Goal: Task Accomplishment & Management: Manage account settings

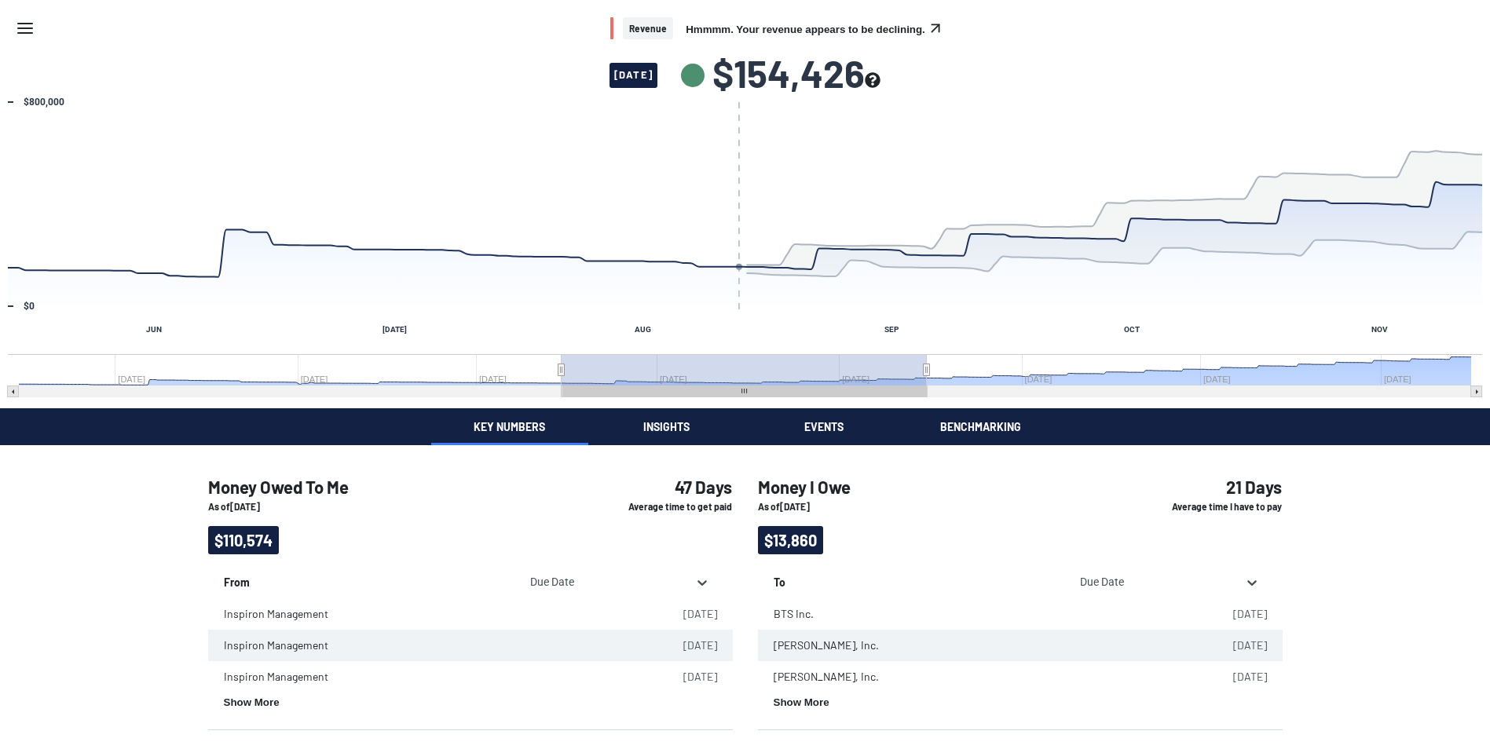
click at [658, 423] on button "Insights" at bounding box center [666, 426] width 157 height 37
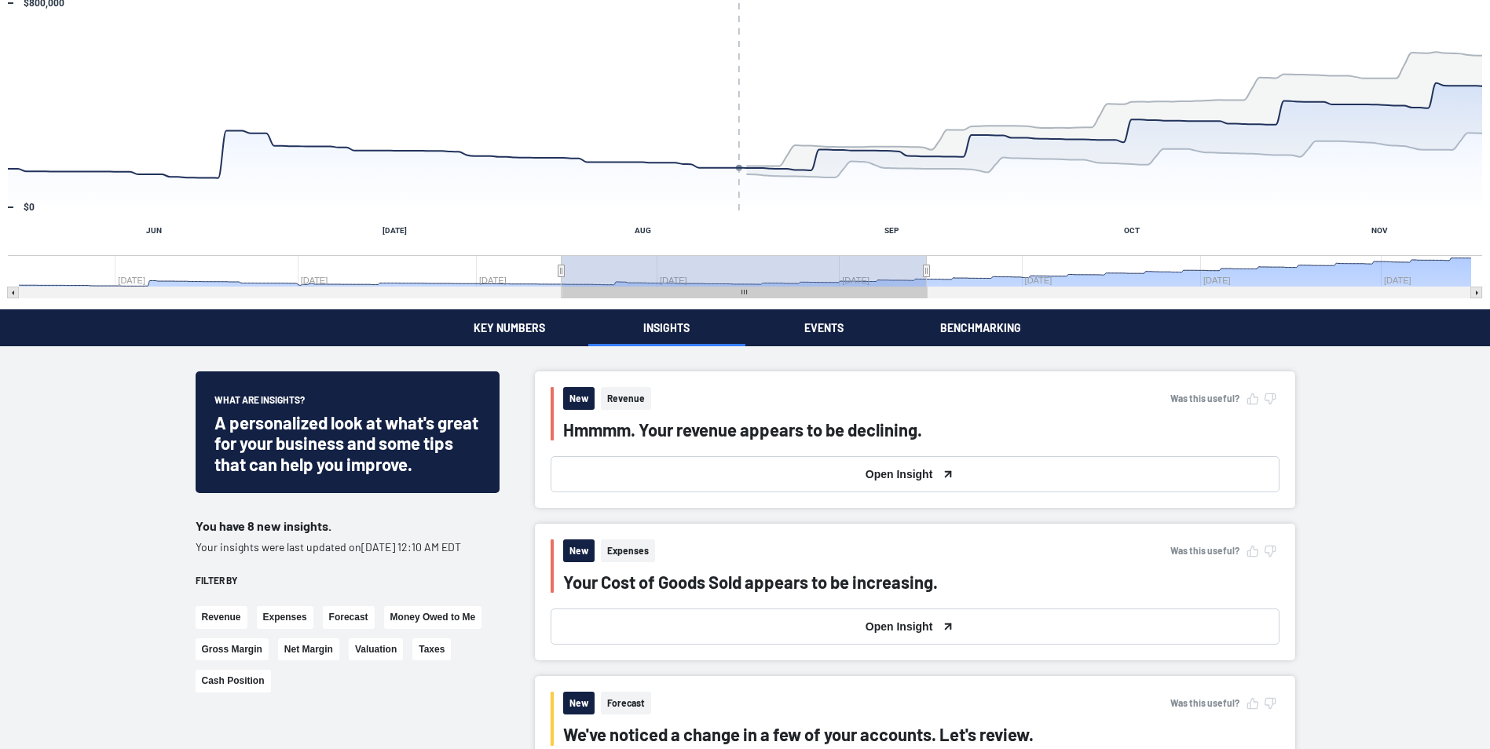
scroll to position [79, 0]
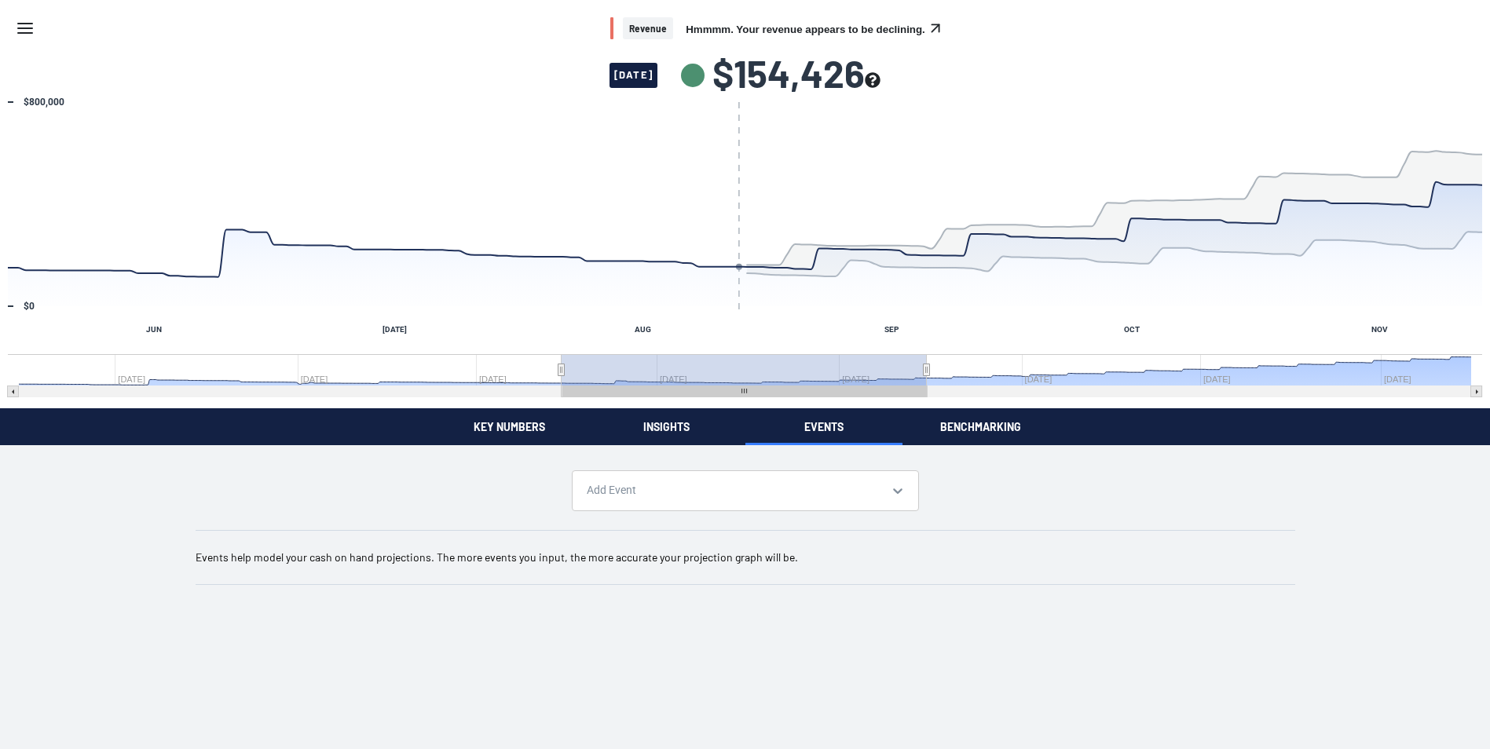
click at [827, 350] on div "Revenue Hmmmm. Your revenue appears to be declining. [DATE] $154,426 Chart Comb…" at bounding box center [745, 305] width 1490 height 610
click at [511, 417] on button "Key Numbers" at bounding box center [515, 426] width 157 height 37
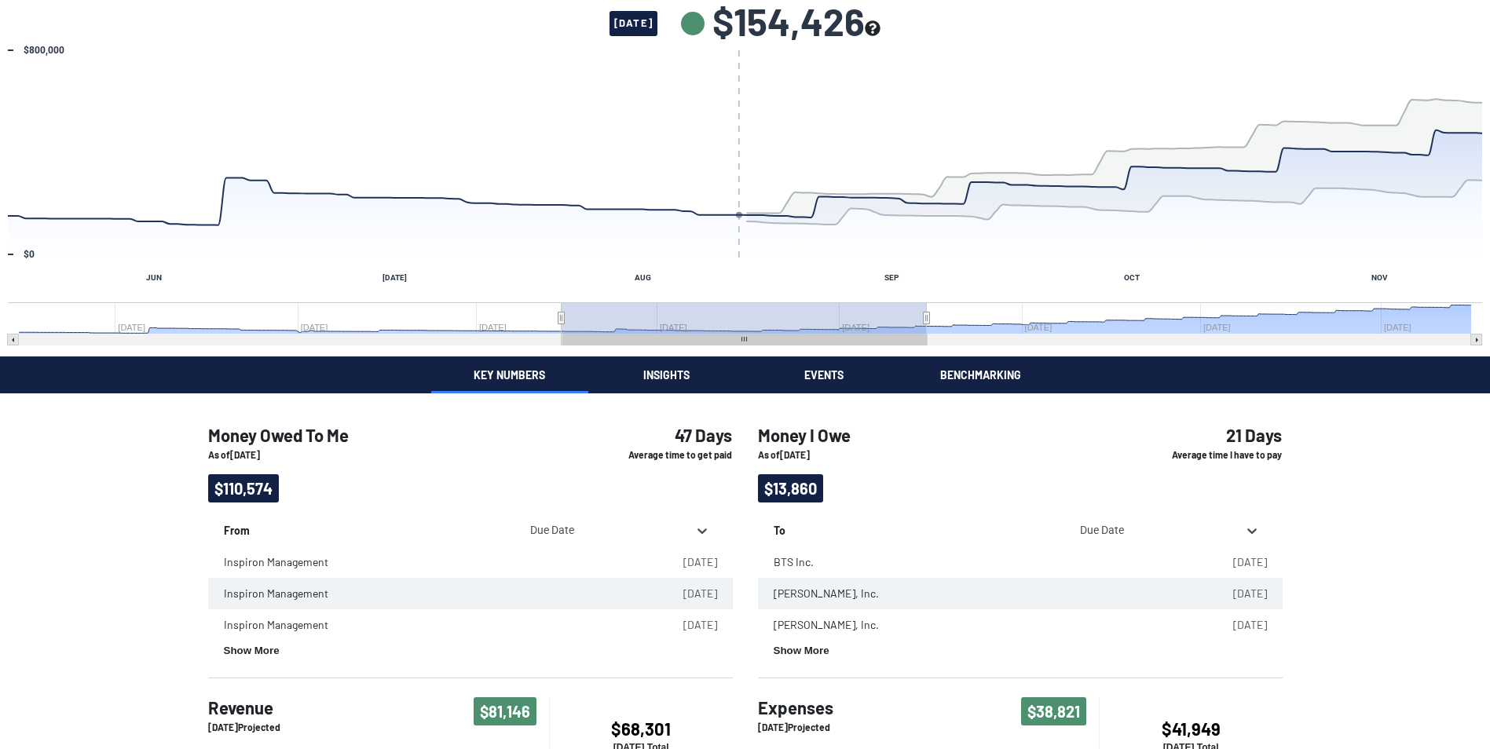
scroll to position [79, 0]
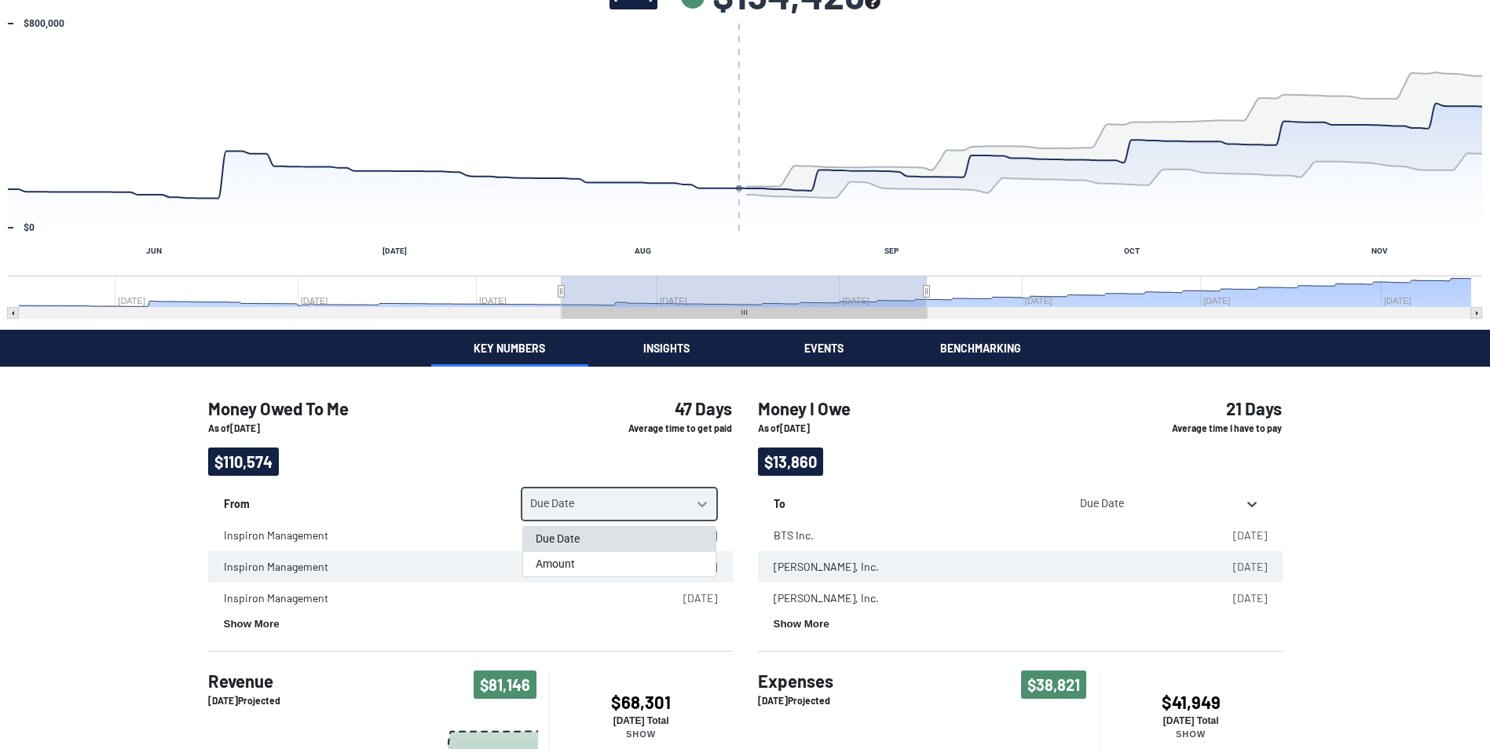
click at [702, 506] on icon at bounding box center [702, 504] width 9 height 5
click at [573, 570] on div "Amount" at bounding box center [619, 564] width 192 height 25
click at [705, 506] on icon at bounding box center [702, 504] width 16 height 16
click at [621, 539] on div "Due Date" at bounding box center [619, 539] width 192 height 25
click at [478, 504] on p "From" at bounding box center [366, 501] width 284 height 24
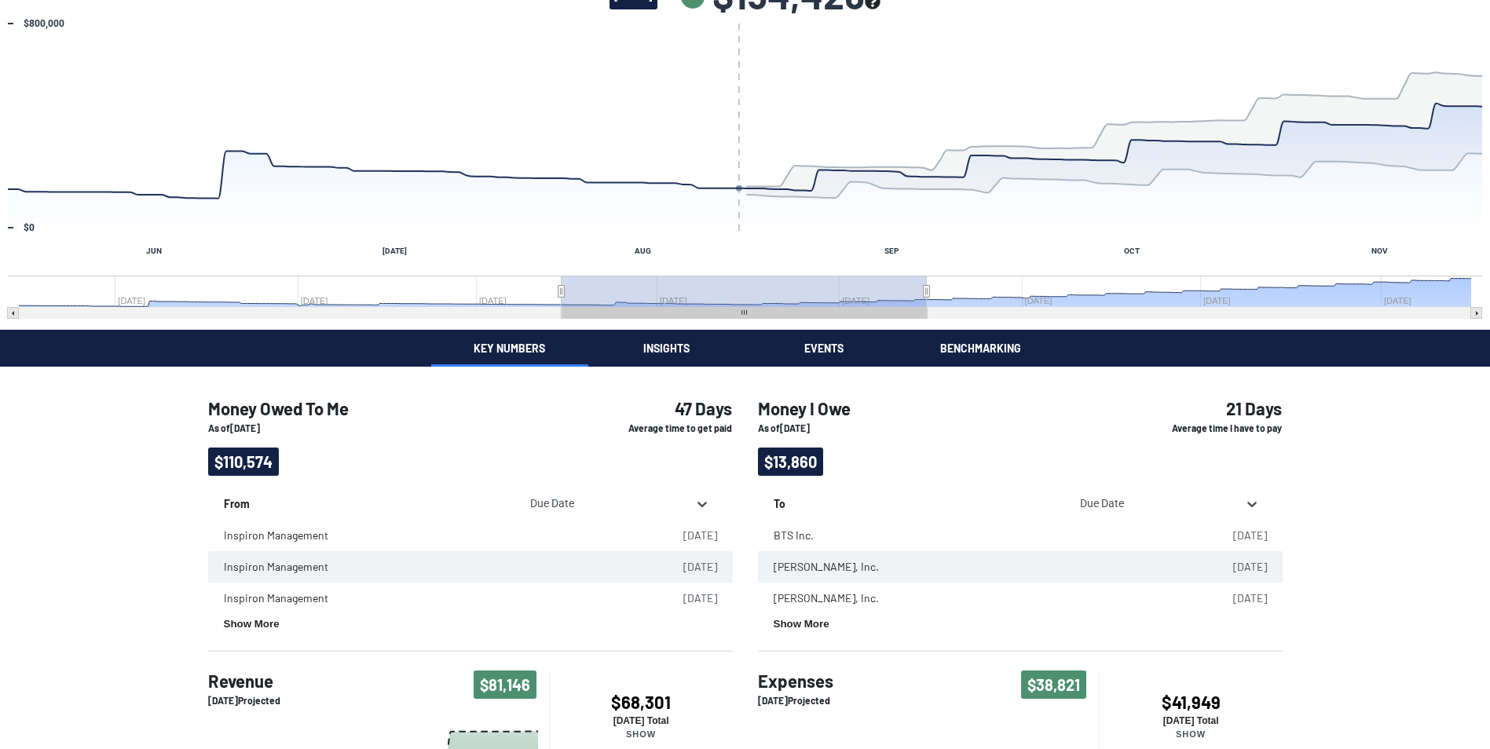
scroll to position [0, 0]
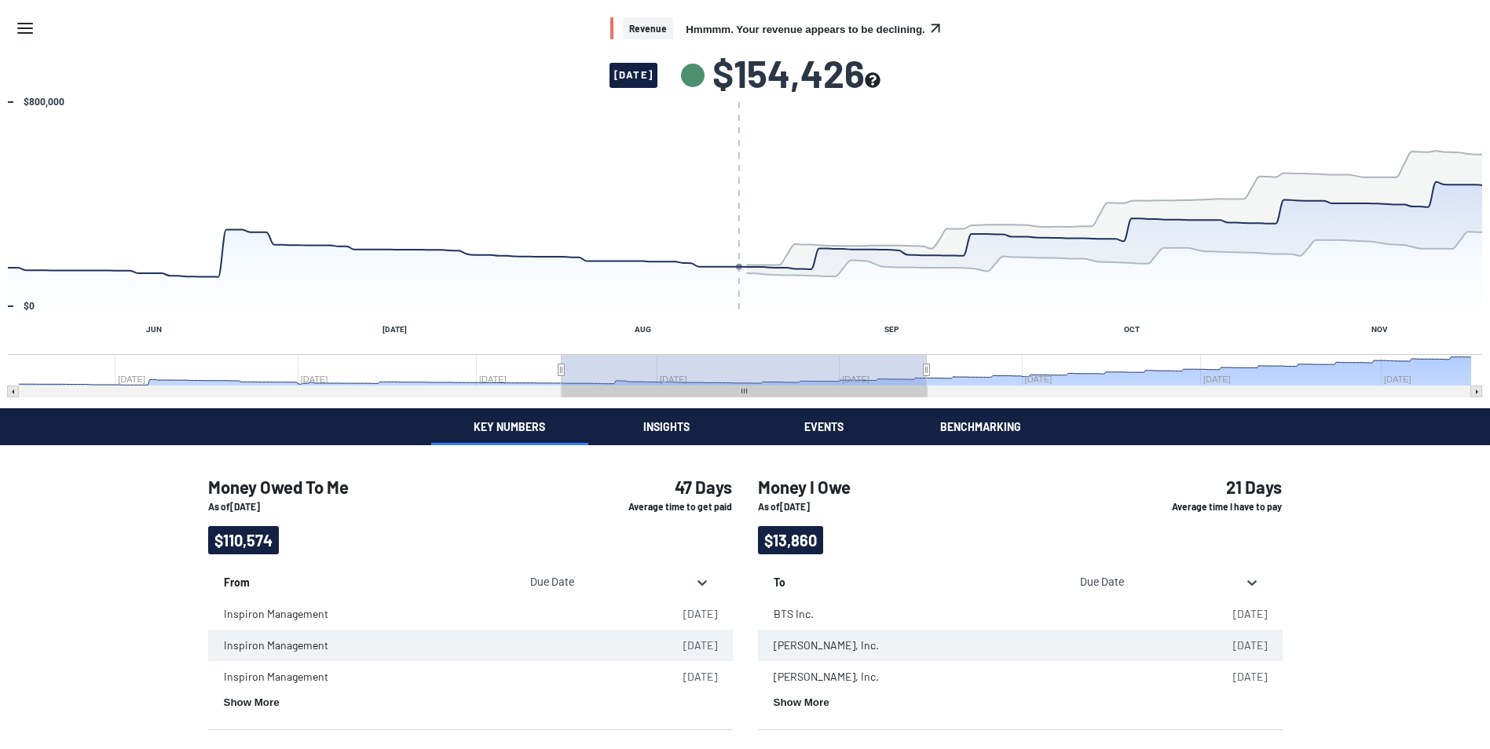
click at [38, 20] on div "Revenue Hmmmm. Your revenue appears to be declining." at bounding box center [745, 28] width 1490 height 57
click at [24, 26] on icon "Menu" at bounding box center [25, 28] width 19 height 19
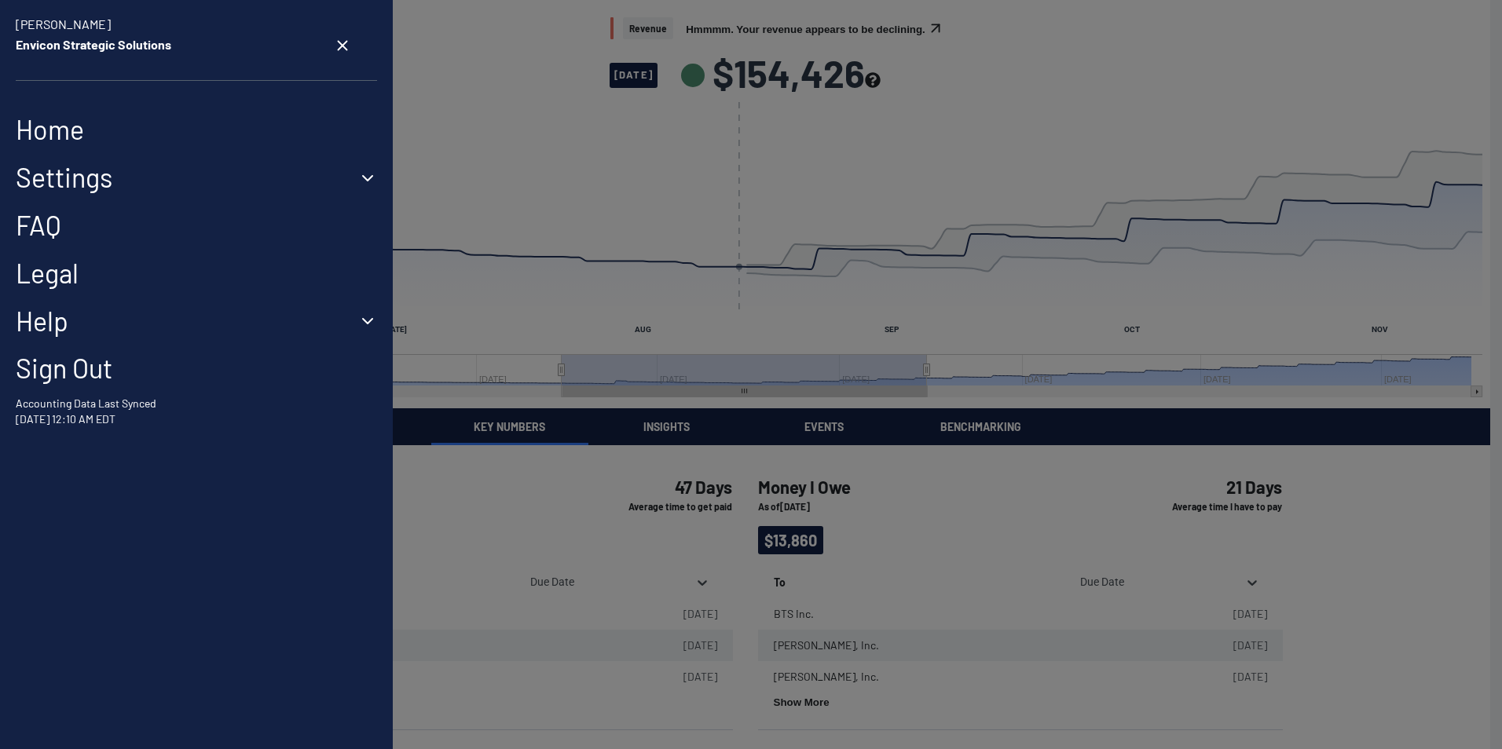
click at [225, 181] on button "Settings" at bounding box center [196, 178] width 361 height 32
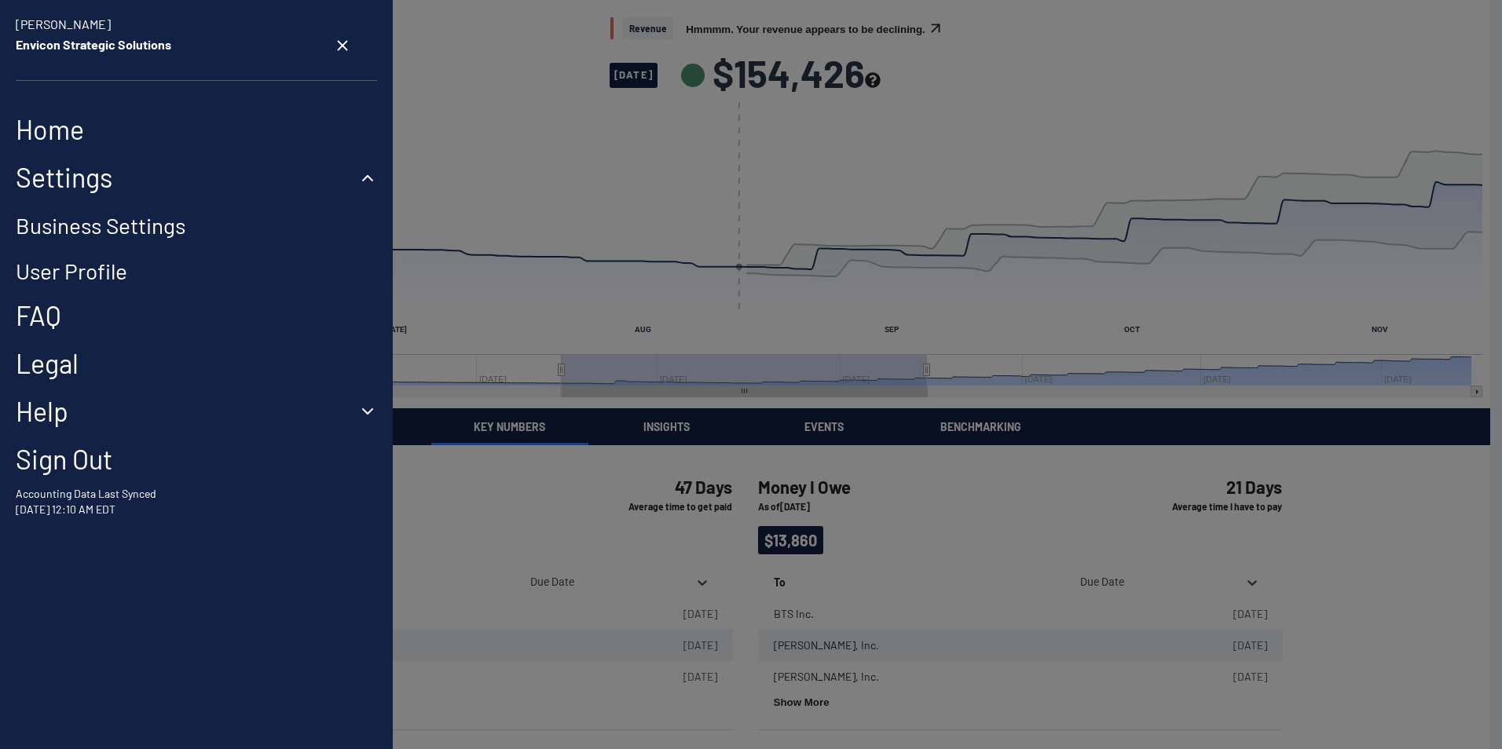
click at [150, 220] on link "Business Settings" at bounding box center [101, 225] width 170 height 27
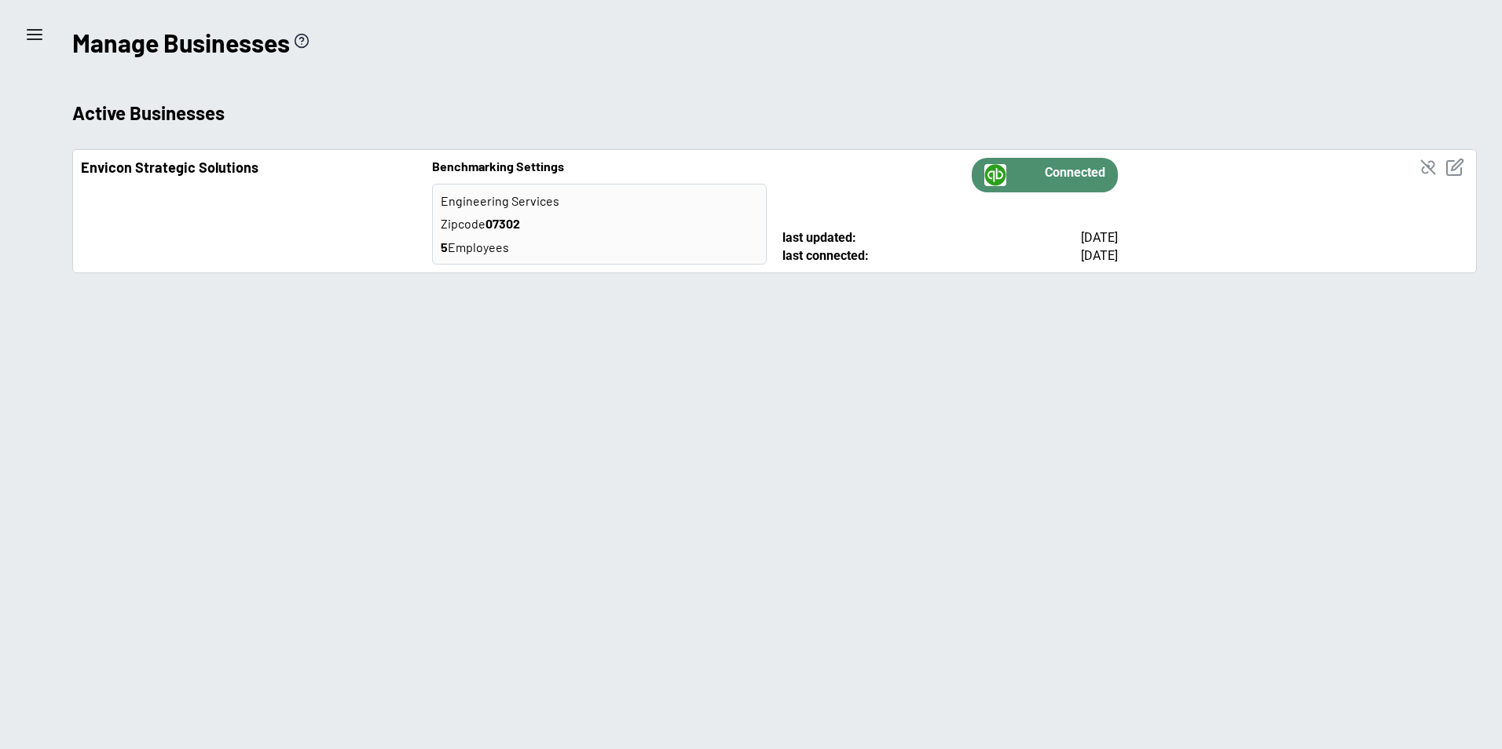
click at [35, 35] on line at bounding box center [34, 35] width 14 height 0
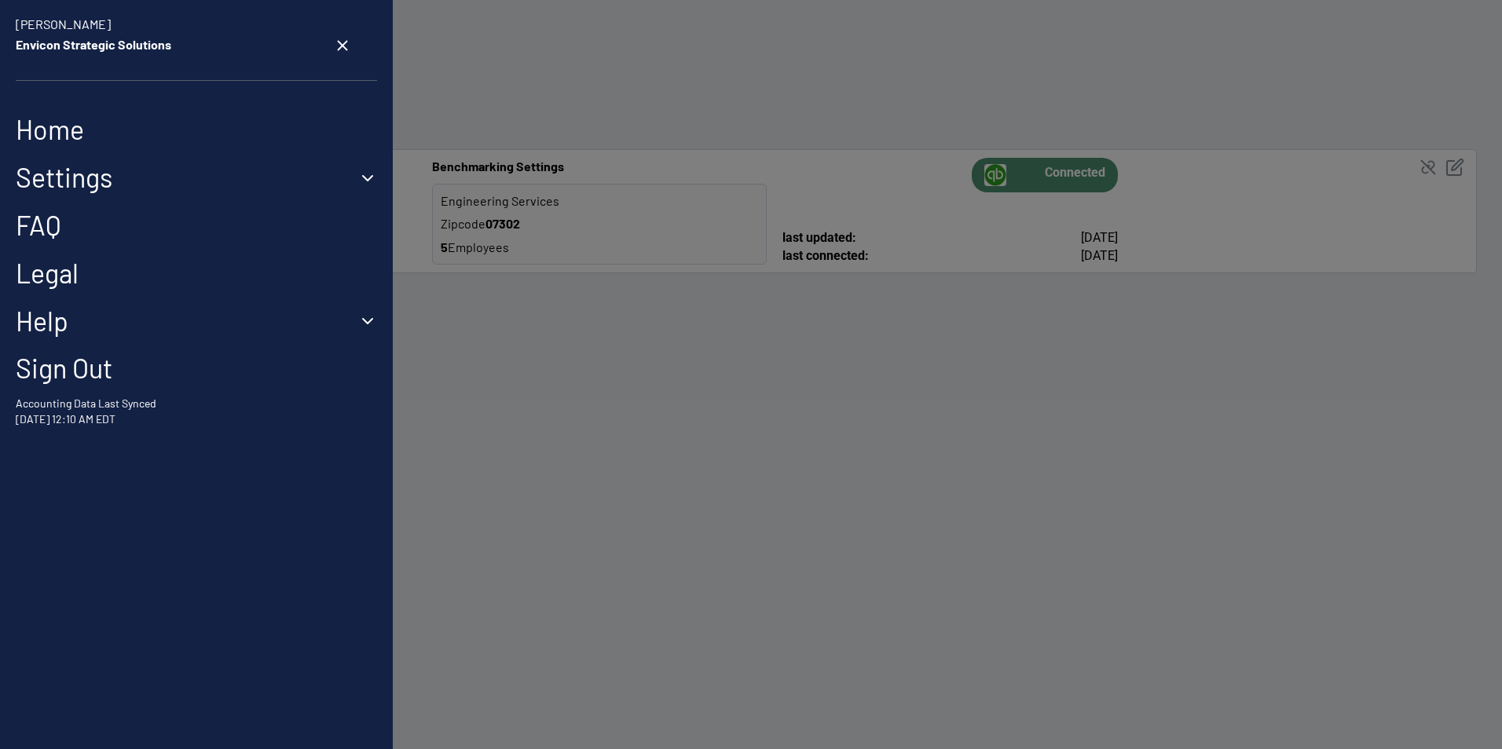
click at [95, 167] on button "Settings" at bounding box center [196, 178] width 361 height 32
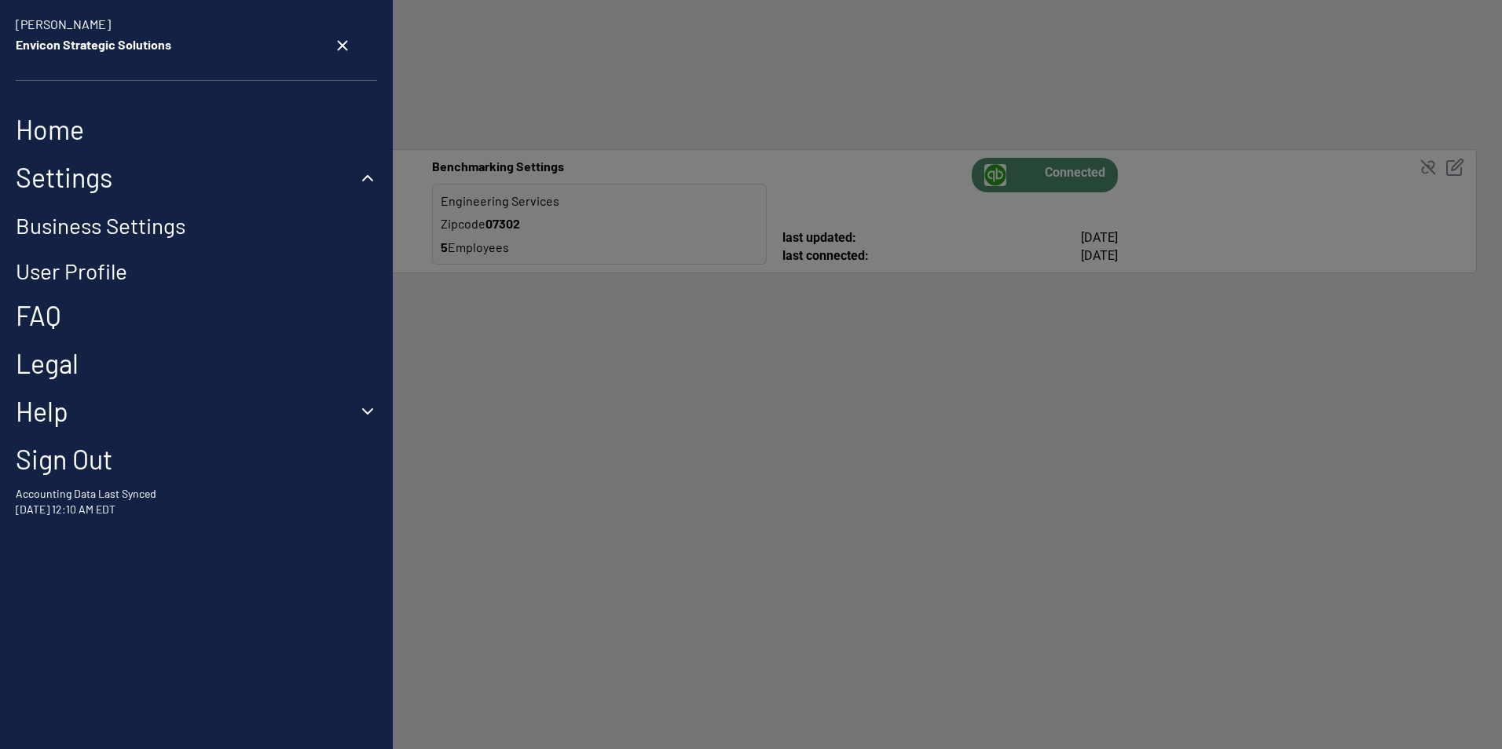
click at [89, 273] on link "User Profile" at bounding box center [72, 271] width 112 height 27
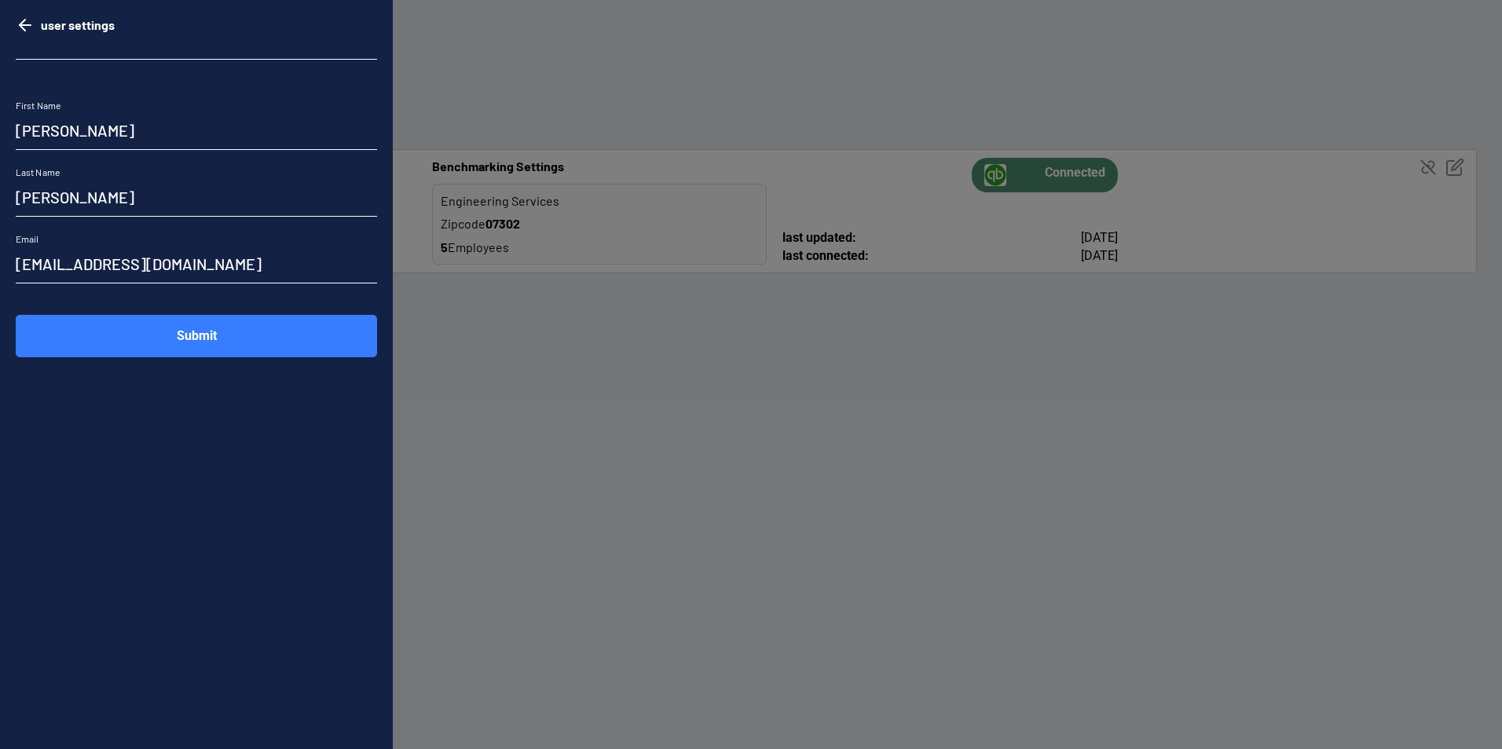
click at [25, 20] on polyline "go back" at bounding box center [22, 25] width 5 height 11
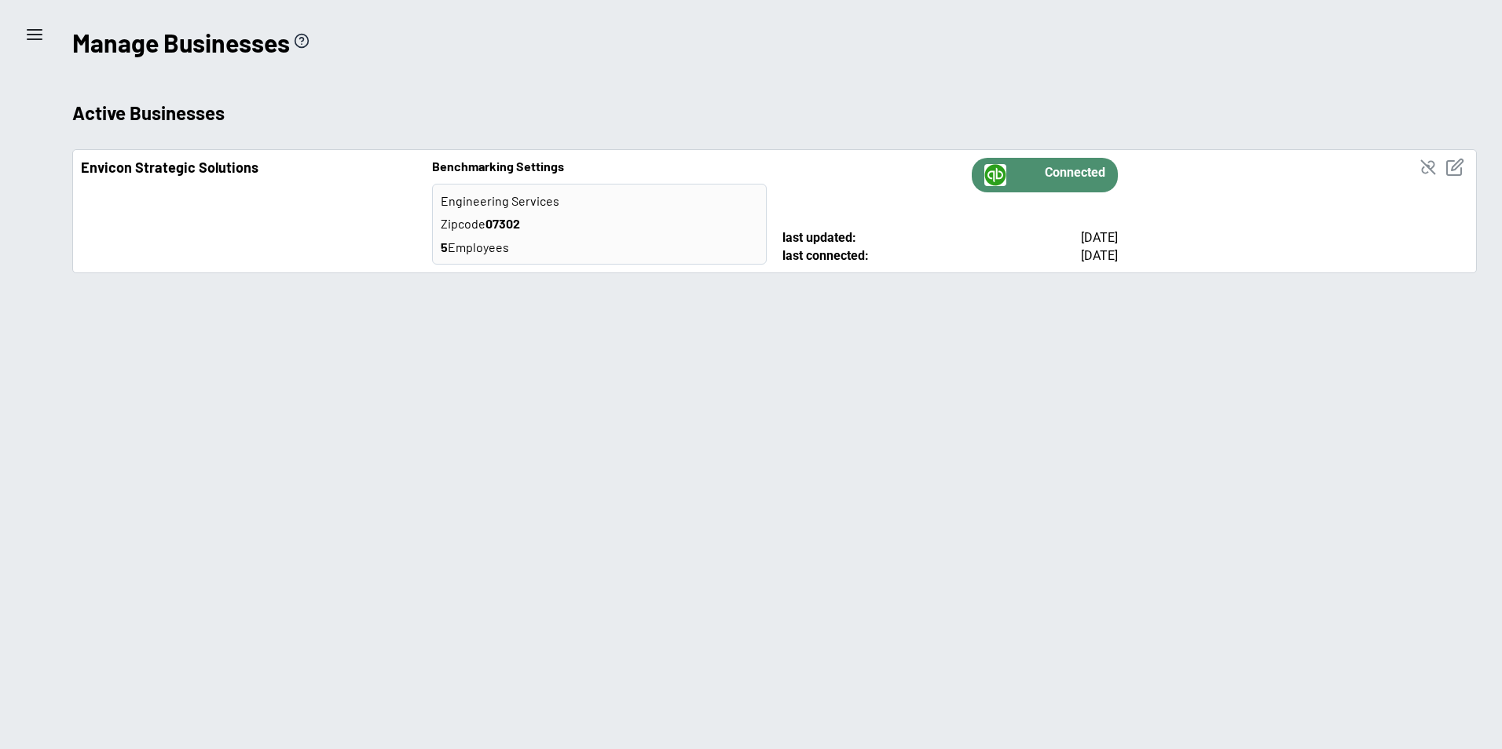
click at [148, 37] on h1 "Manage Businesses" at bounding box center [181, 42] width 218 height 35
click at [35, 38] on icon "menu" at bounding box center [34, 34] width 19 height 19
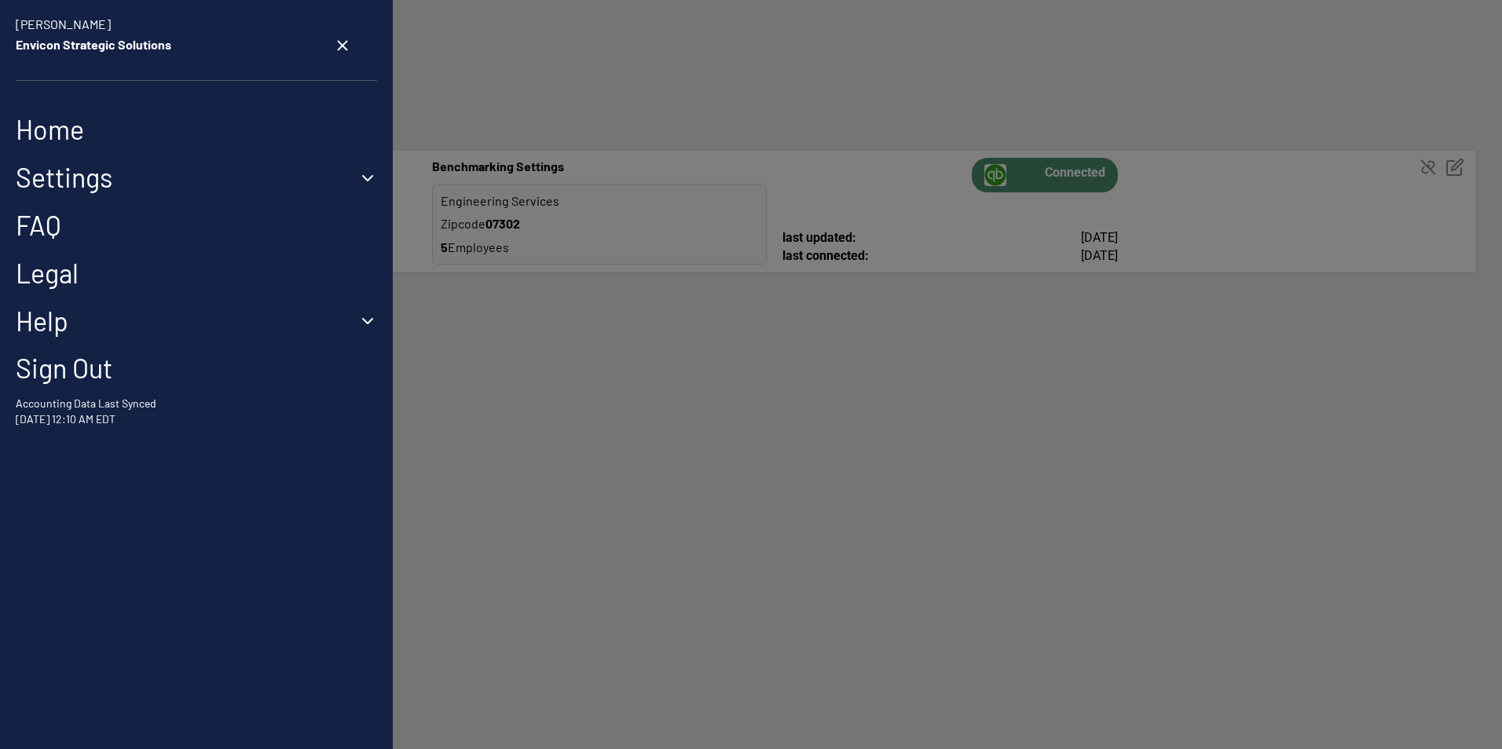
click at [53, 130] on link "Home" at bounding box center [196, 130] width 361 height 32
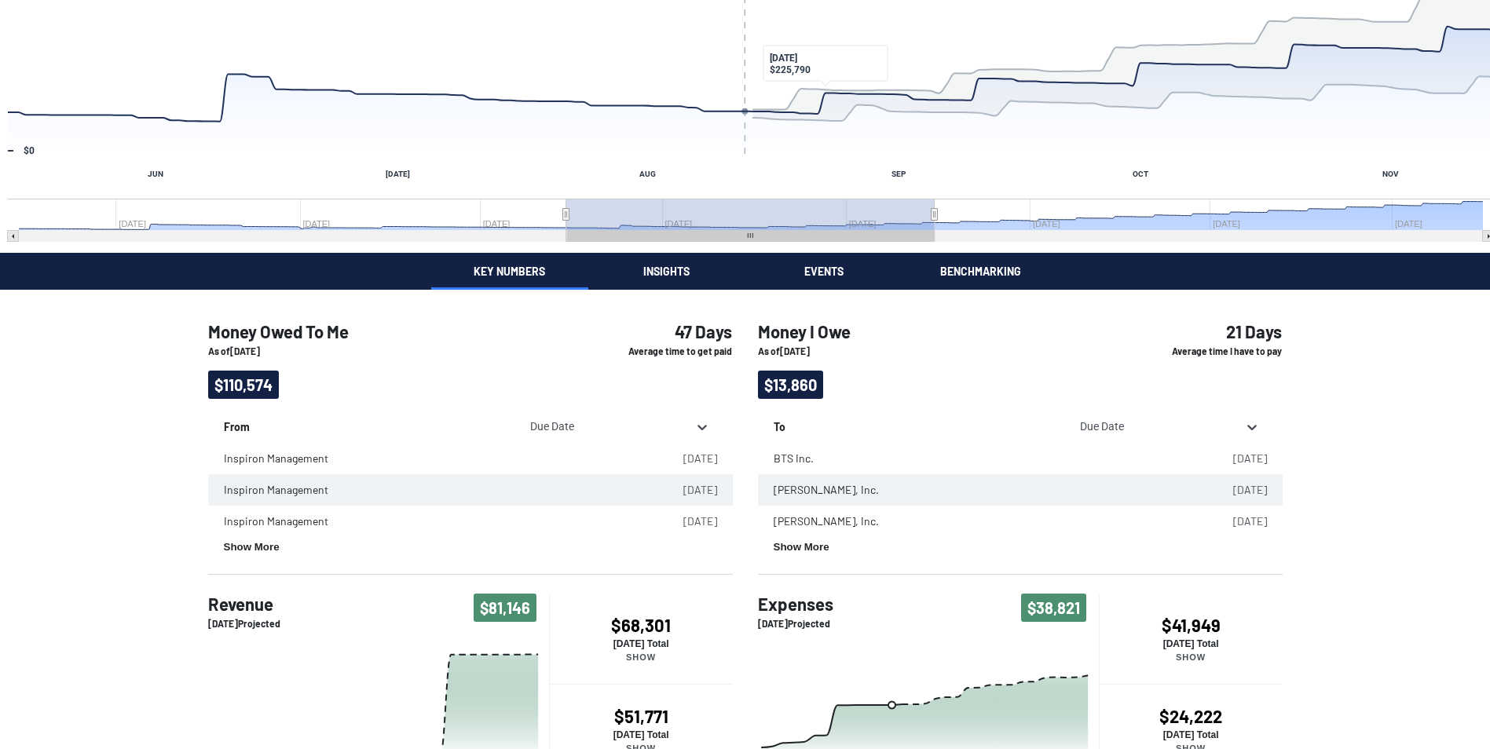
scroll to position [157, 0]
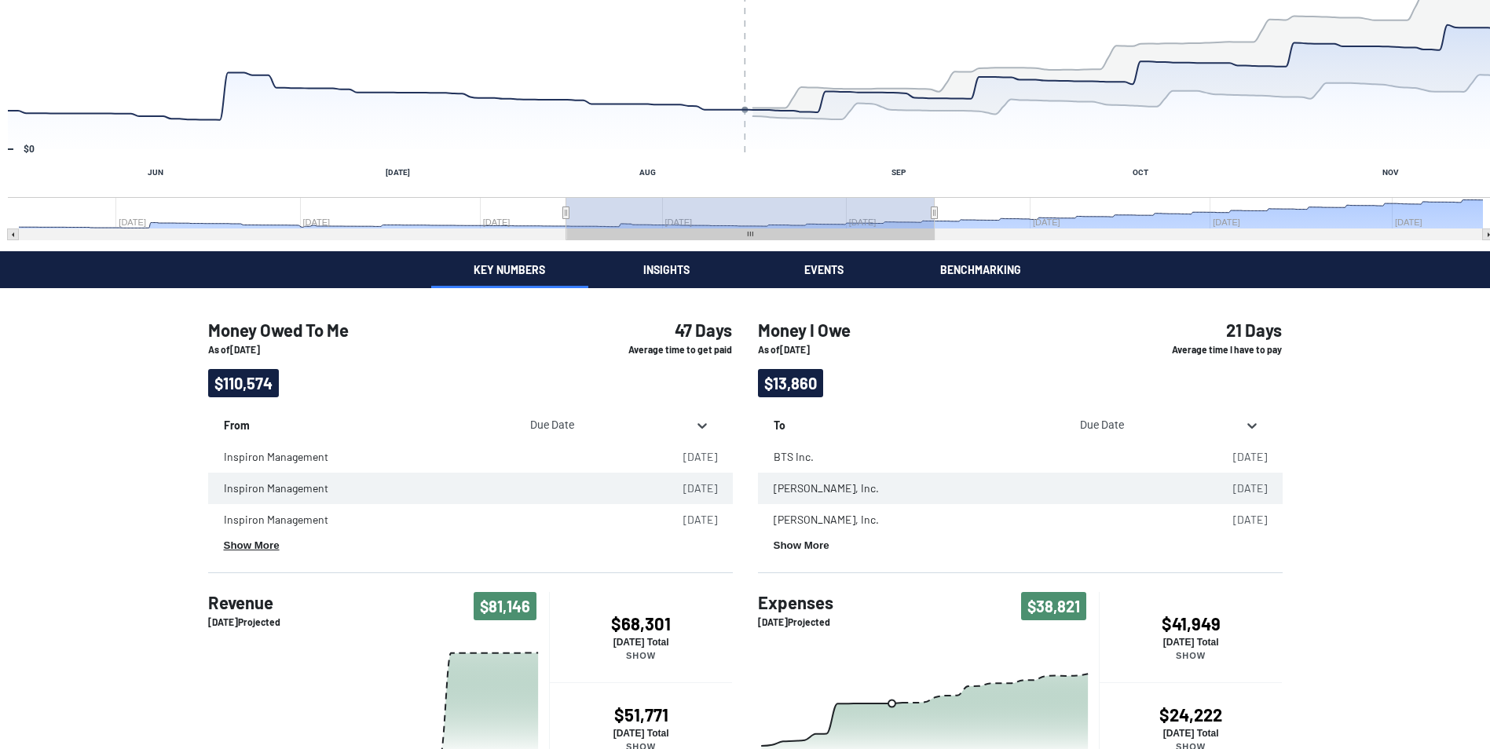
click at [256, 549] on button "Show More" at bounding box center [252, 546] width 56 height 12
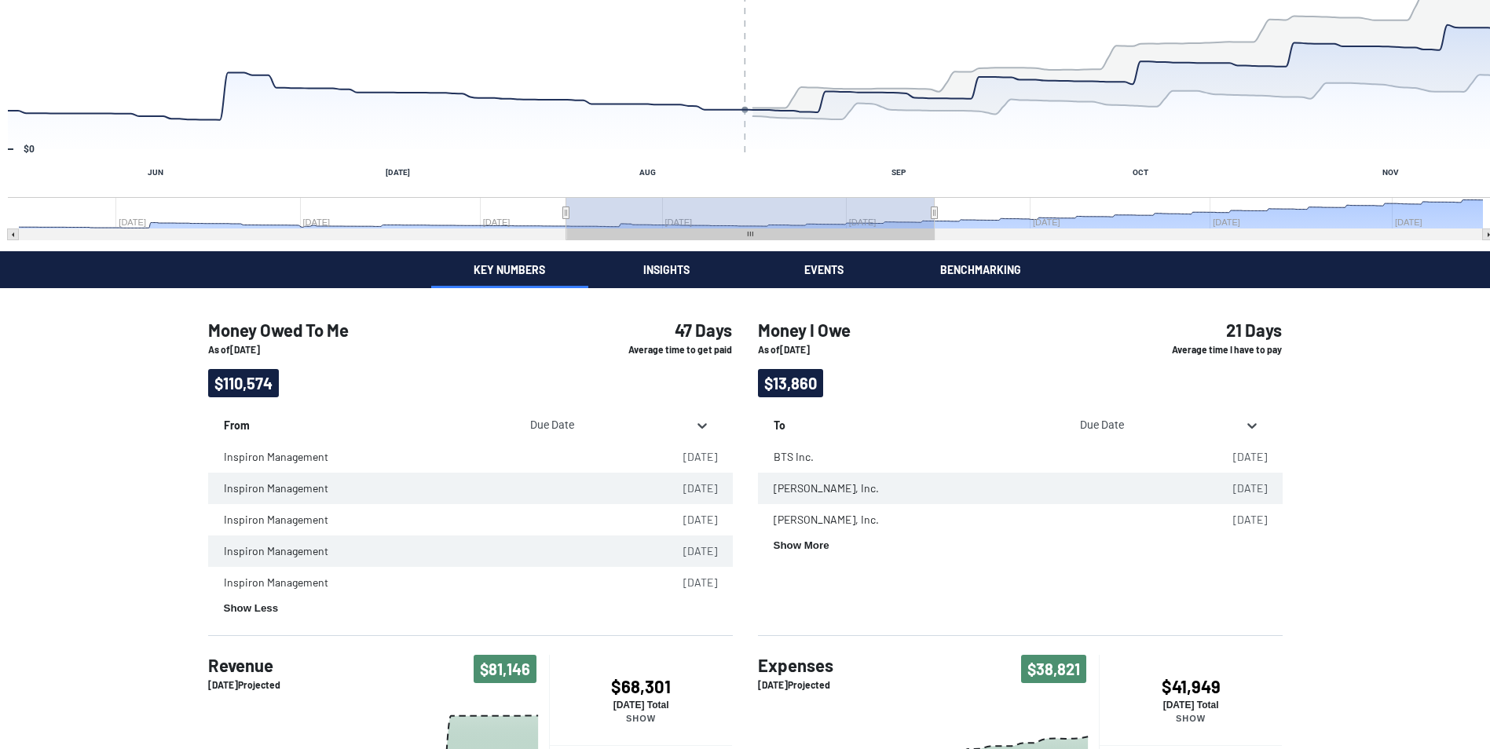
click at [297, 460] on td "Inspiron Management" at bounding box center [426, 456] width 437 height 31
click at [302, 459] on td "Inspiron Management" at bounding box center [426, 456] width 437 height 31
click at [660, 273] on div "Revenue Hmmmm. Your revenue appears to be declining. [DATE] $154,426 Chart Comb…" at bounding box center [745, 459] width 1490 height 1233
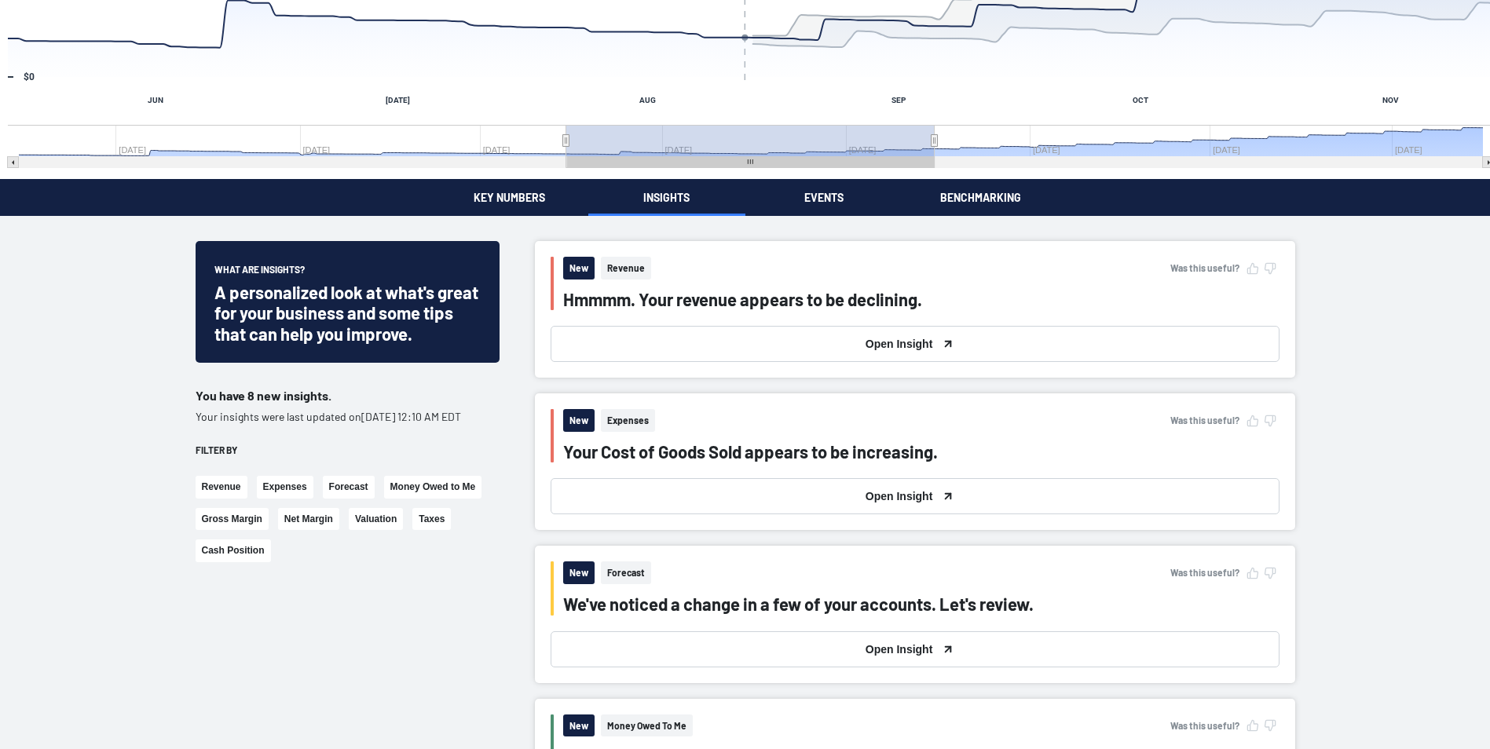
scroll to position [236, 0]
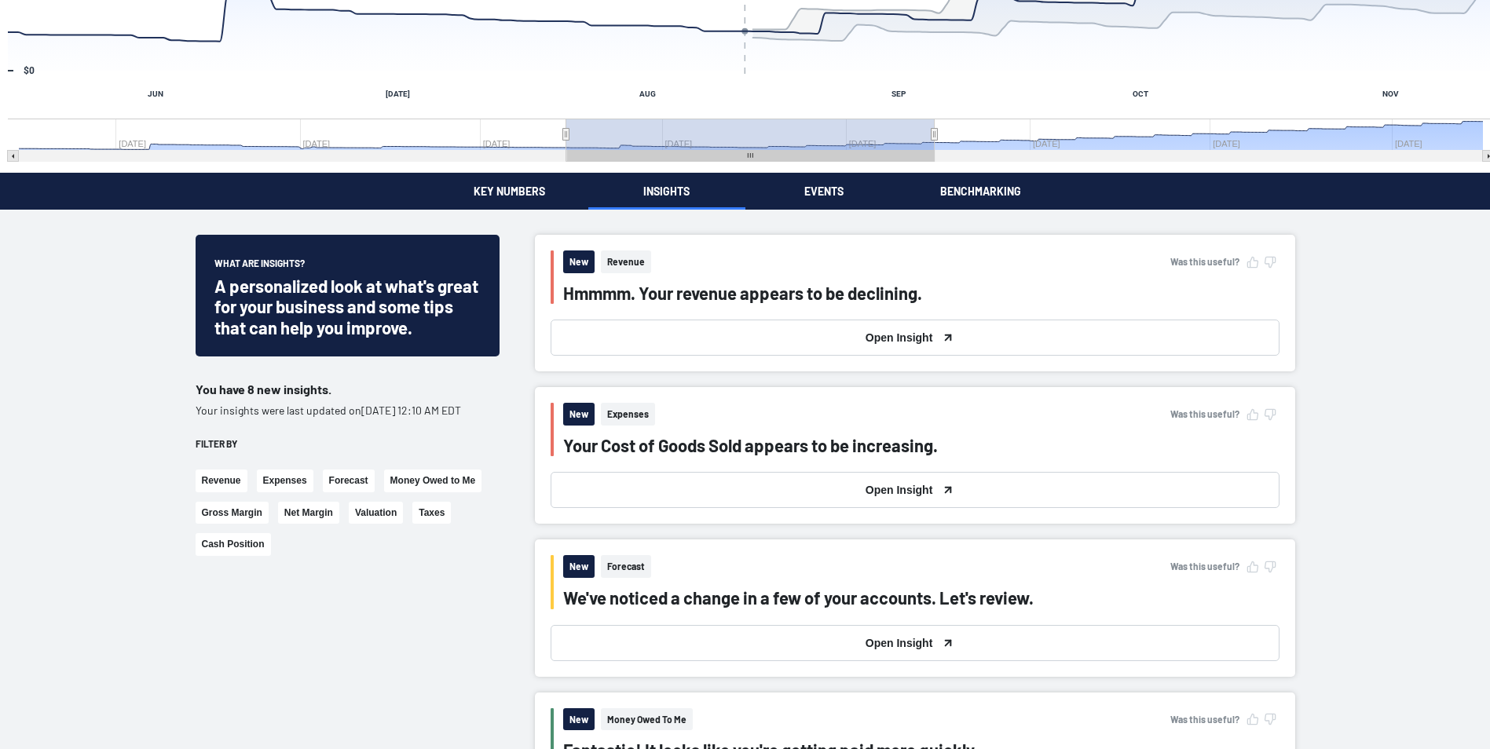
click at [913, 335] on button "Open Insight" at bounding box center [915, 338] width 729 height 36
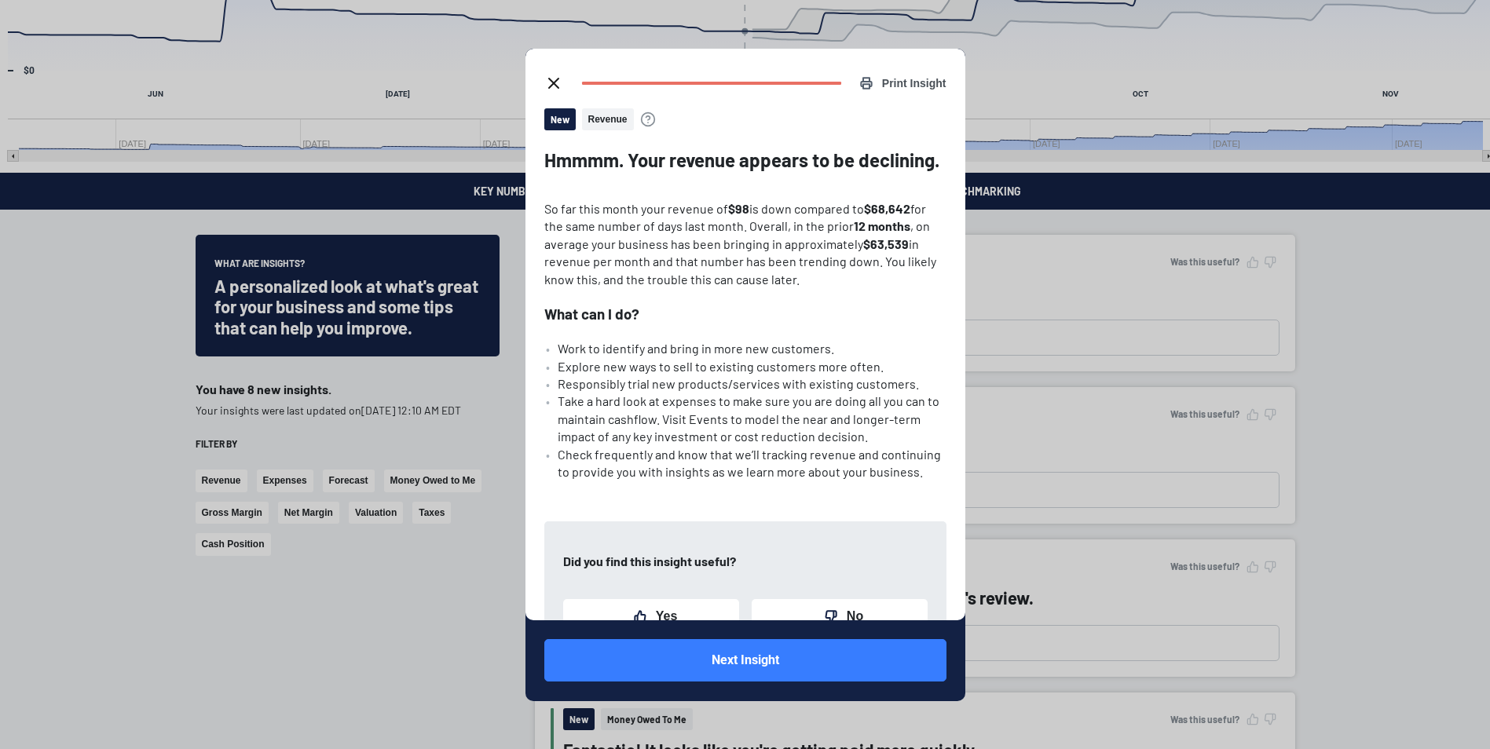
click at [556, 86] on icon "close dialog" at bounding box center [553, 83] width 19 height 19
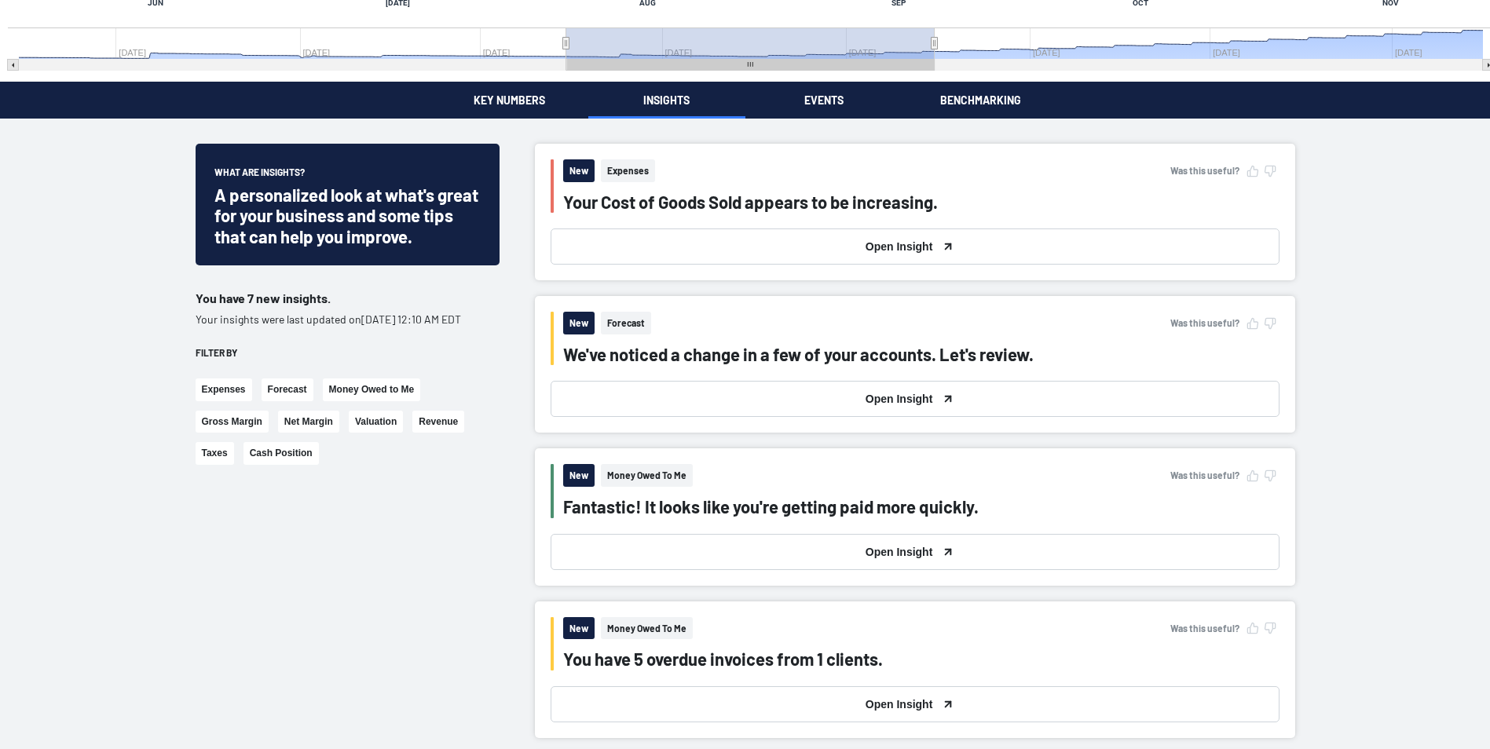
scroll to position [314, 0]
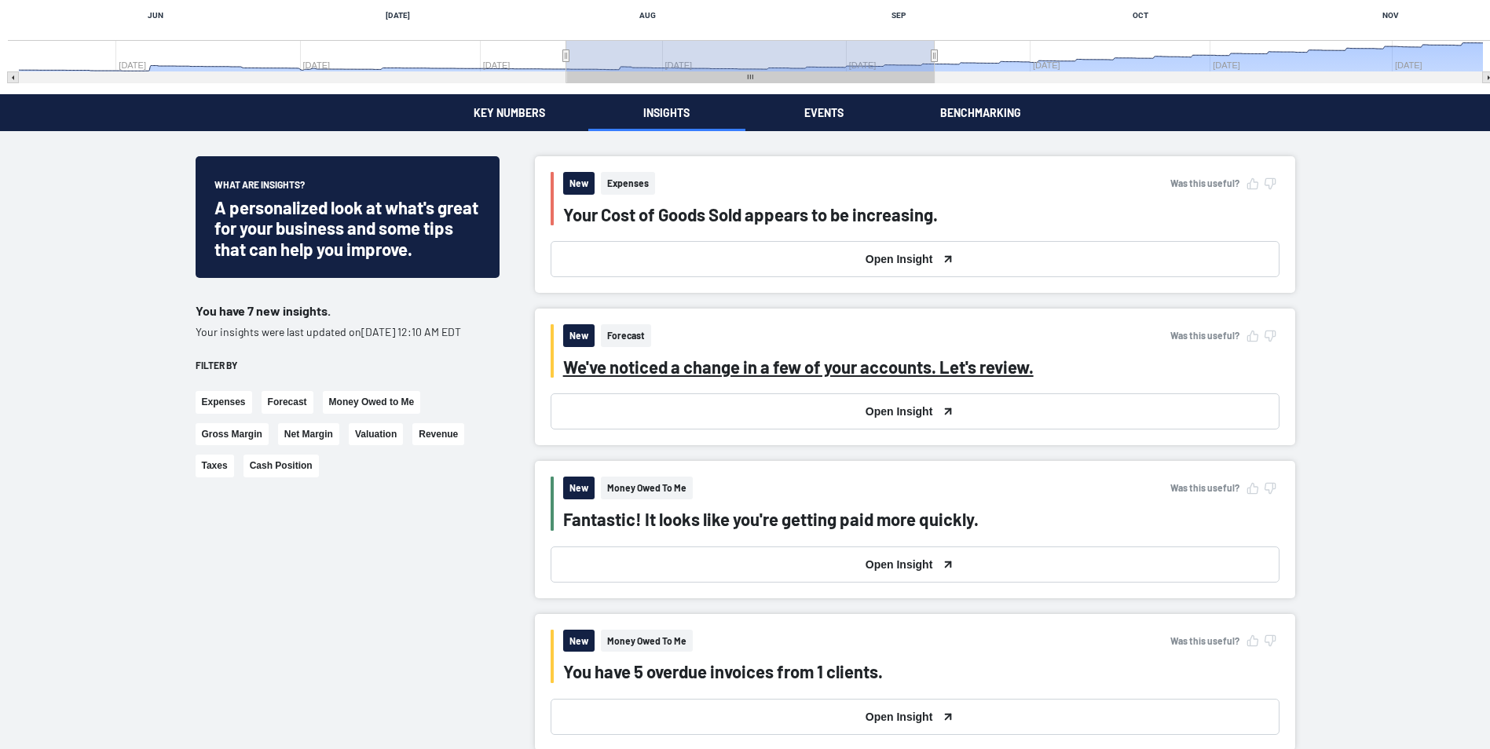
click at [820, 367] on div "We've noticed a change in a few of your accounts. Let's review." at bounding box center [798, 367] width 471 height 20
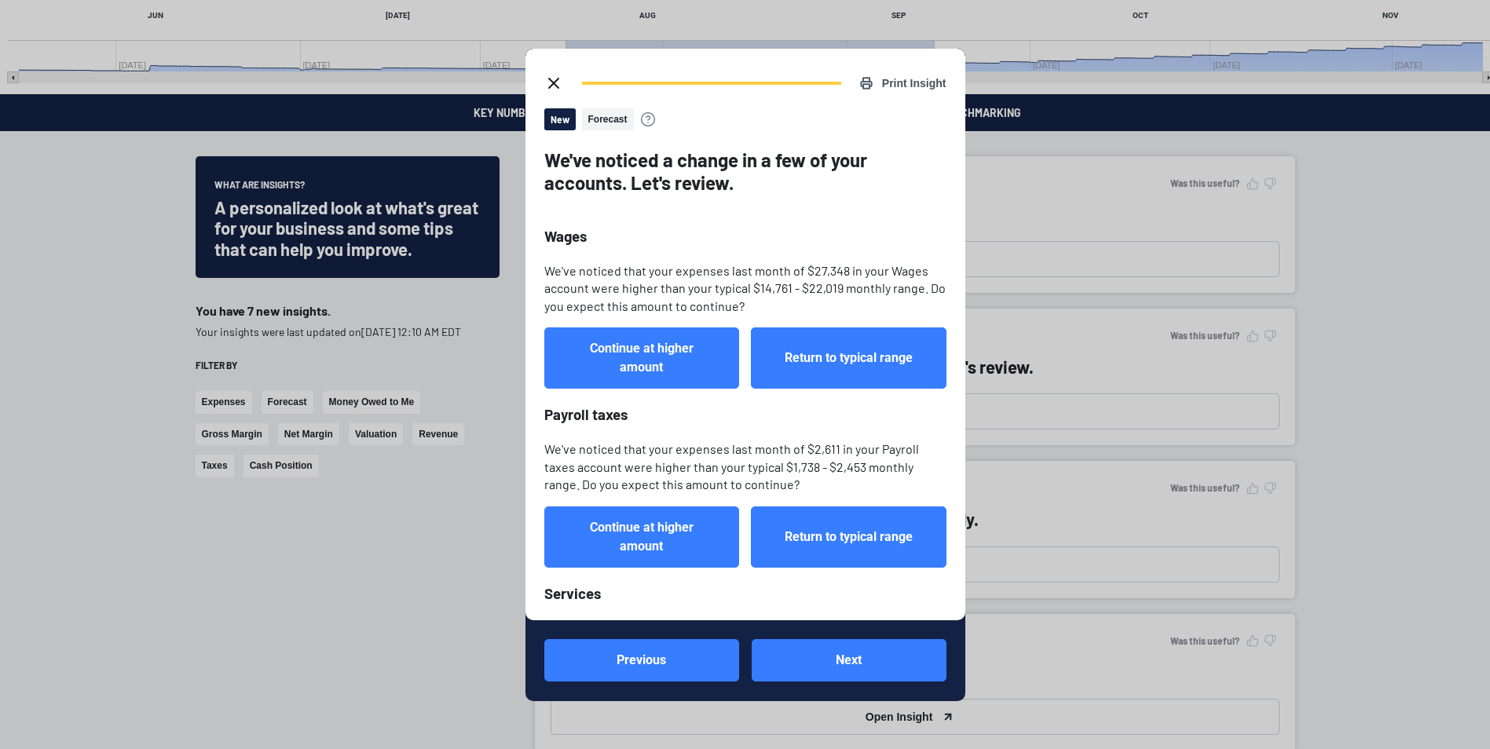
click at [557, 77] on icon "close dialog" at bounding box center [553, 83] width 19 height 19
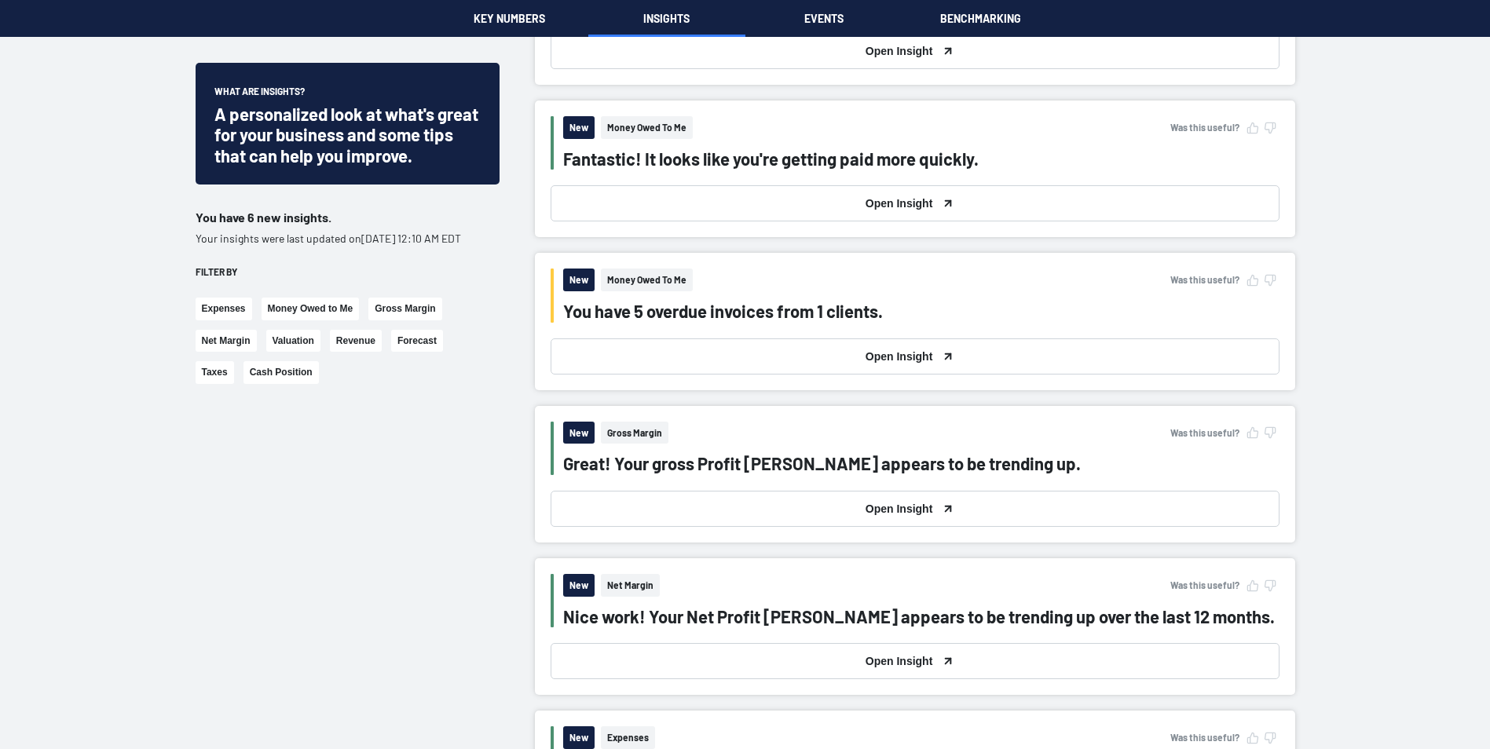
scroll to position [550, 0]
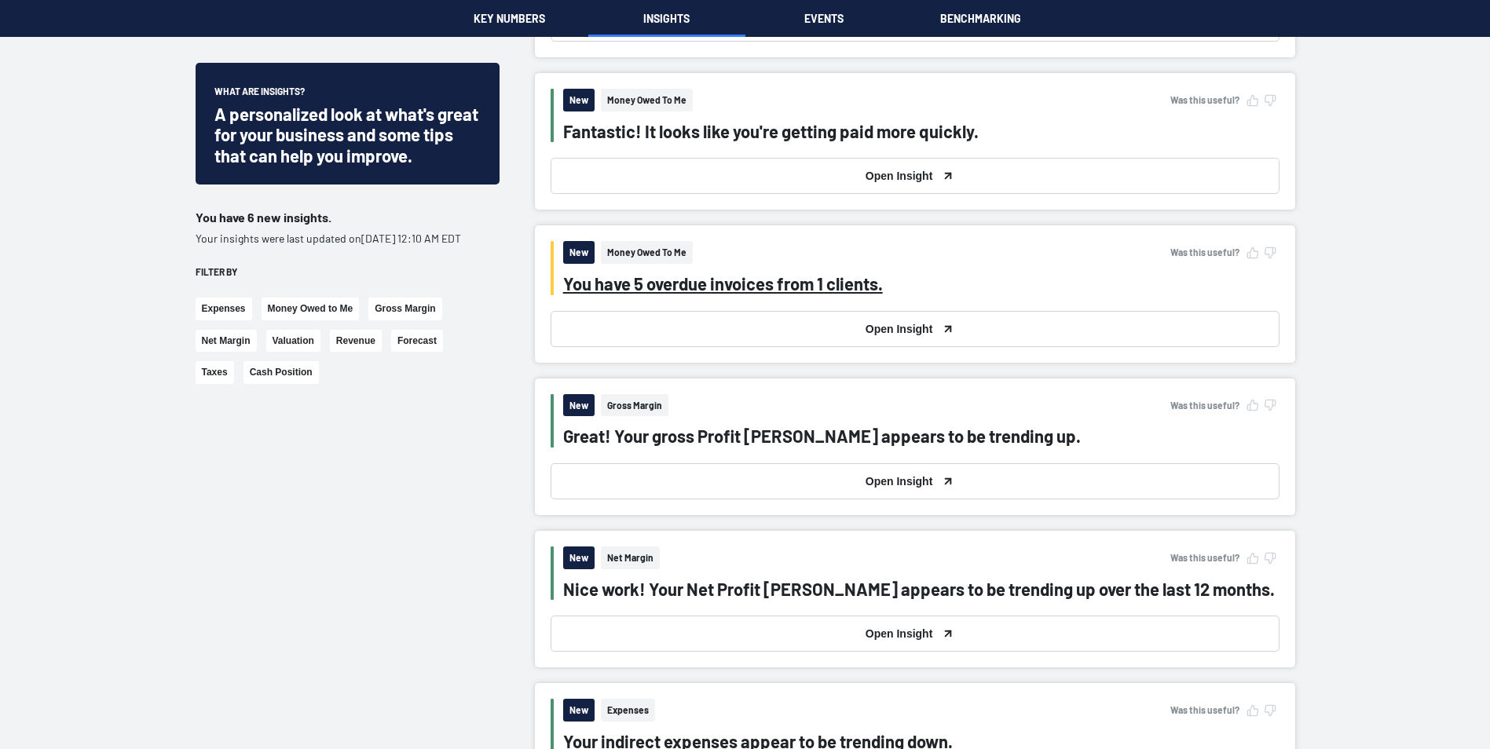
click at [843, 290] on div "You have 5 overdue invoices from 1 clients." at bounding box center [723, 283] width 320 height 20
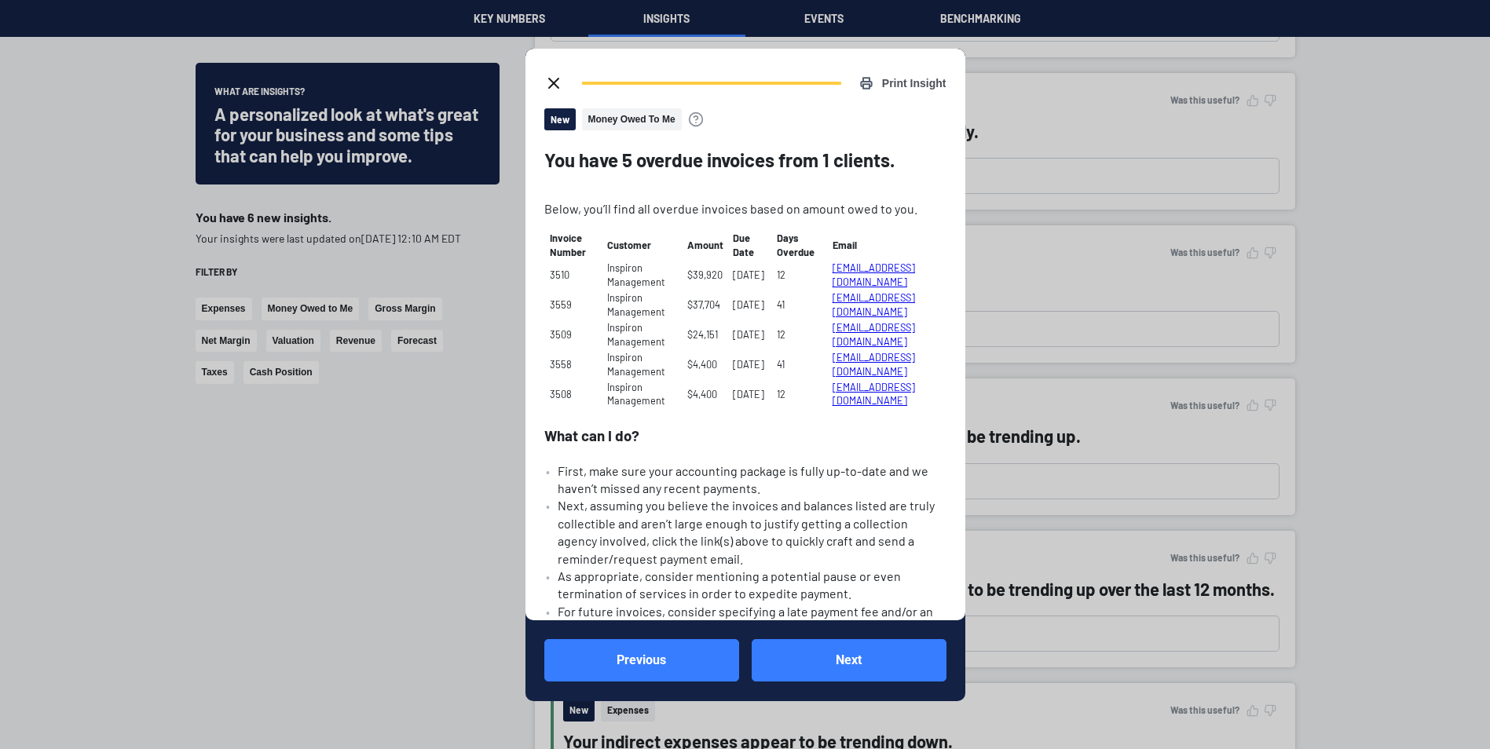
click at [619, 120] on span "Money Owed To Me" at bounding box center [632, 119] width 100 height 23
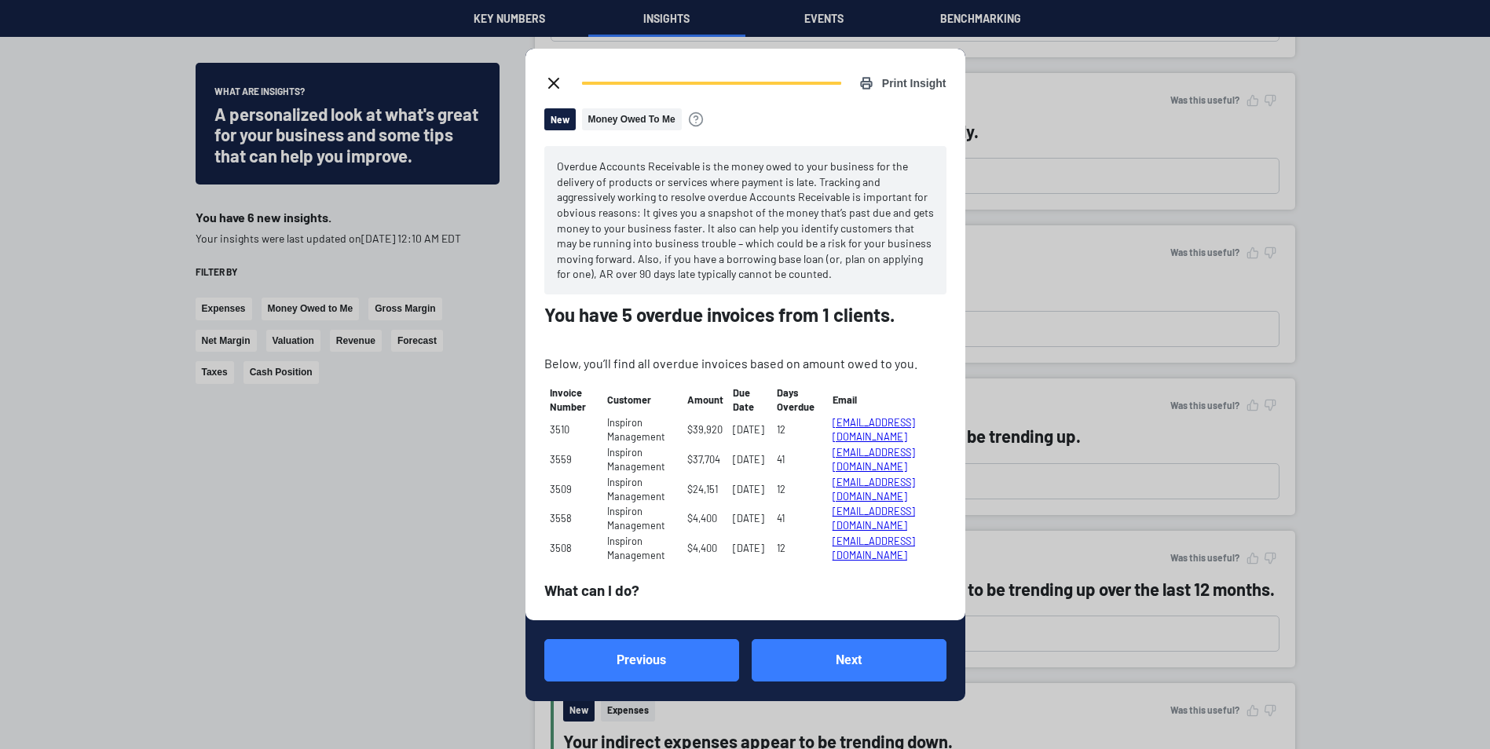
click at [277, 530] on div "Print Insight New Money Owed To Me Overdue Accounts Receivable is the money owe…" at bounding box center [745, 374] width 1490 height 749
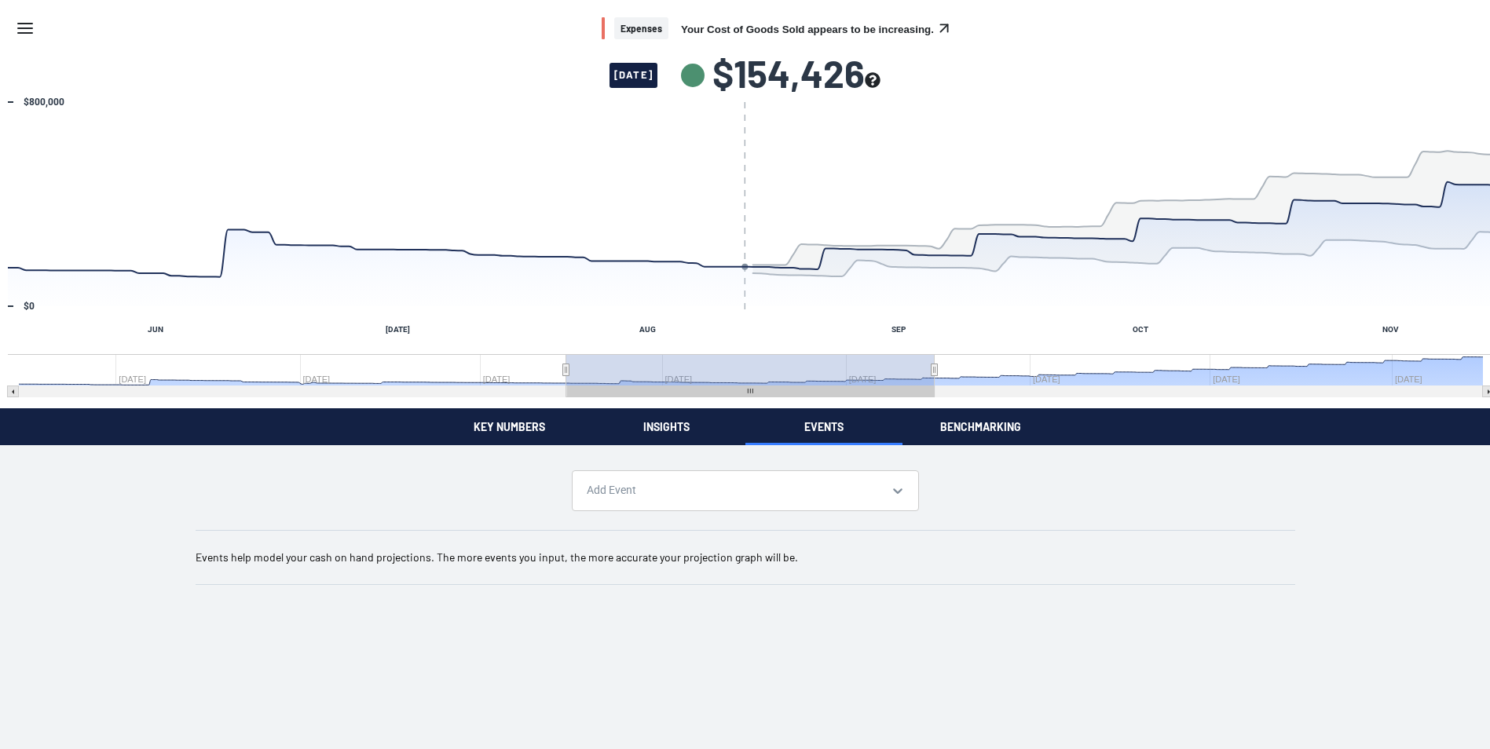
click at [818, 427] on button "Events" at bounding box center [824, 426] width 157 height 37
click at [1002, 426] on button "Benchmarking" at bounding box center [986, 426] width 157 height 37
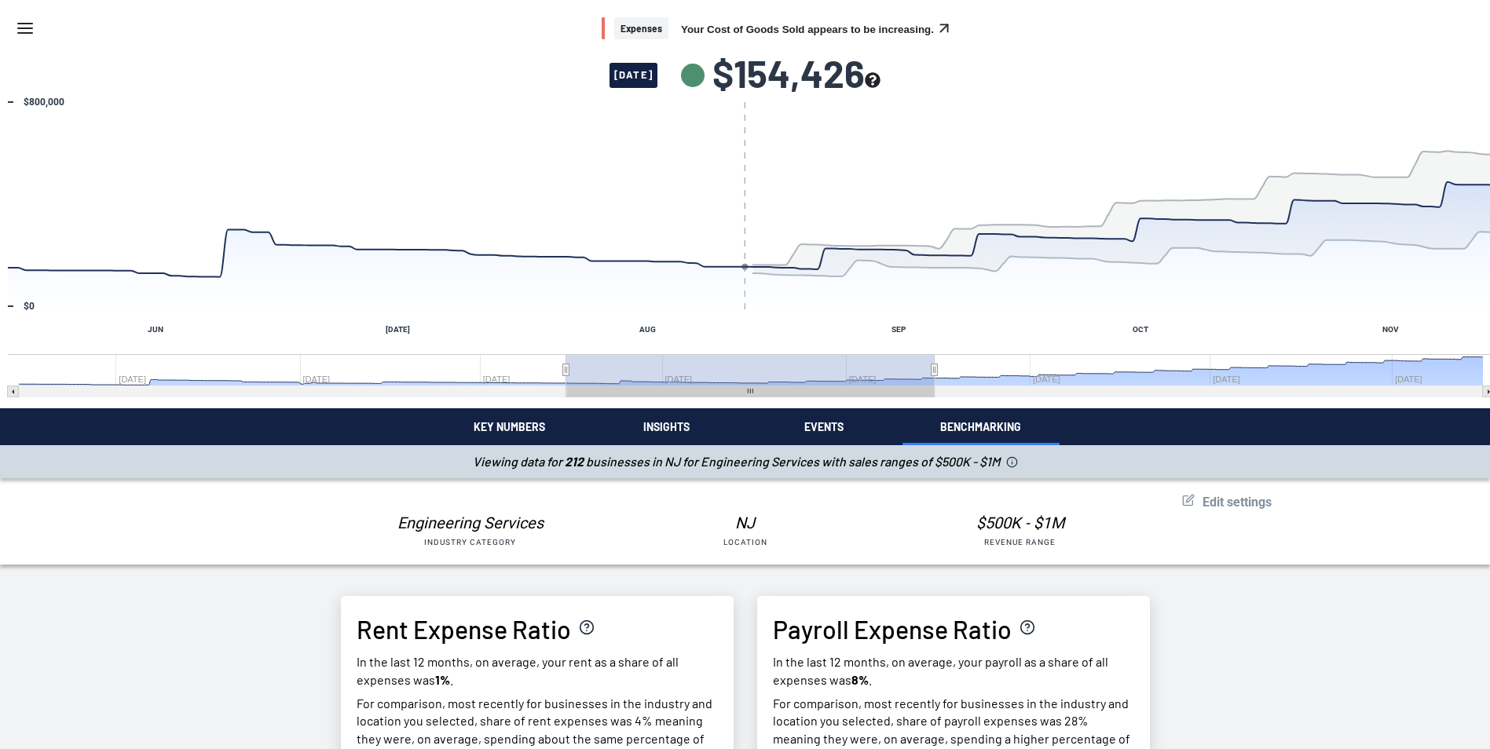
click at [1216, 500] on span "Edit settings" at bounding box center [1237, 502] width 69 height 15
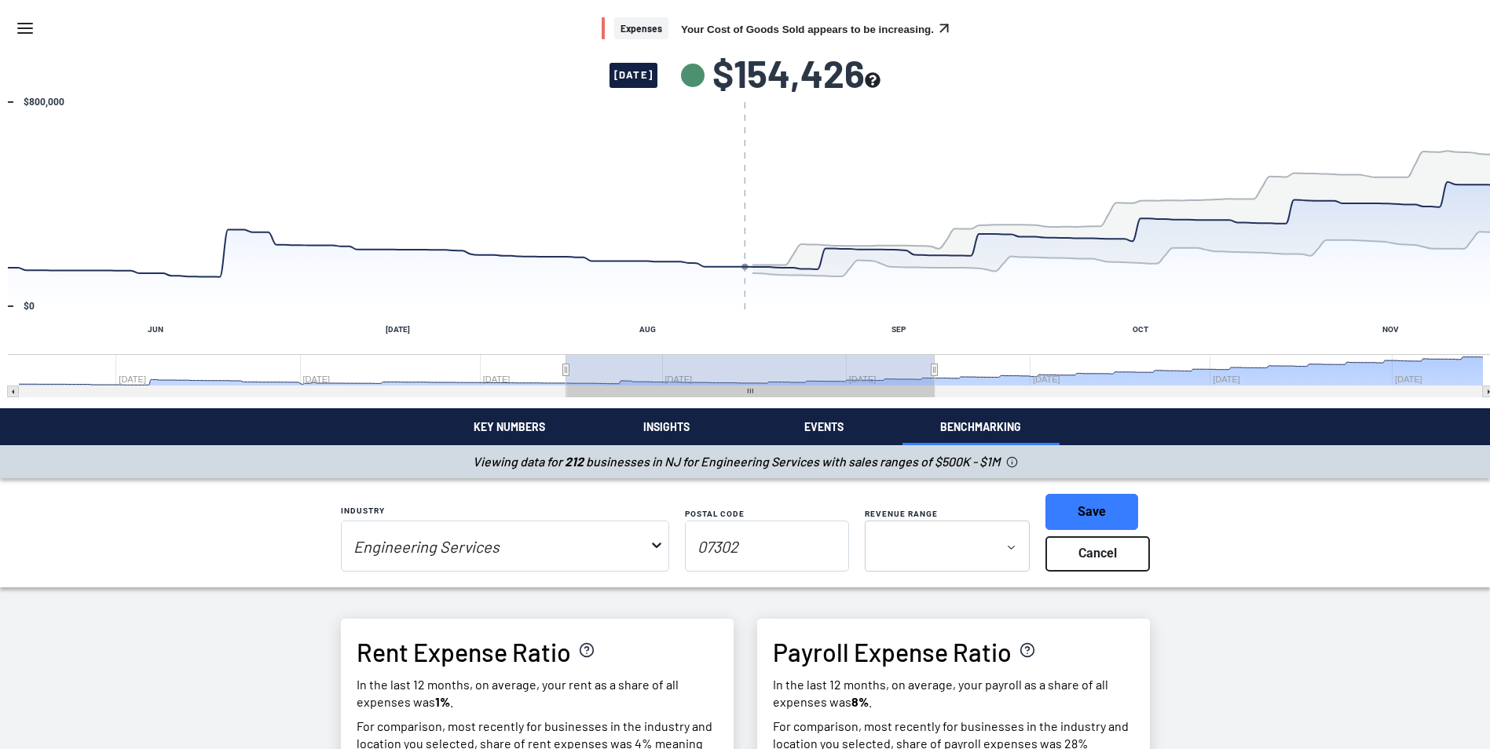
click at [1102, 548] on button "Cancel" at bounding box center [1098, 555] width 104 height 36
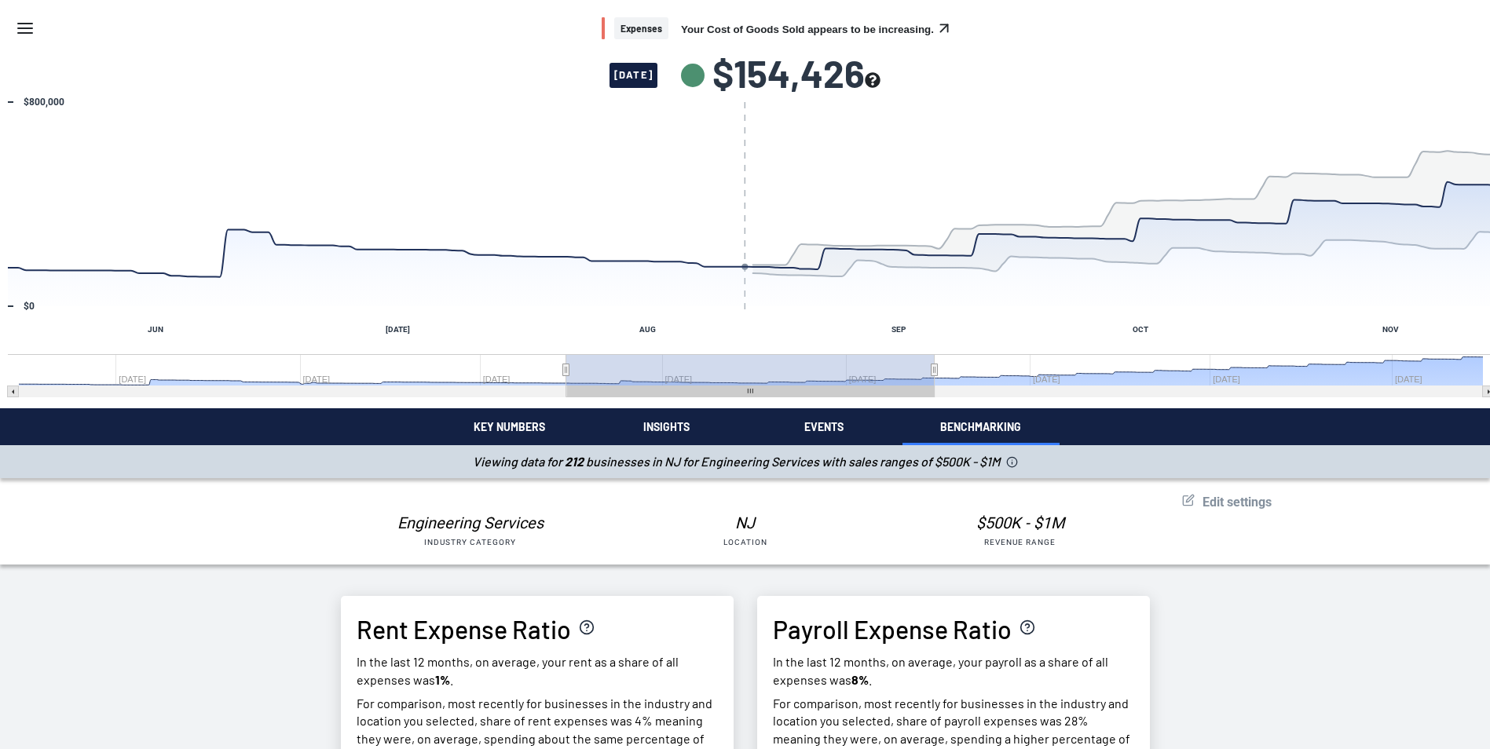
click at [827, 417] on button "Events" at bounding box center [824, 426] width 157 height 37
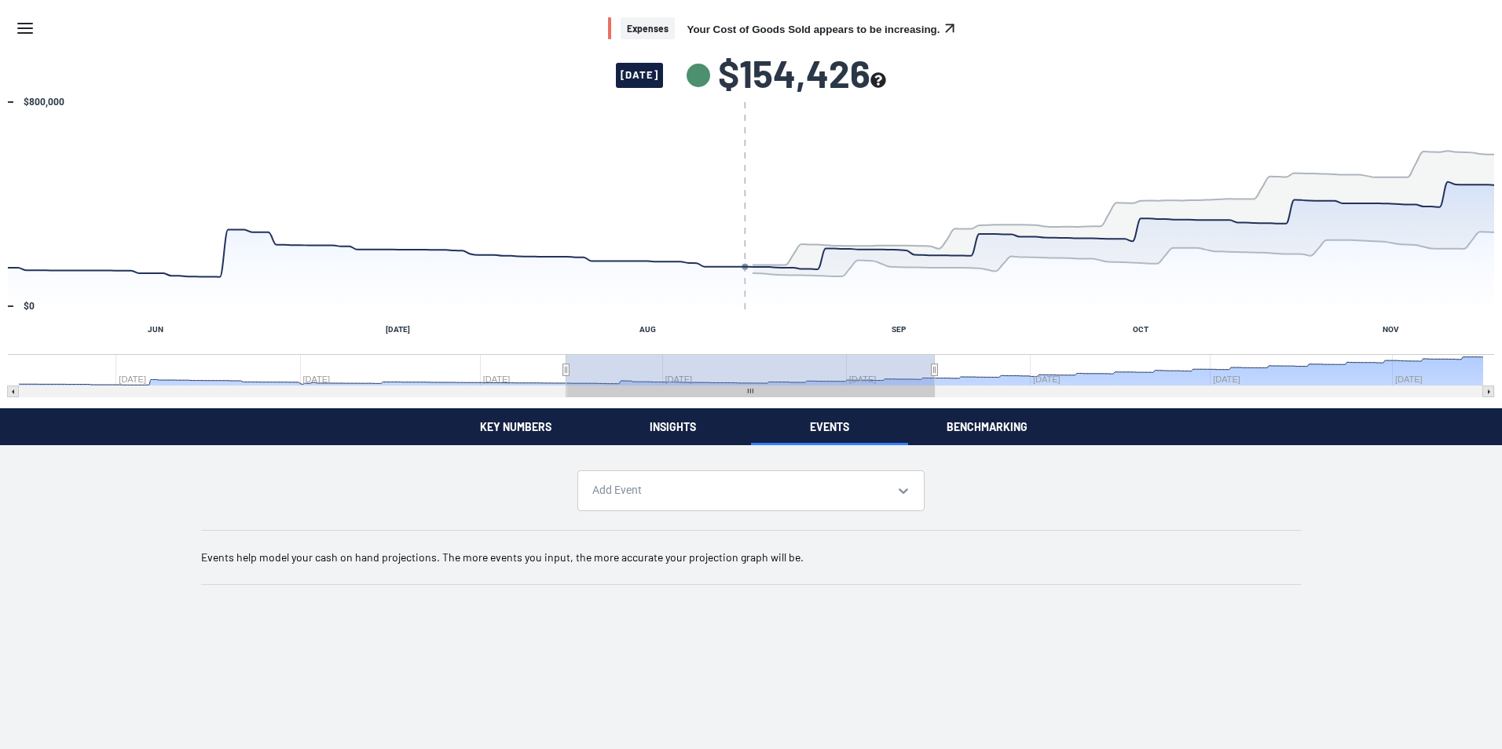
click at [673, 435] on button "Insights" at bounding box center [672, 426] width 157 height 37
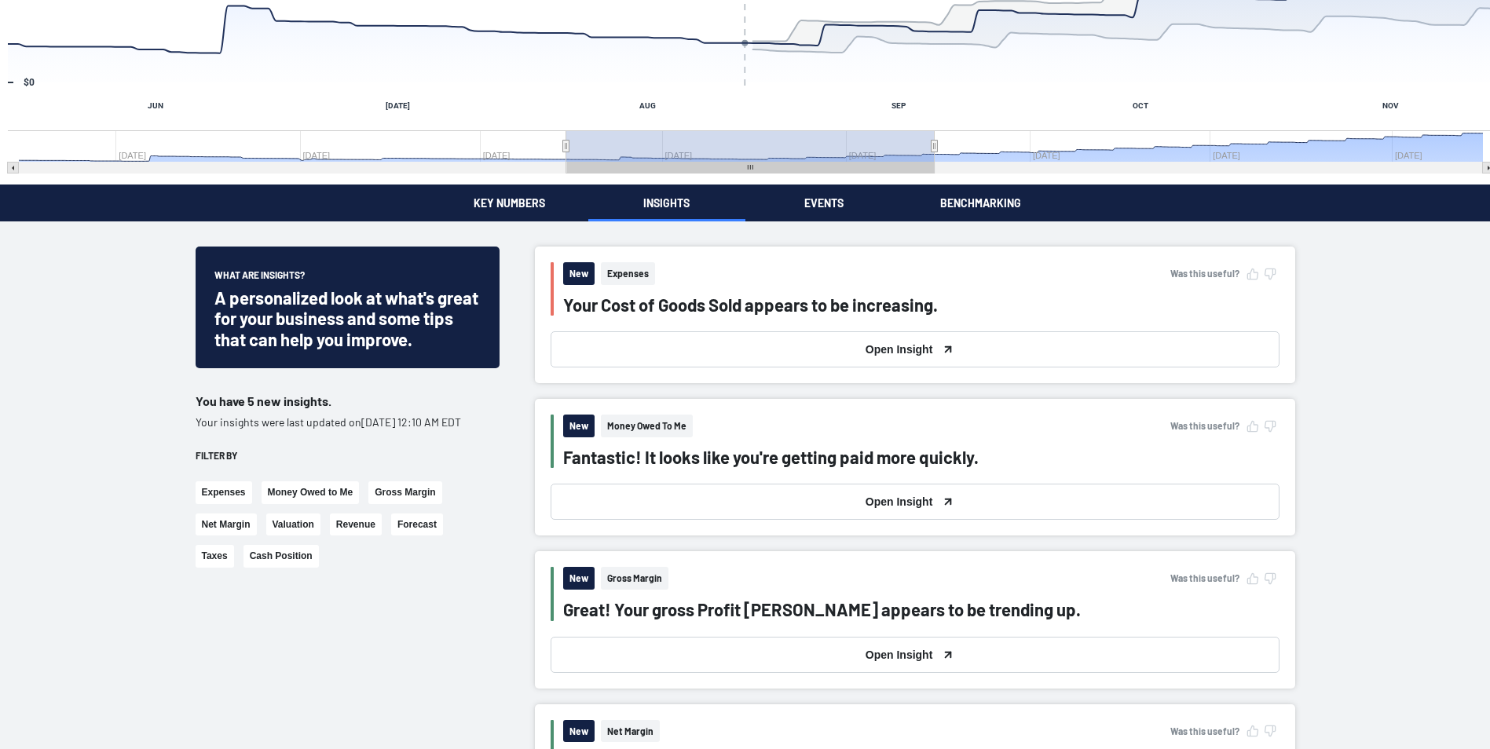
scroll to position [236, 0]
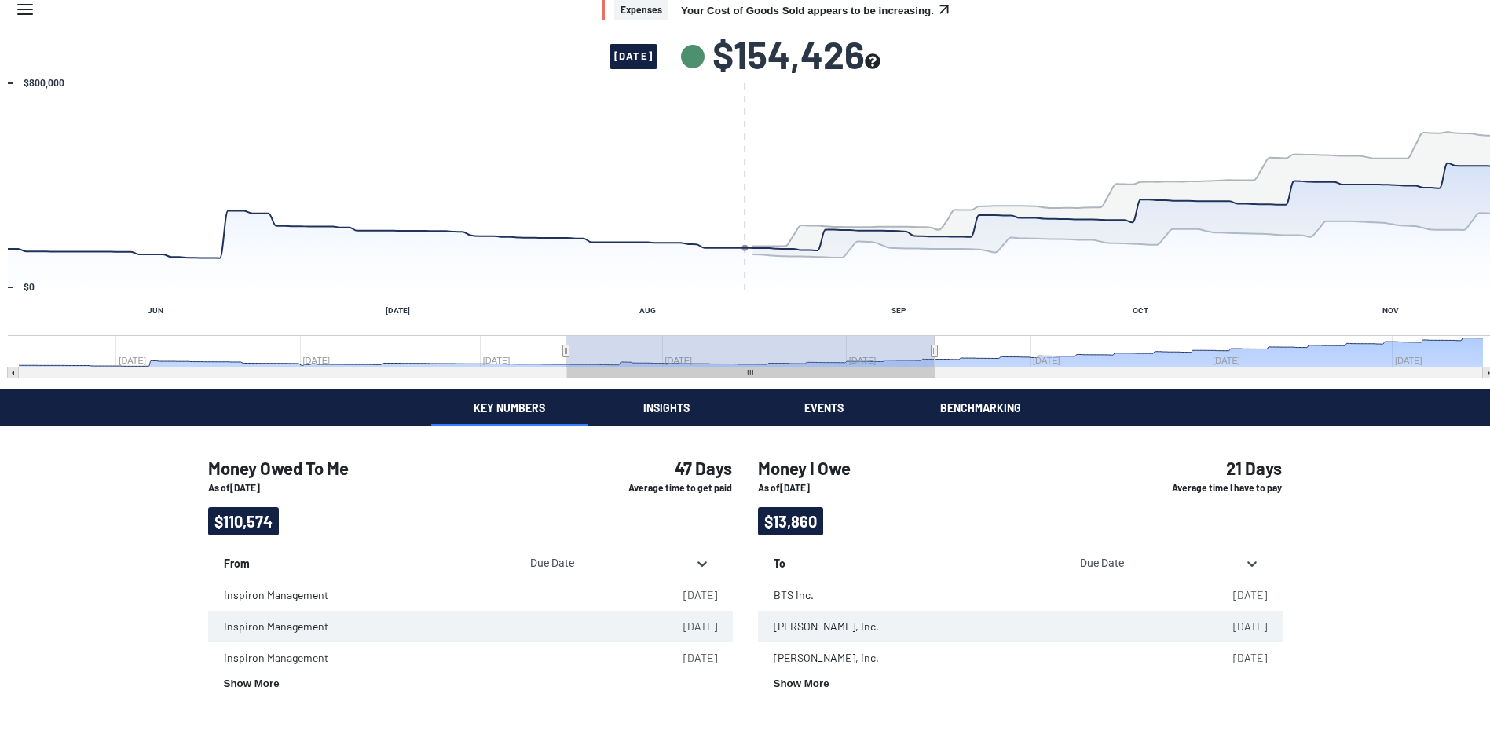
click at [519, 196] on div "Expenses Your Cost of Goods Sold appears to be increasing. [DATE] $154,426 Char…" at bounding box center [745, 365] width 1490 height 768
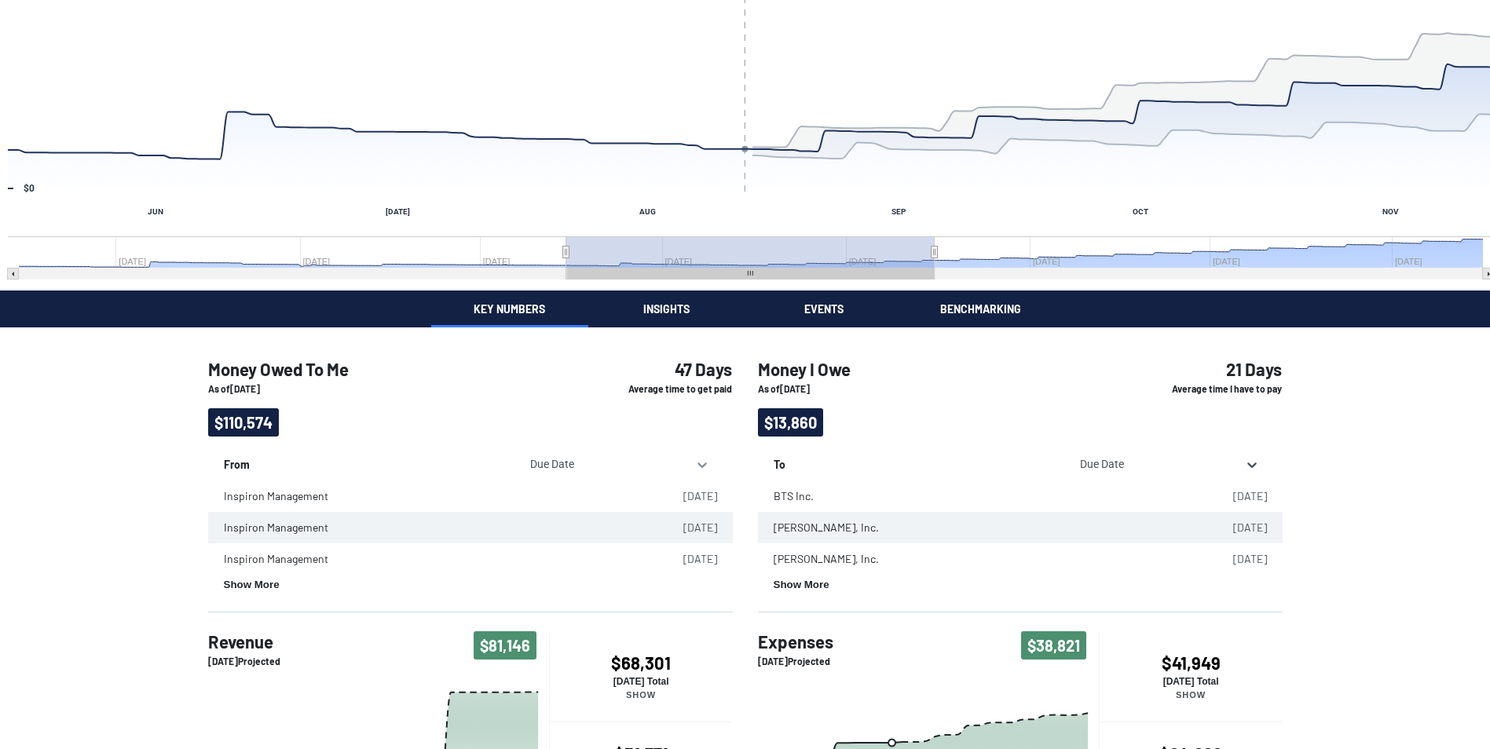
scroll to position [157, 0]
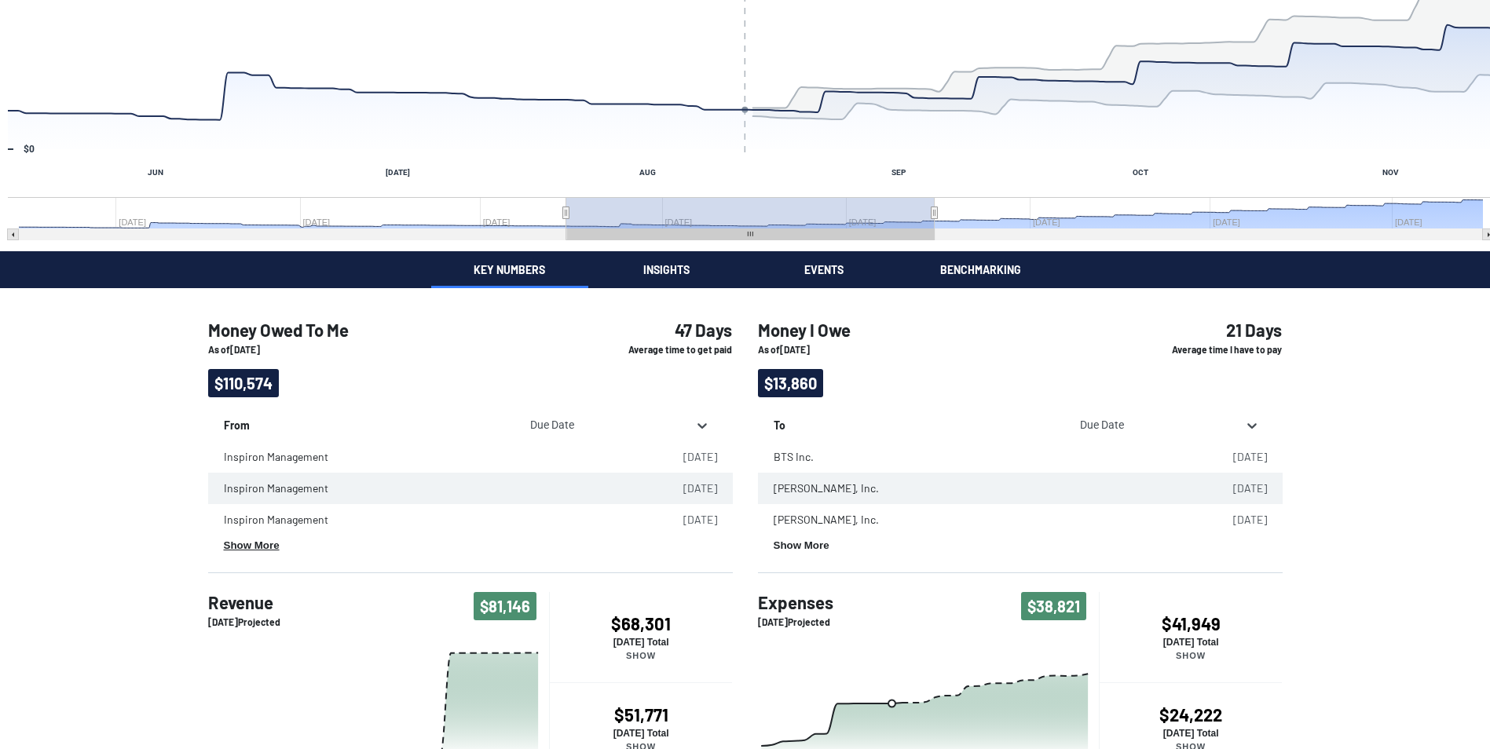
click at [248, 543] on button "Show More" at bounding box center [252, 546] width 56 height 12
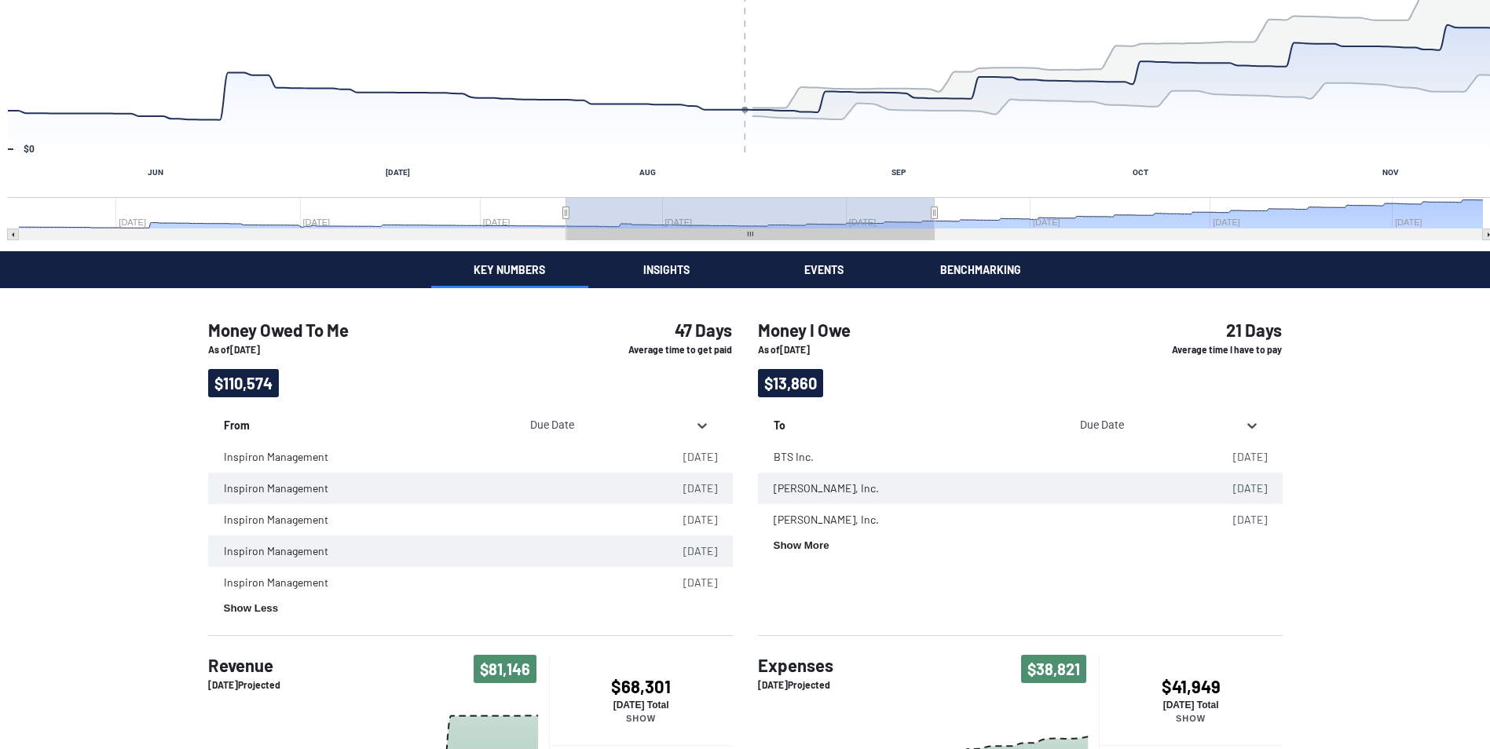
click at [1300, 456] on div "Money Owed To Me As of [DATE] $110,574 47 Days Average time to get paid From Du…" at bounding box center [745, 682] width 1131 height 788
click at [802, 546] on button "Show More" at bounding box center [802, 546] width 56 height 12
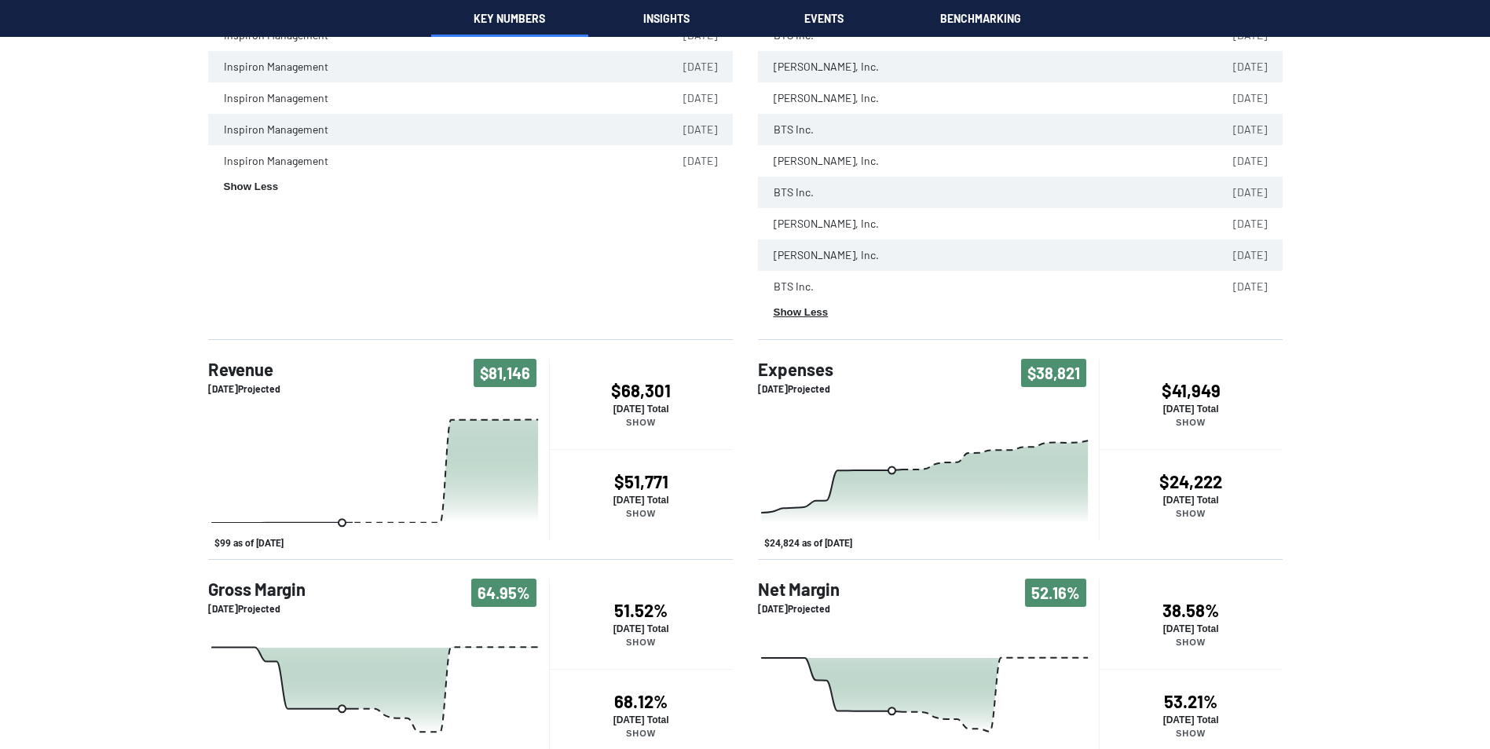
scroll to position [610, 0]
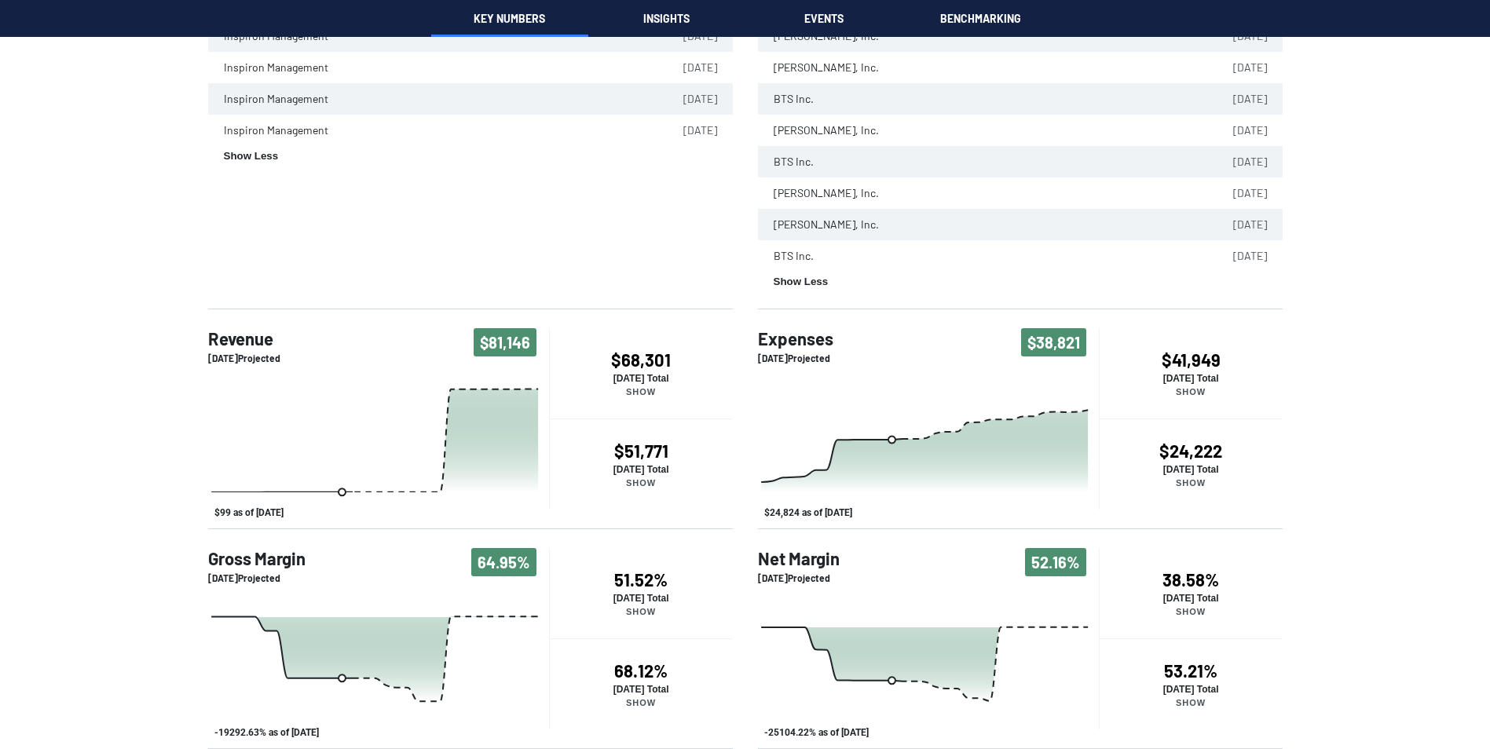
click at [642, 393] on p "Show" at bounding box center [641, 391] width 183 height 9
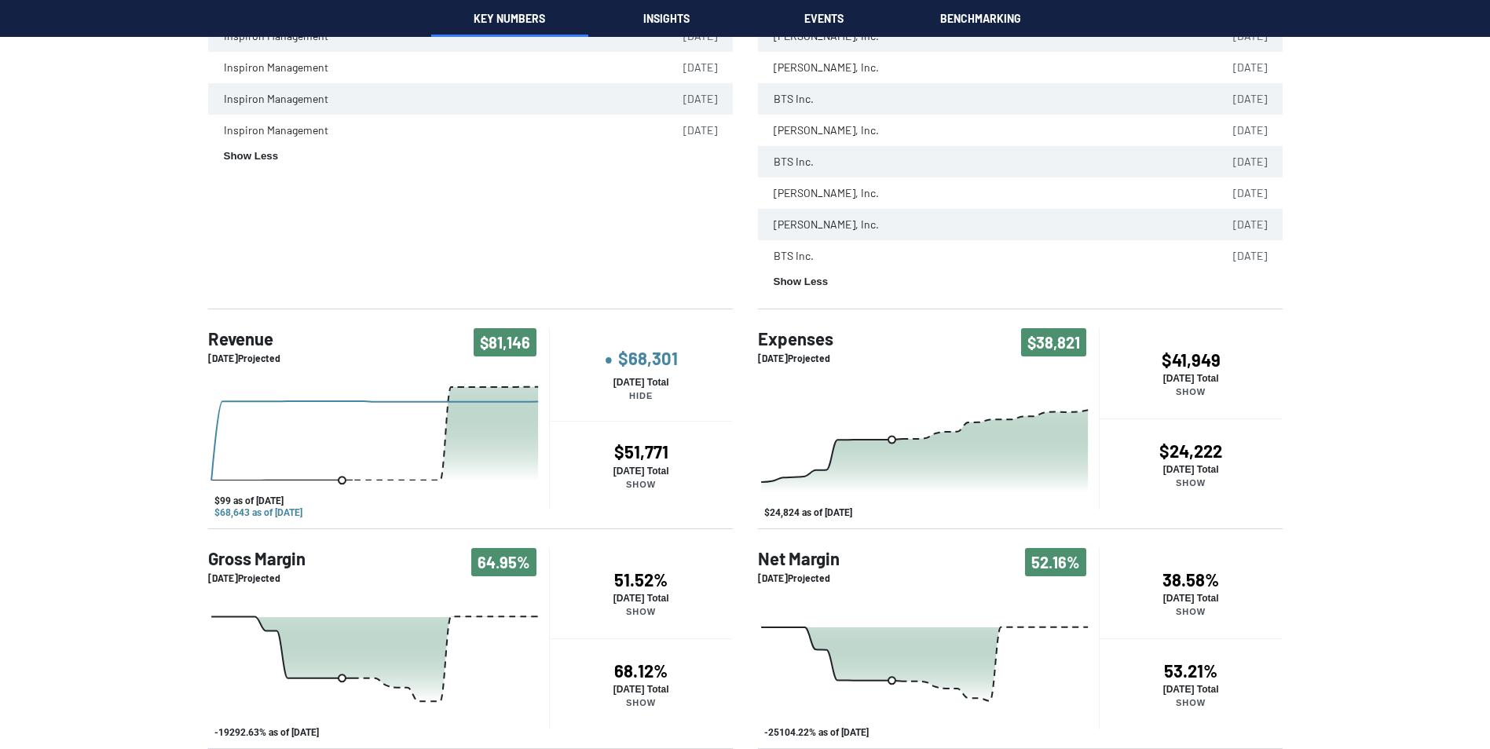
click at [639, 482] on p "Show" at bounding box center [641, 484] width 183 height 9
click at [1194, 396] on p "Show" at bounding box center [1191, 391] width 183 height 9
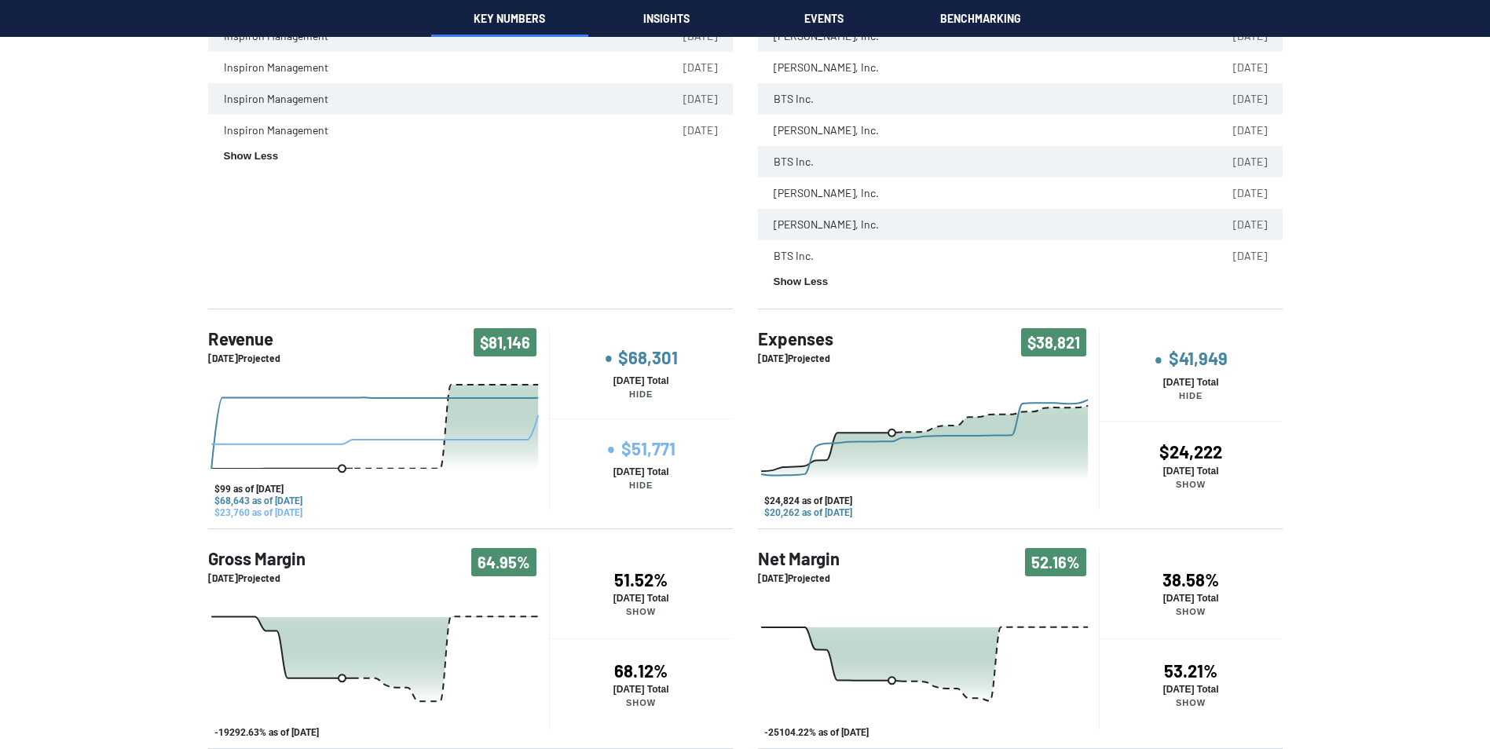
click at [1220, 489] on p "Show" at bounding box center [1191, 484] width 183 height 9
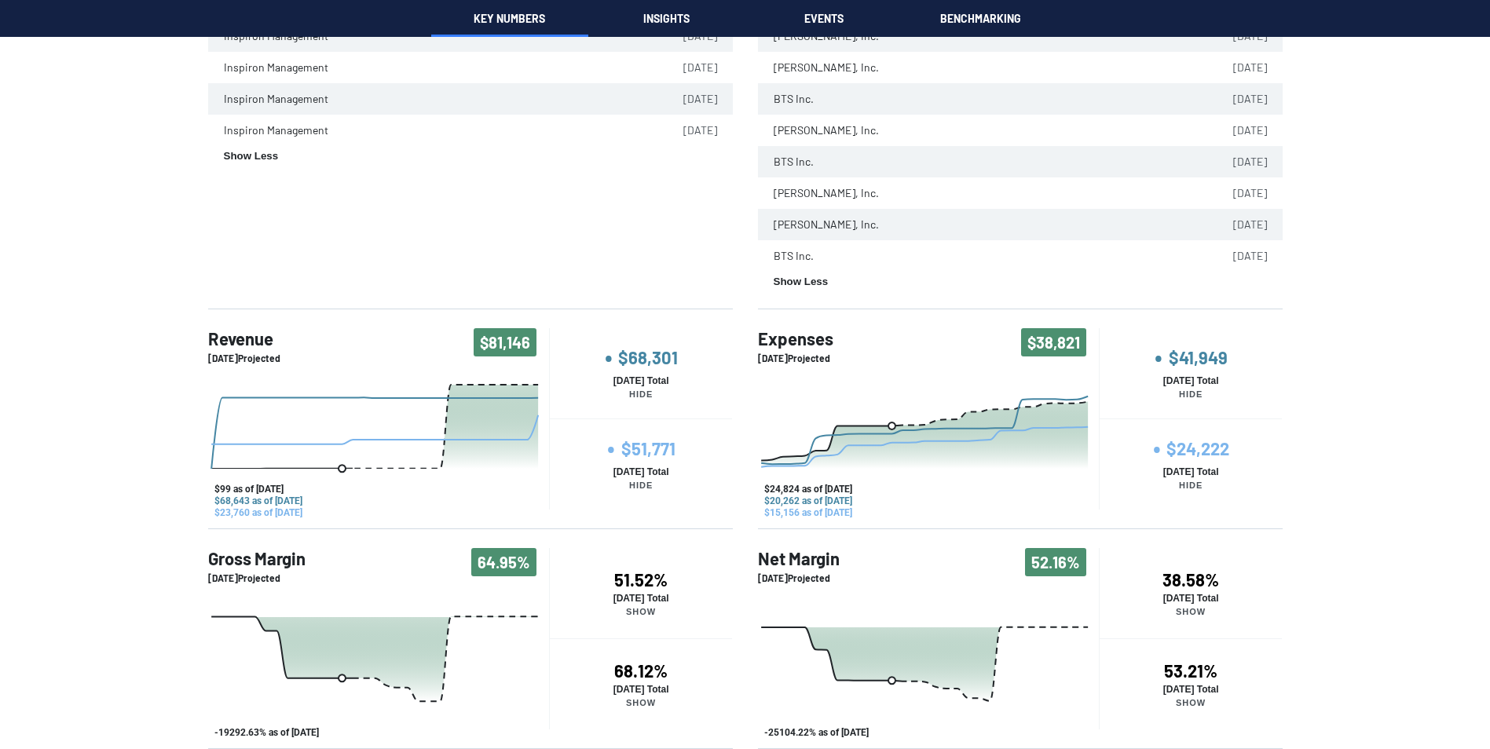
click at [639, 593] on p "[DATE] Total" at bounding box center [641, 598] width 183 height 11
click at [643, 683] on div "68.12% [DATE] Total Show" at bounding box center [641, 684] width 183 height 47
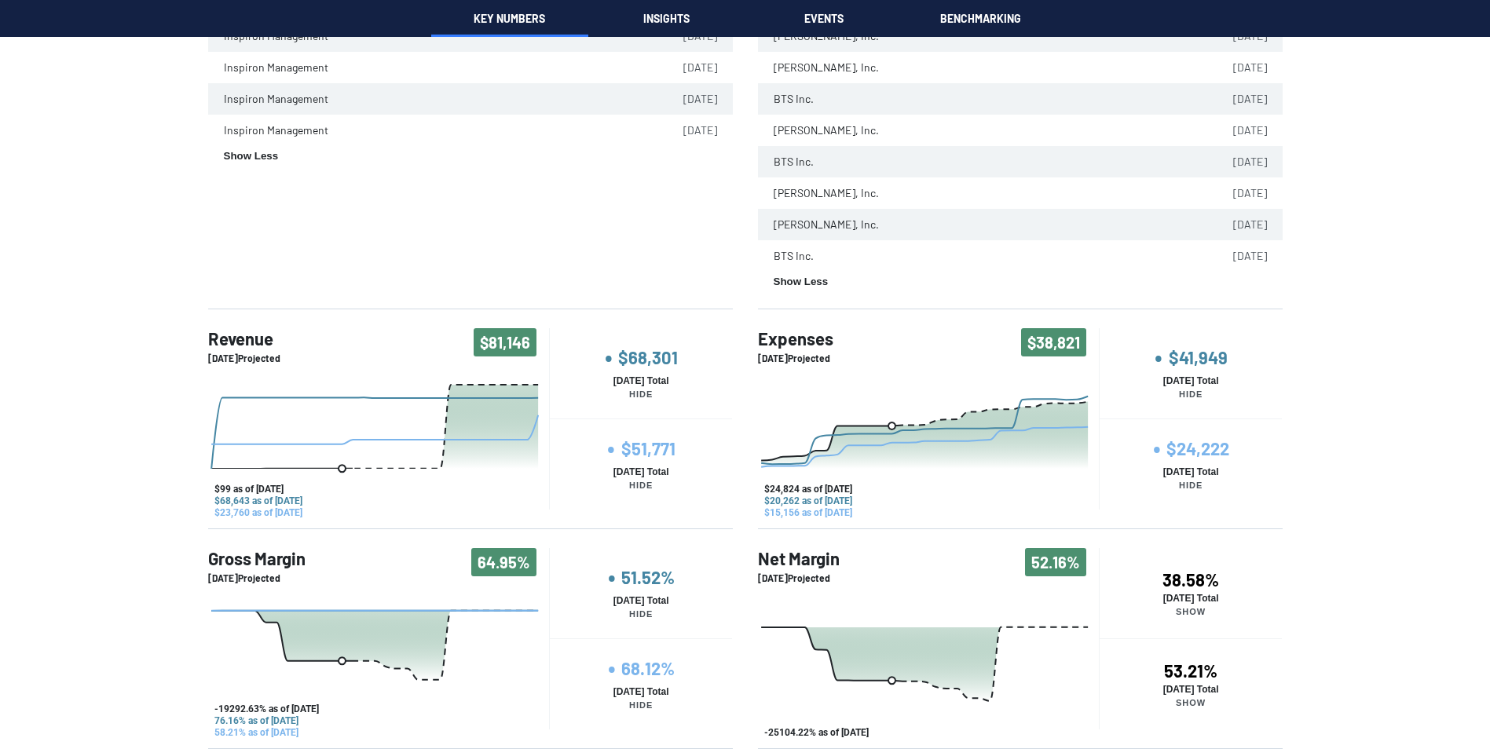
click at [1164, 596] on p "[DATE] Total" at bounding box center [1191, 598] width 183 height 11
click at [1188, 670] on h4 "53.21%" at bounding box center [1191, 671] width 183 height 20
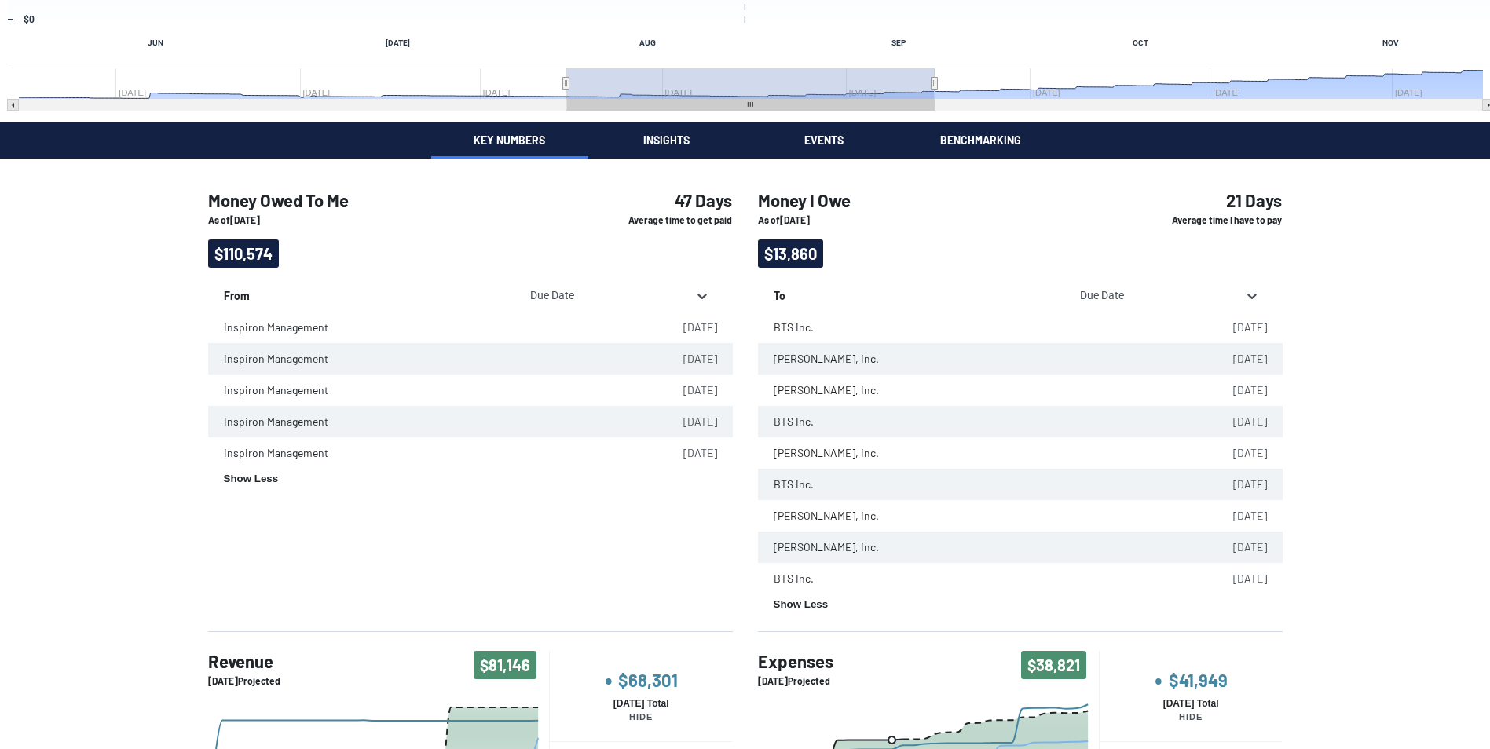
scroll to position [314, 0]
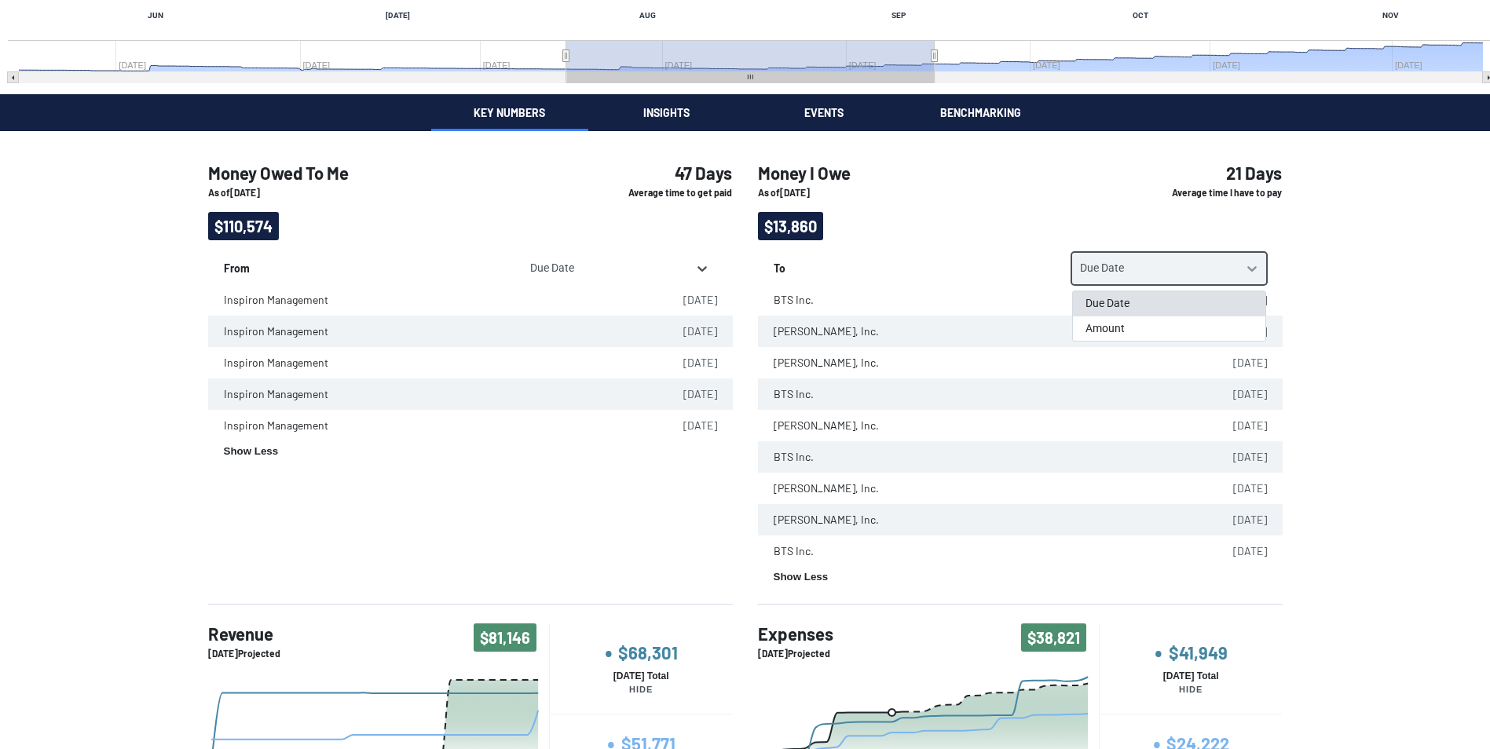
click at [1254, 266] on icon at bounding box center [1252, 269] width 16 height 16
click at [1152, 327] on div "Amount" at bounding box center [1169, 329] width 192 height 25
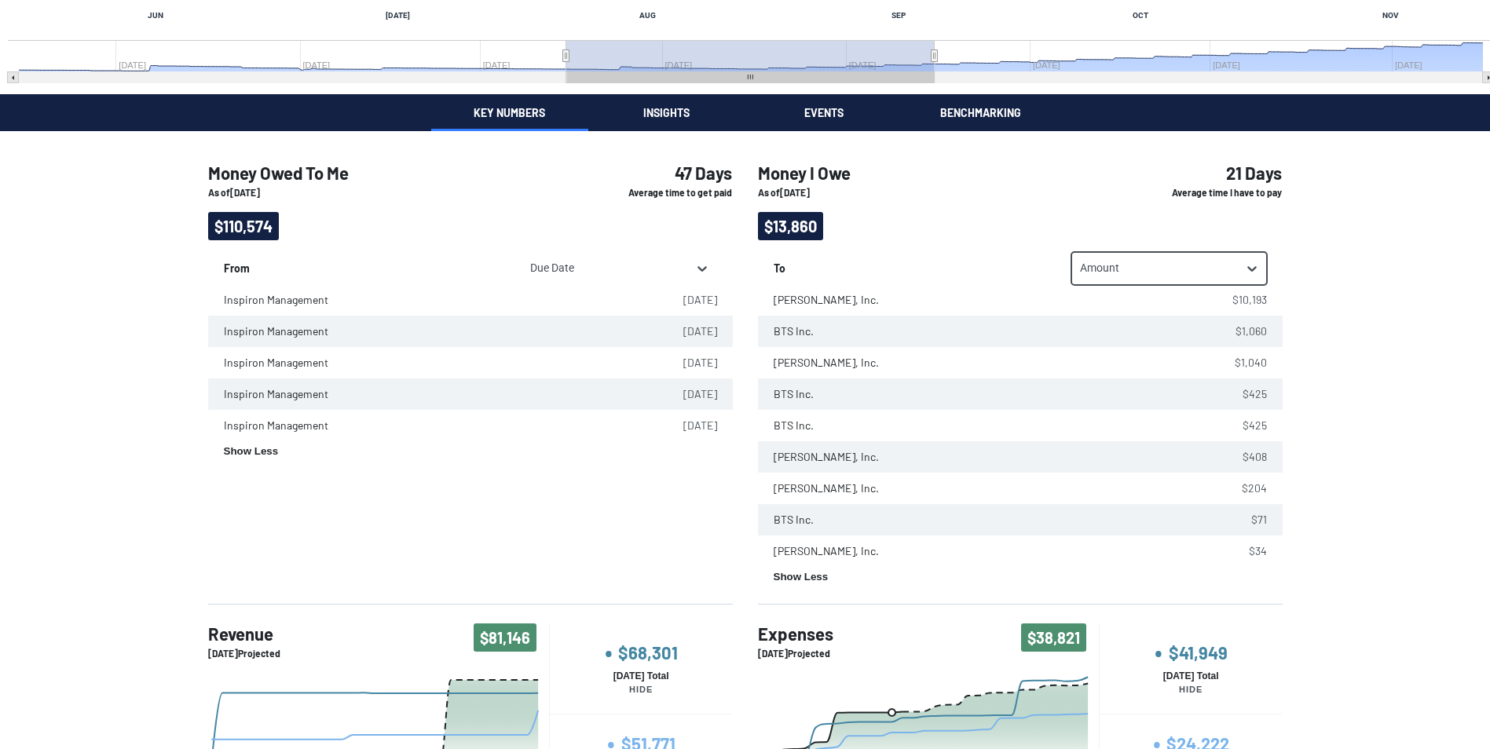
click at [1361, 354] on div "Money Owed To Me As of [DATE] $110,574 47 Days Average time to get paid From Du…" at bounding box center [745, 588] width 1490 height 914
click at [702, 266] on icon at bounding box center [702, 269] width 16 height 16
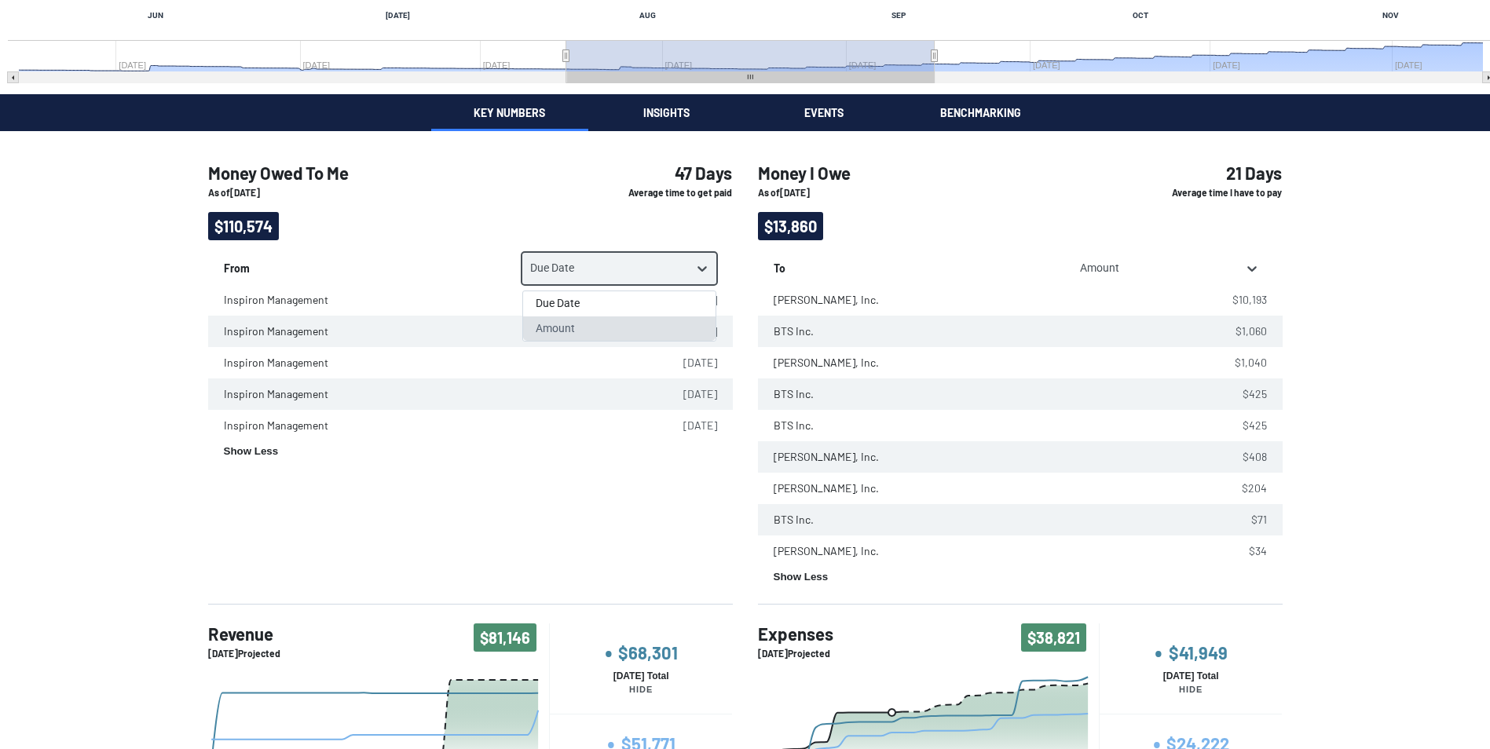
click at [593, 332] on div "Amount" at bounding box center [619, 329] width 192 height 25
click at [562, 496] on div "Money Owed To Me As of [DATE] $110,574 47 Days Average time to get paid From op…" at bounding box center [470, 377] width 525 height 455
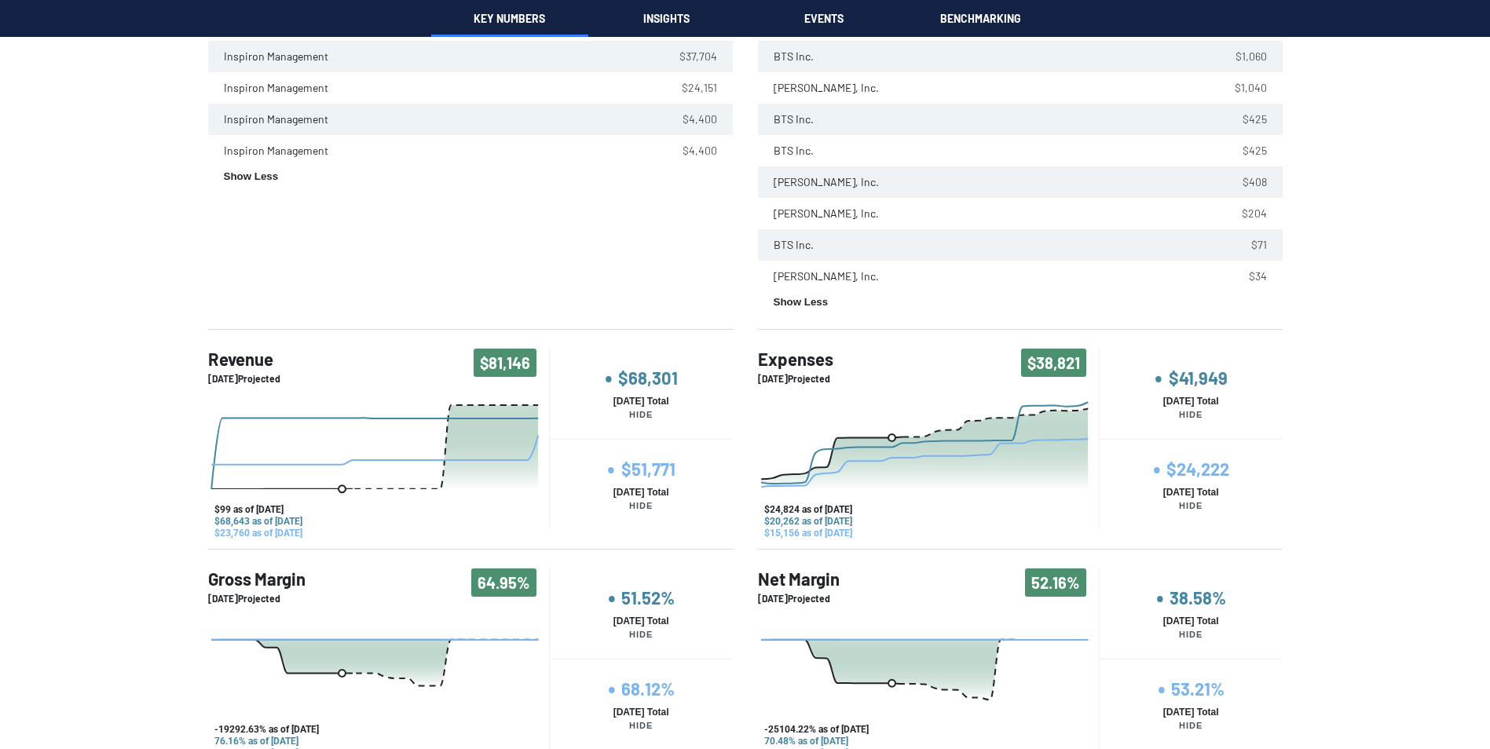
scroll to position [610, 0]
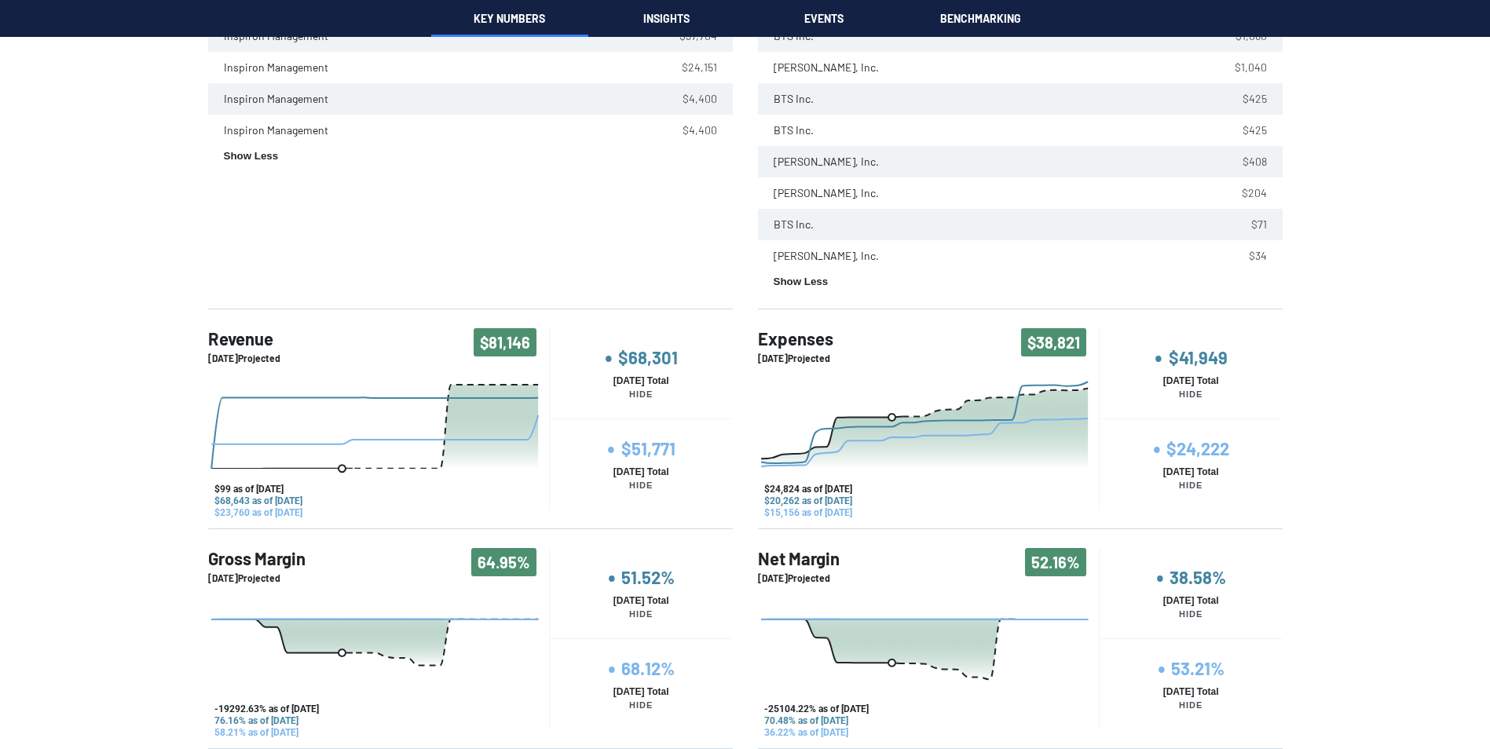
click at [640, 362] on h4 "• $68,301" at bounding box center [641, 359] width 183 height 25
click at [640, 362] on h4 "$68,301" at bounding box center [641, 358] width 183 height 20
click at [640, 362] on h4 "• $68,301" at bounding box center [641, 359] width 183 height 25
click at [641, 452] on h4 "• $51,771" at bounding box center [641, 449] width 183 height 25
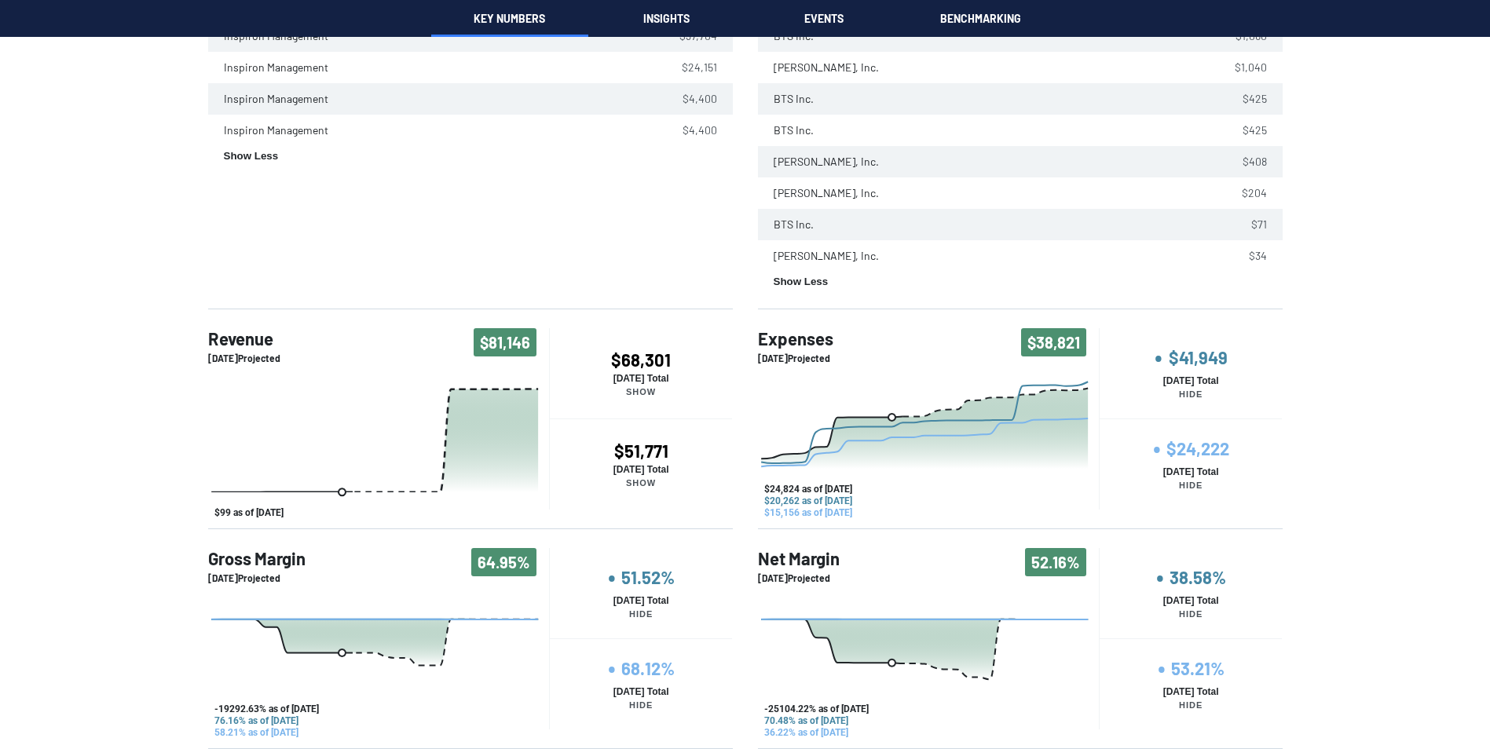
click at [86, 504] on div "Money Owed To Me As of [DATE] $110,574 47 Days Average time to get paid From Am…" at bounding box center [745, 293] width 1490 height 914
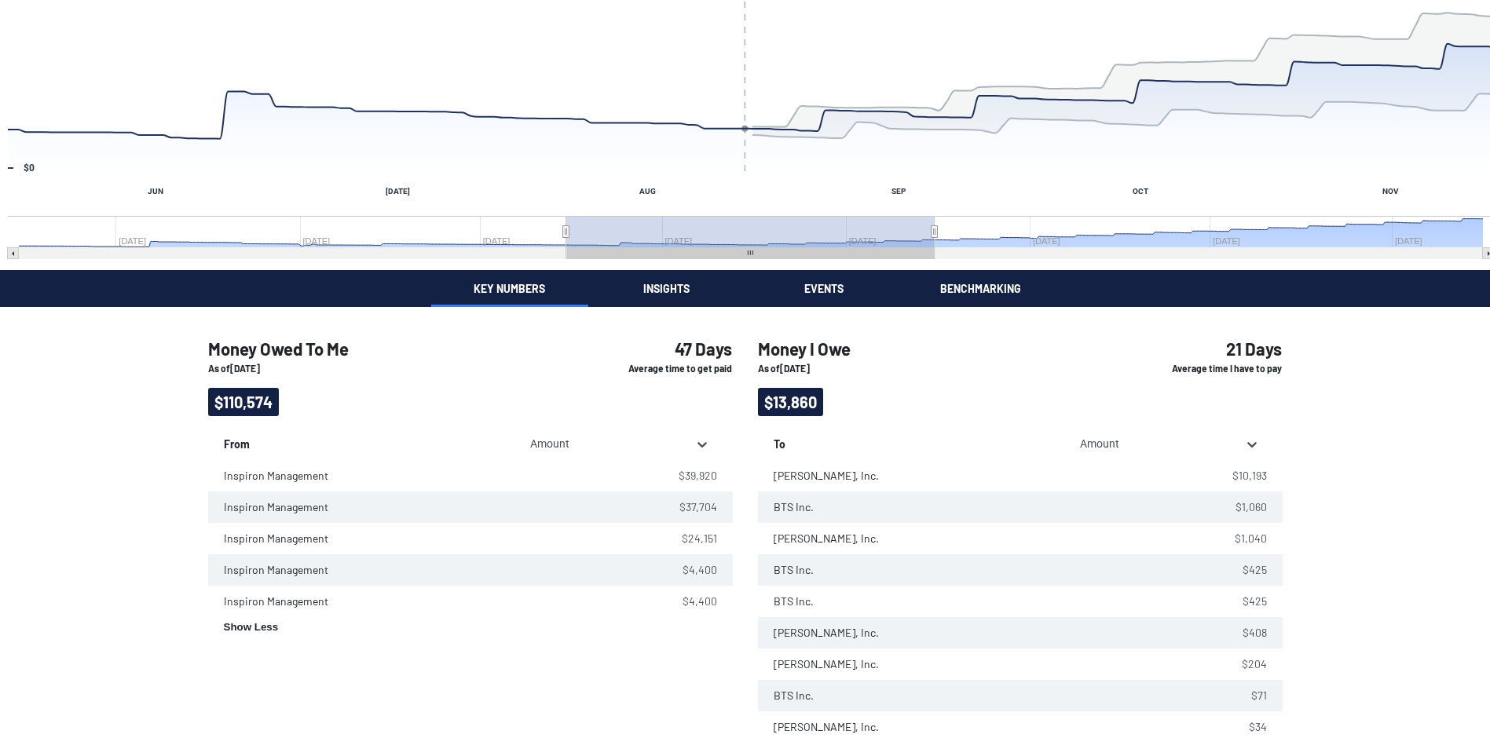
scroll to position [0, 0]
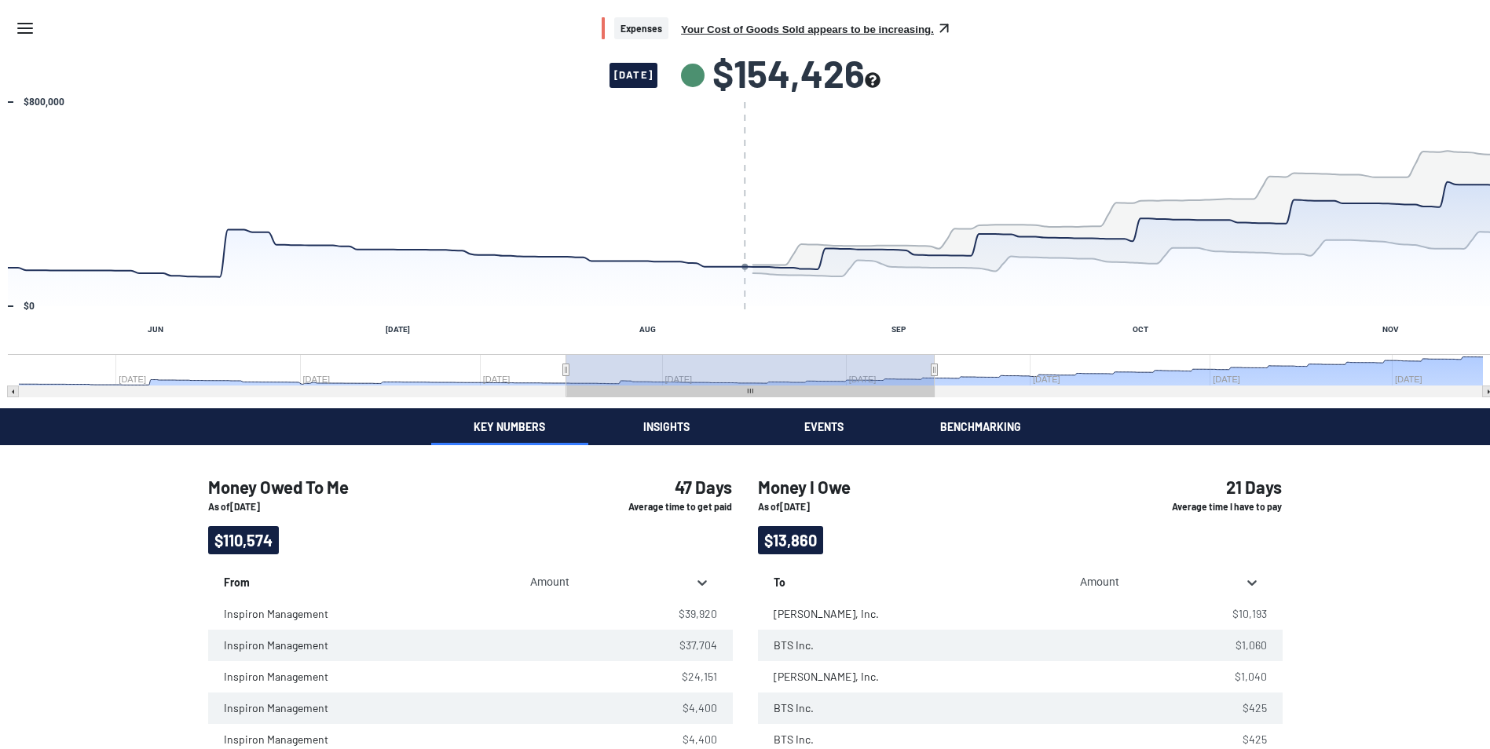
click at [888, 31] on button "Your Cost of Goods Sold appears to be increasing." at bounding box center [807, 30] width 253 height 12
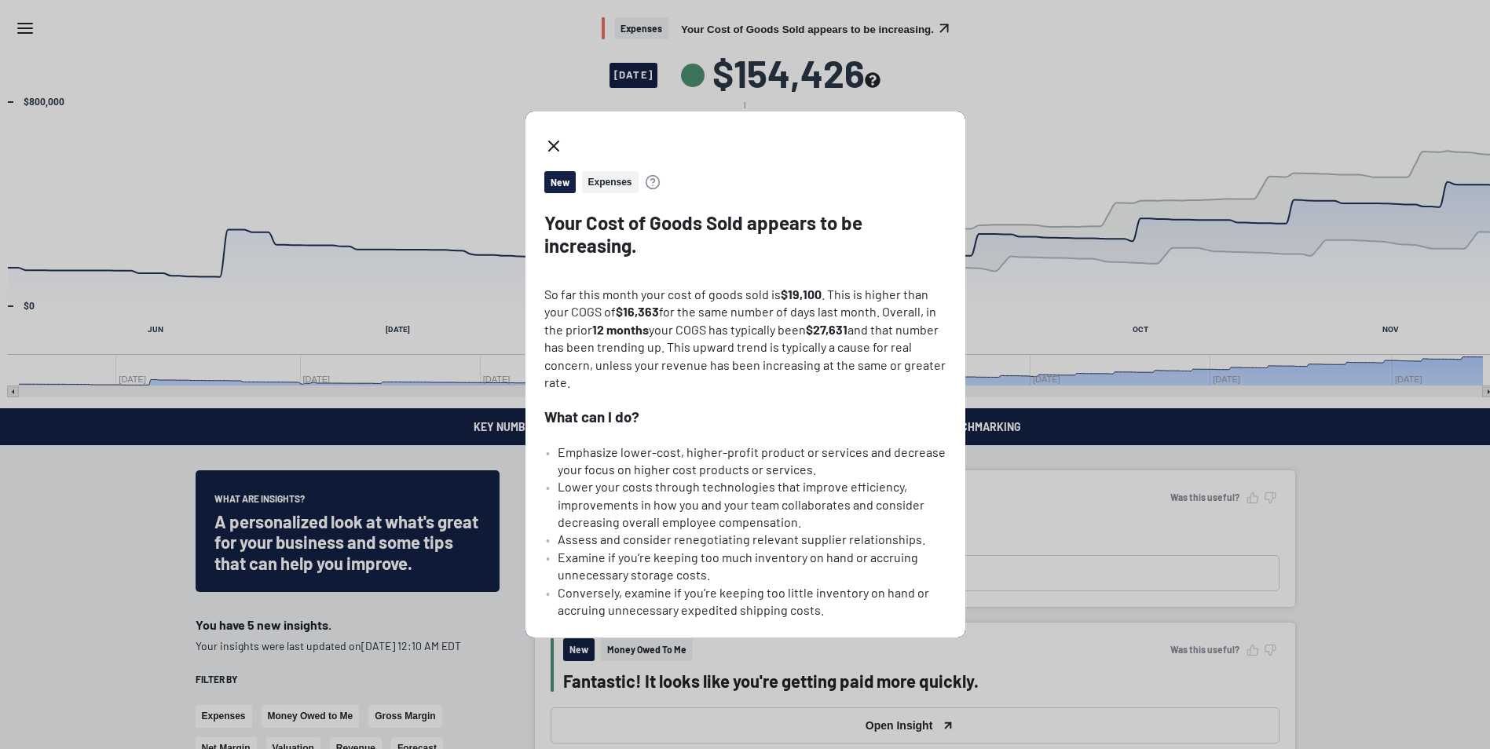
click at [614, 178] on span "Expenses" at bounding box center [610, 182] width 57 height 23
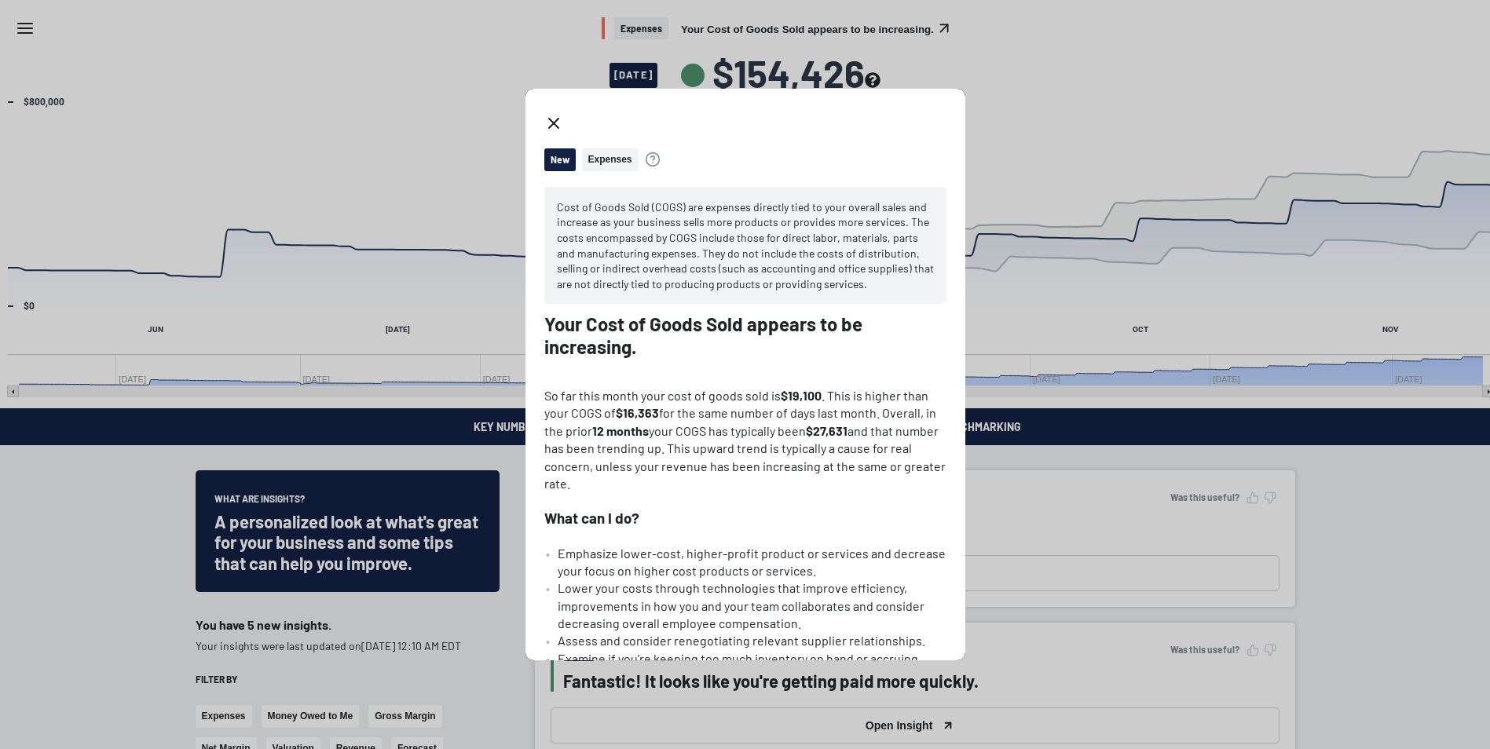
click at [566, 160] on span "New" at bounding box center [559, 159] width 31 height 23
click at [554, 123] on line "close dialog" at bounding box center [553, 123] width 9 height 9
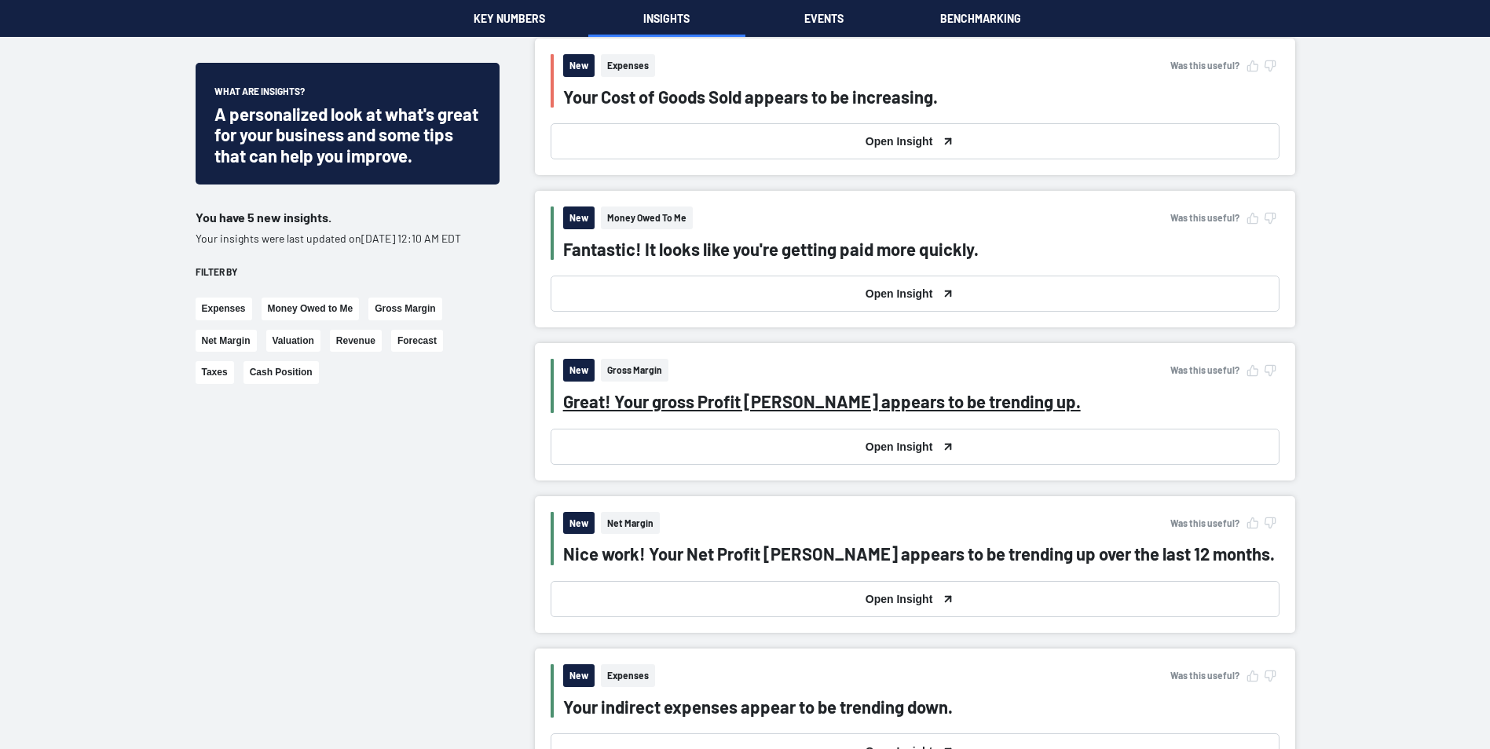
scroll to position [471, 0]
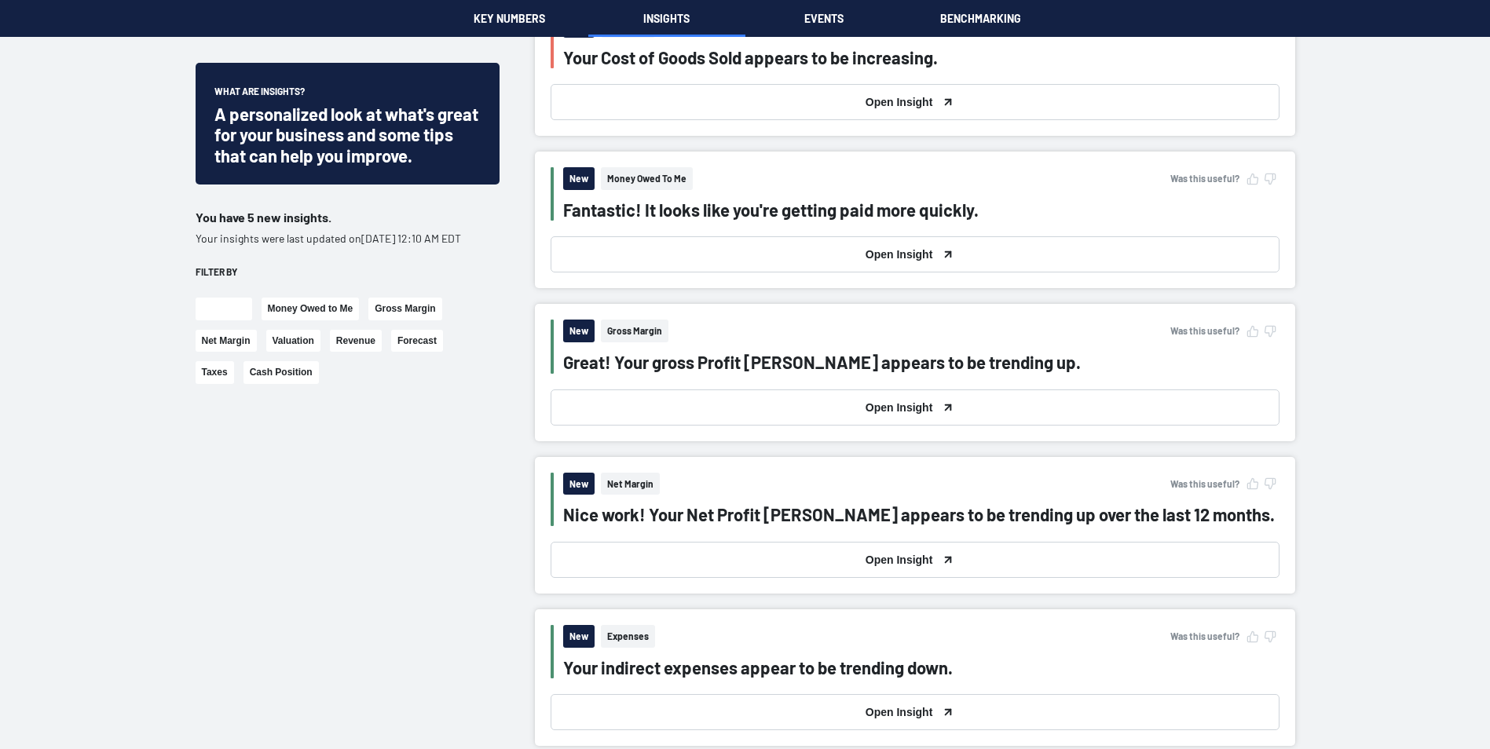
click at [214, 321] on button "Expenses" at bounding box center [224, 309] width 57 height 23
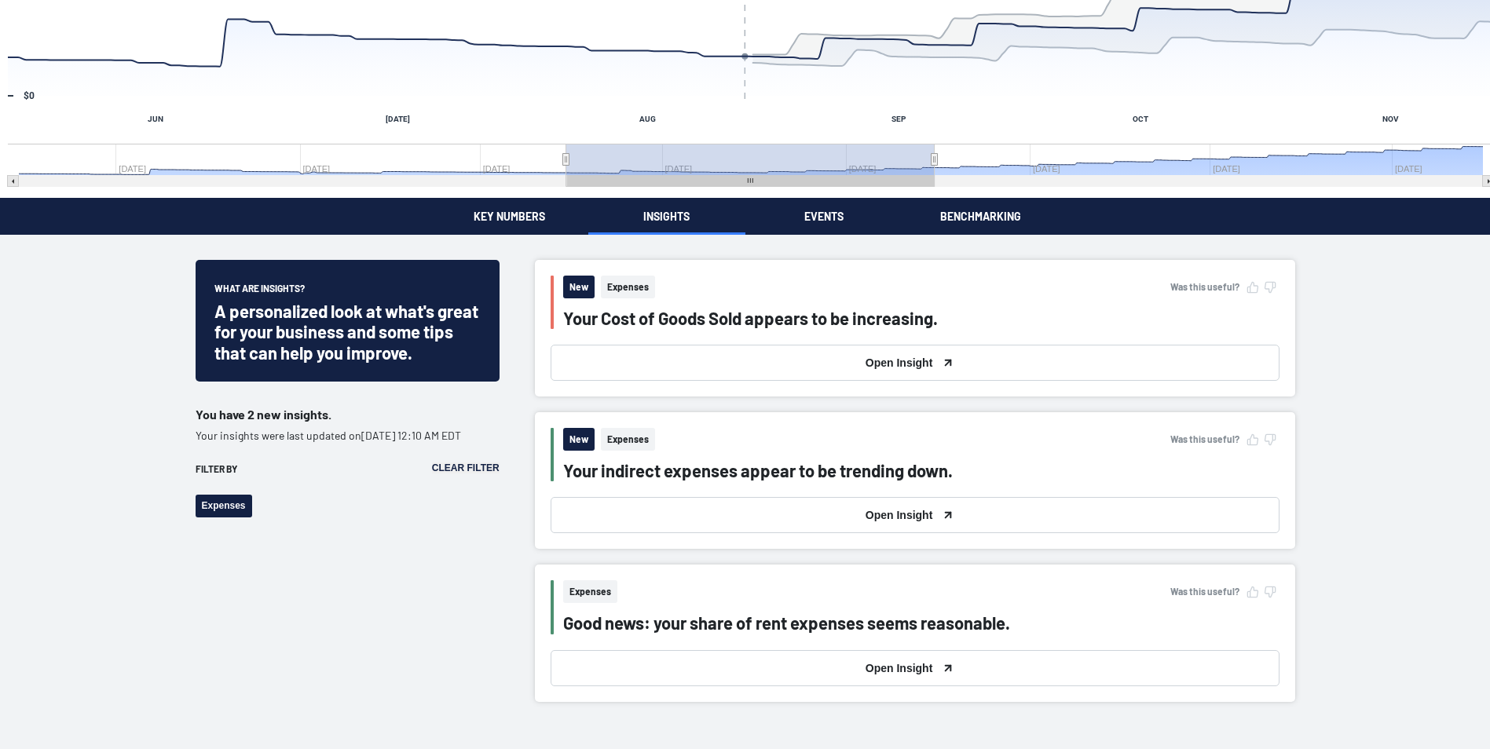
scroll to position [236, 0]
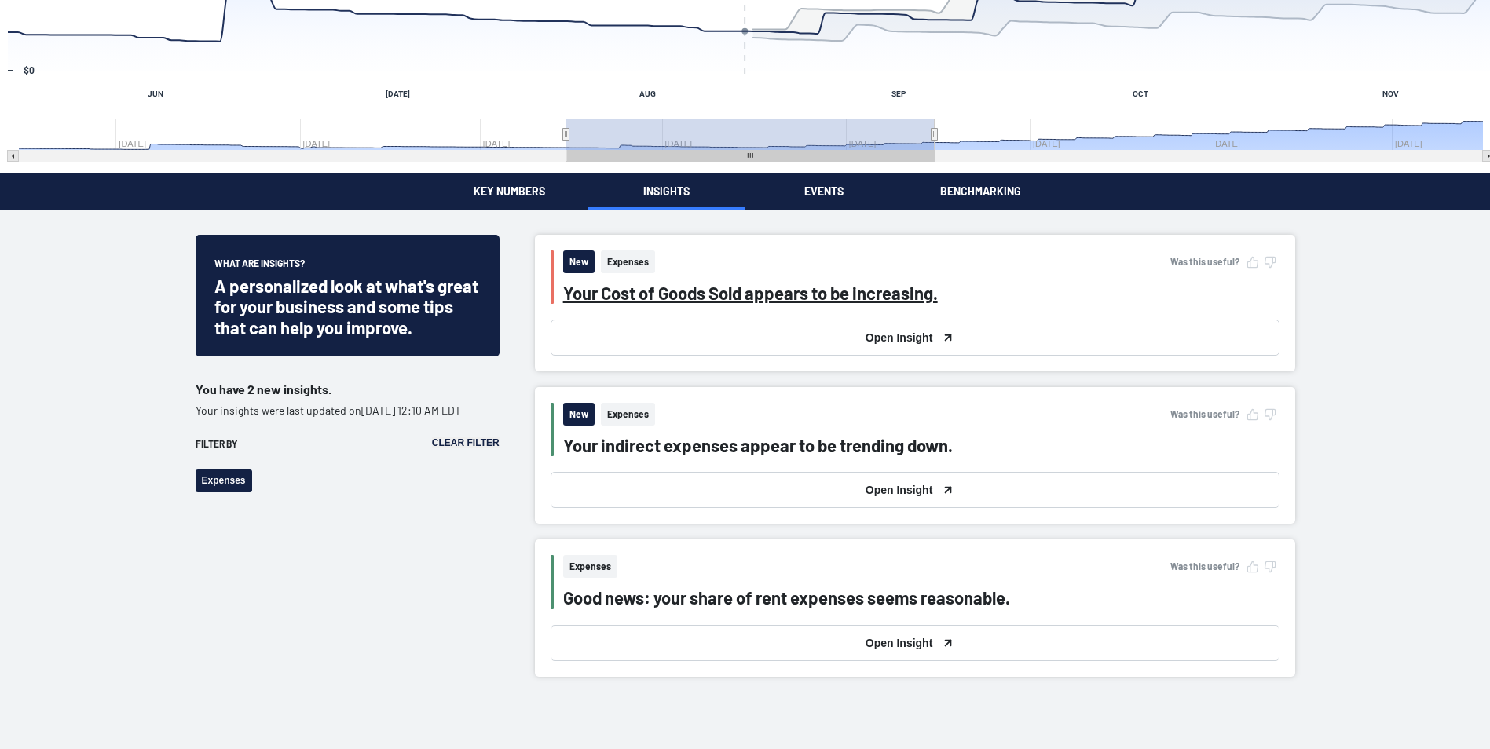
click at [899, 300] on div "Your Cost of Goods Sold appears to be increasing." at bounding box center [750, 293] width 375 height 20
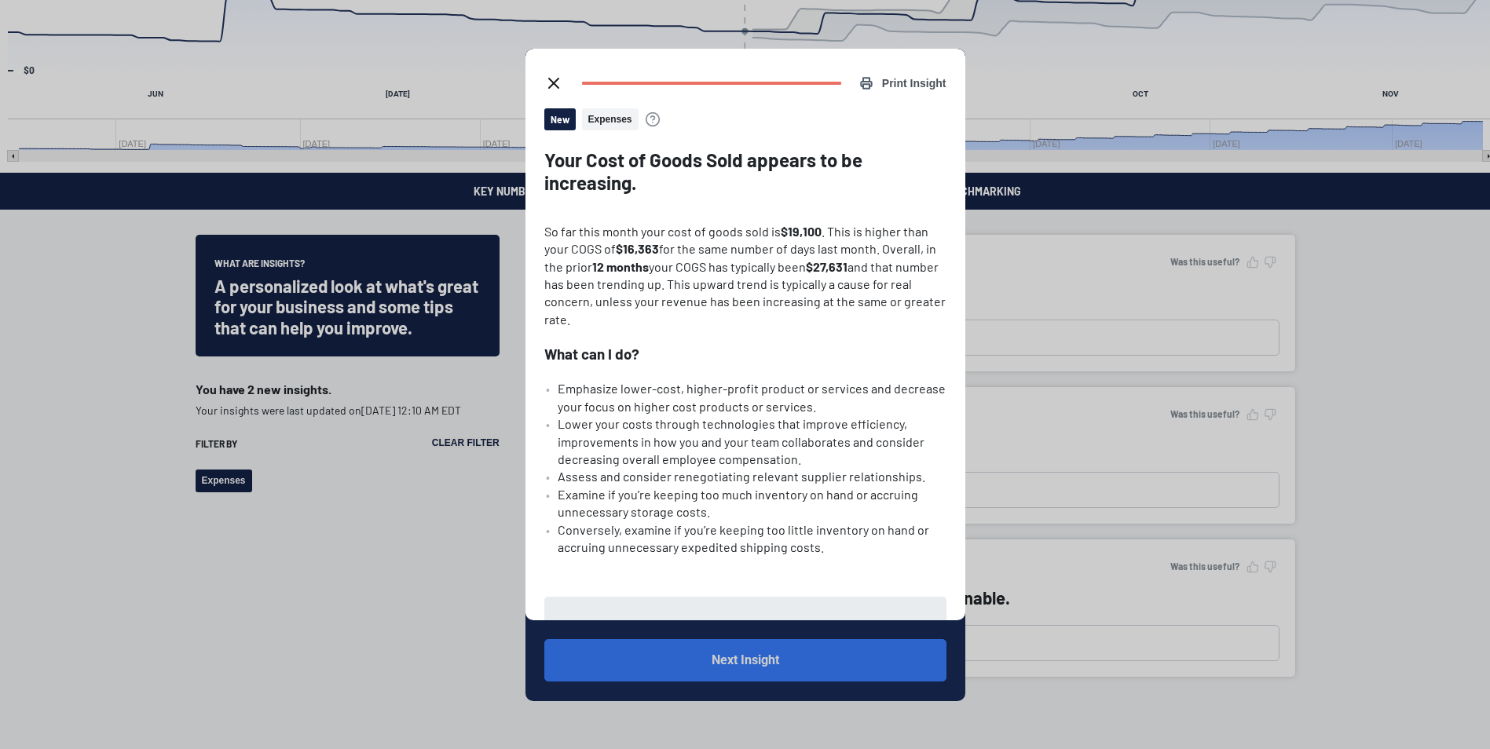
click at [771, 654] on button "Next Insight" at bounding box center [745, 660] width 402 height 42
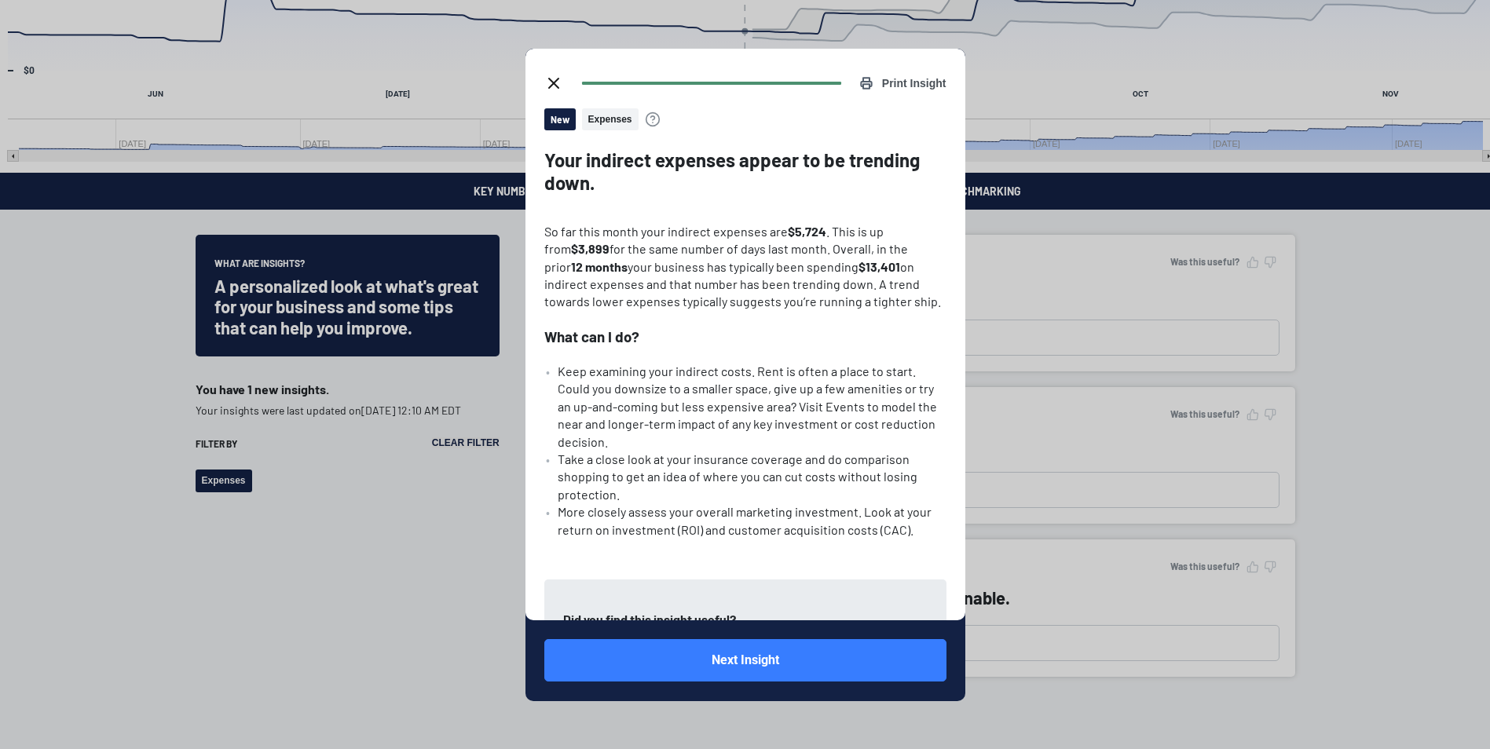
click at [558, 84] on icon "close dialog" at bounding box center [553, 83] width 19 height 19
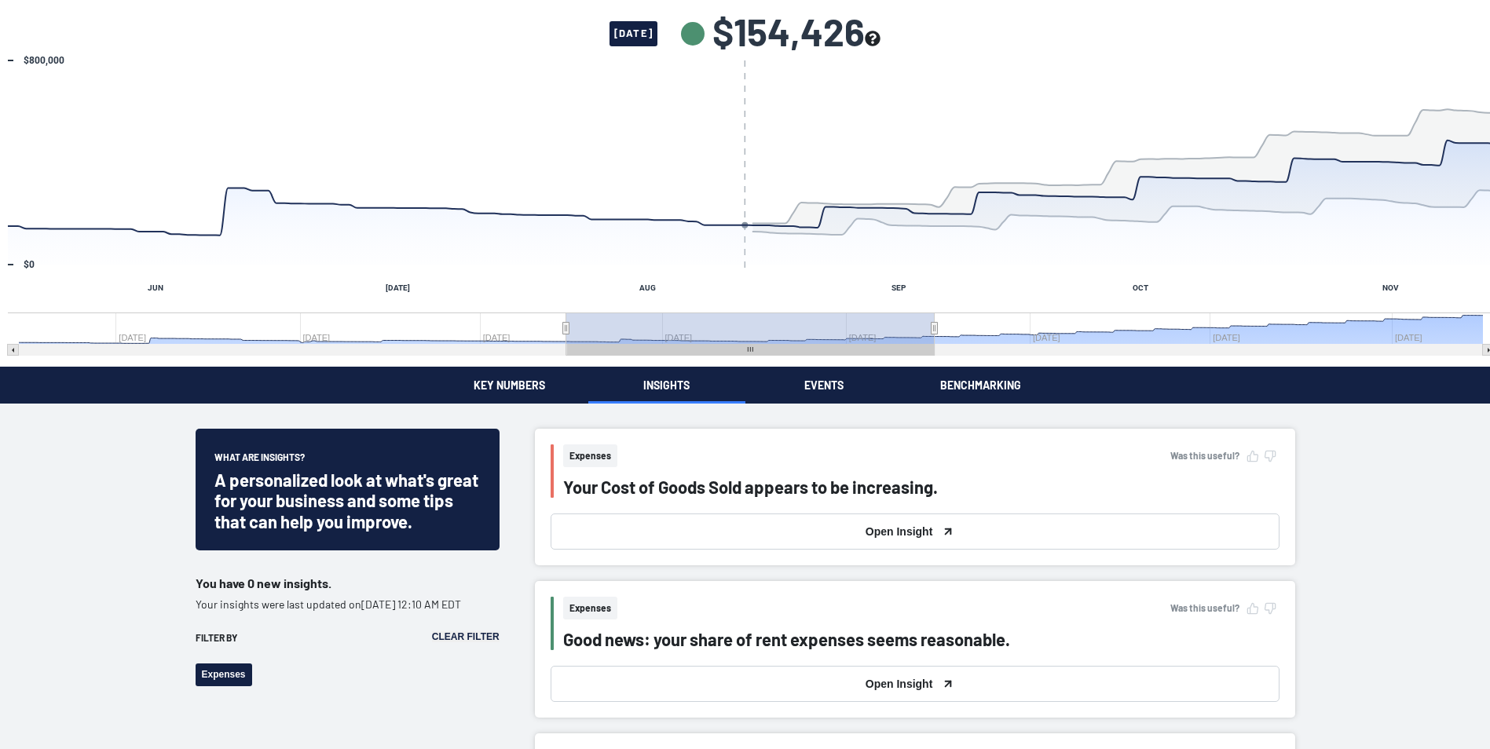
scroll to position [79, 0]
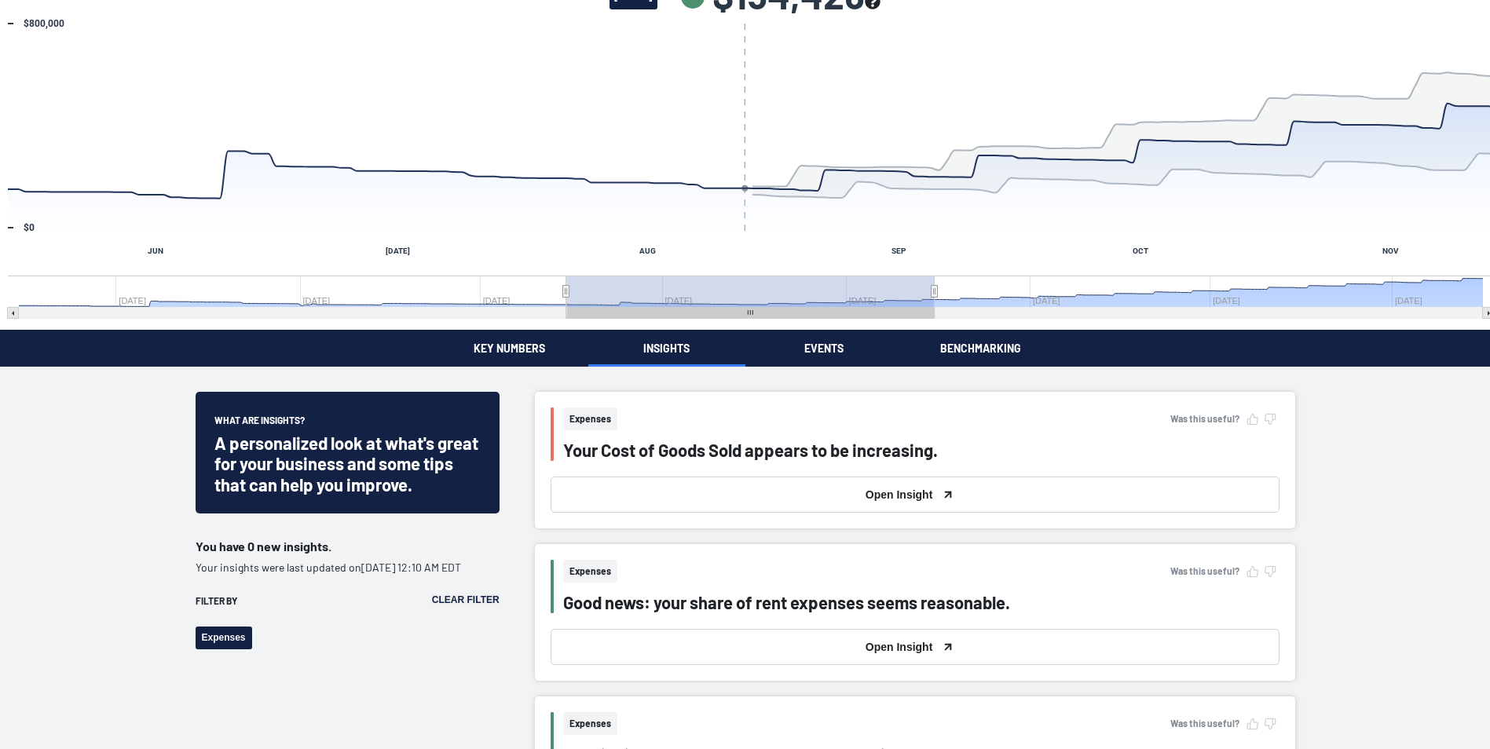
click at [480, 606] on button "Clear filter" at bounding box center [466, 600] width 68 height 11
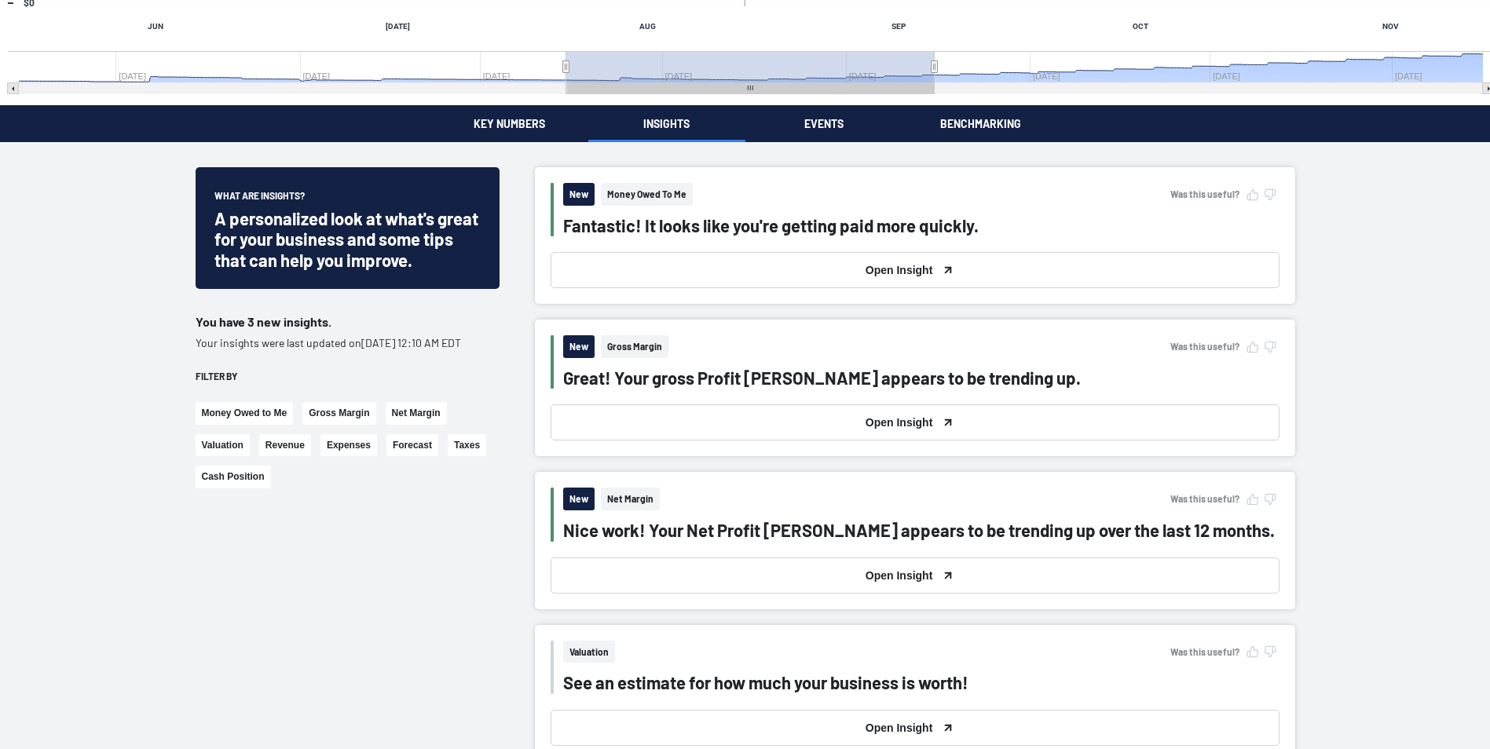
scroll to position [314, 0]
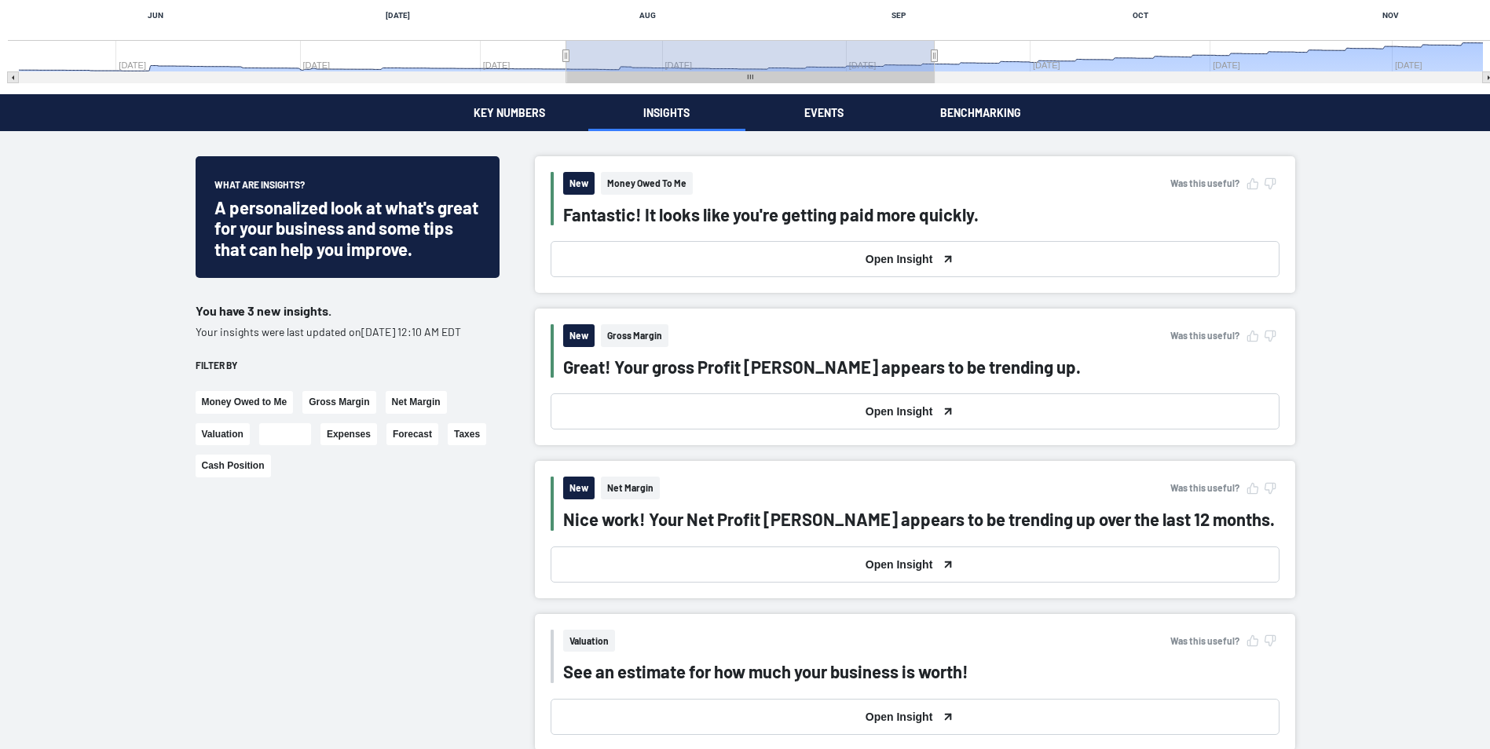
click at [292, 446] on button "Revenue" at bounding box center [285, 434] width 52 height 23
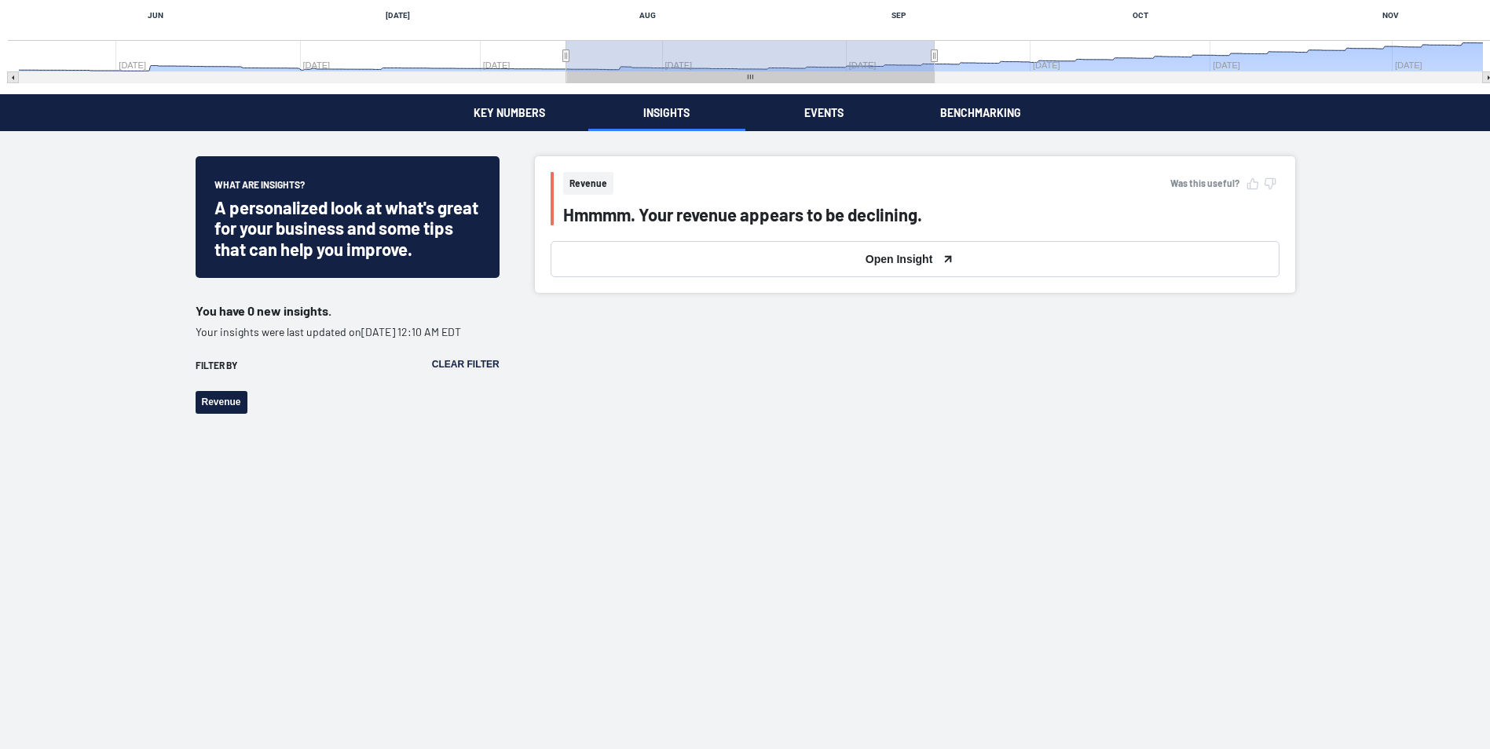
click at [839, 267] on button "Open Insight" at bounding box center [915, 259] width 729 height 36
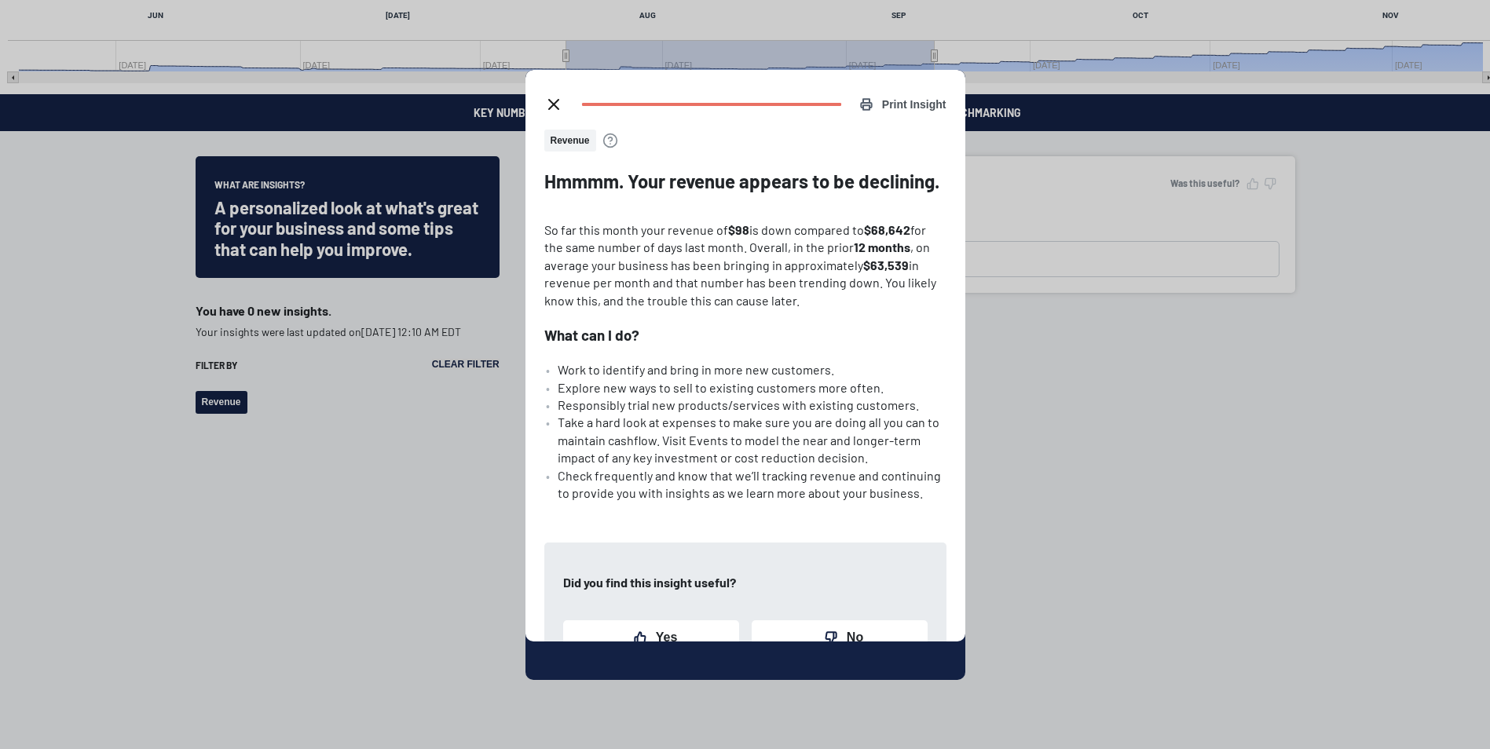
click at [557, 104] on icon "close dialog" at bounding box center [553, 104] width 19 height 19
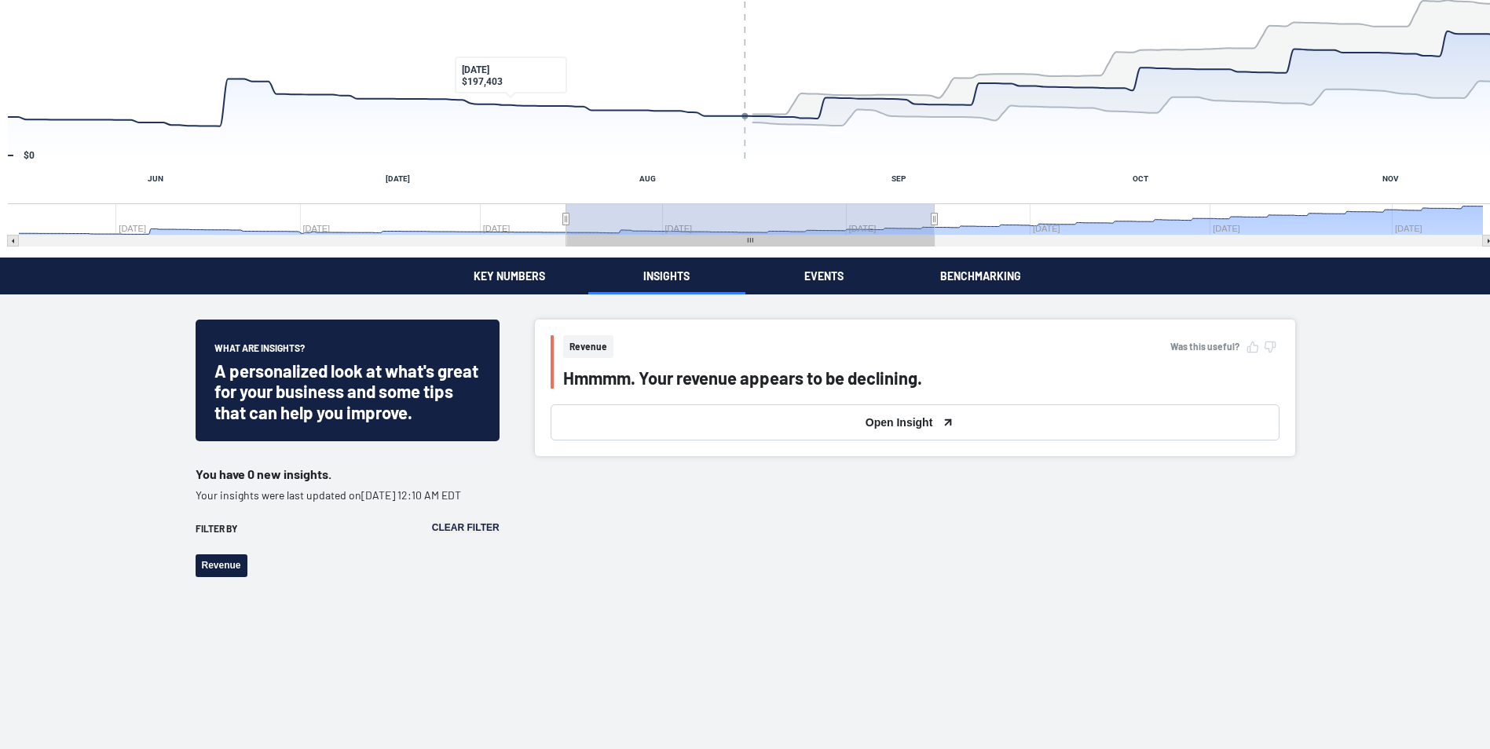
scroll to position [157, 0]
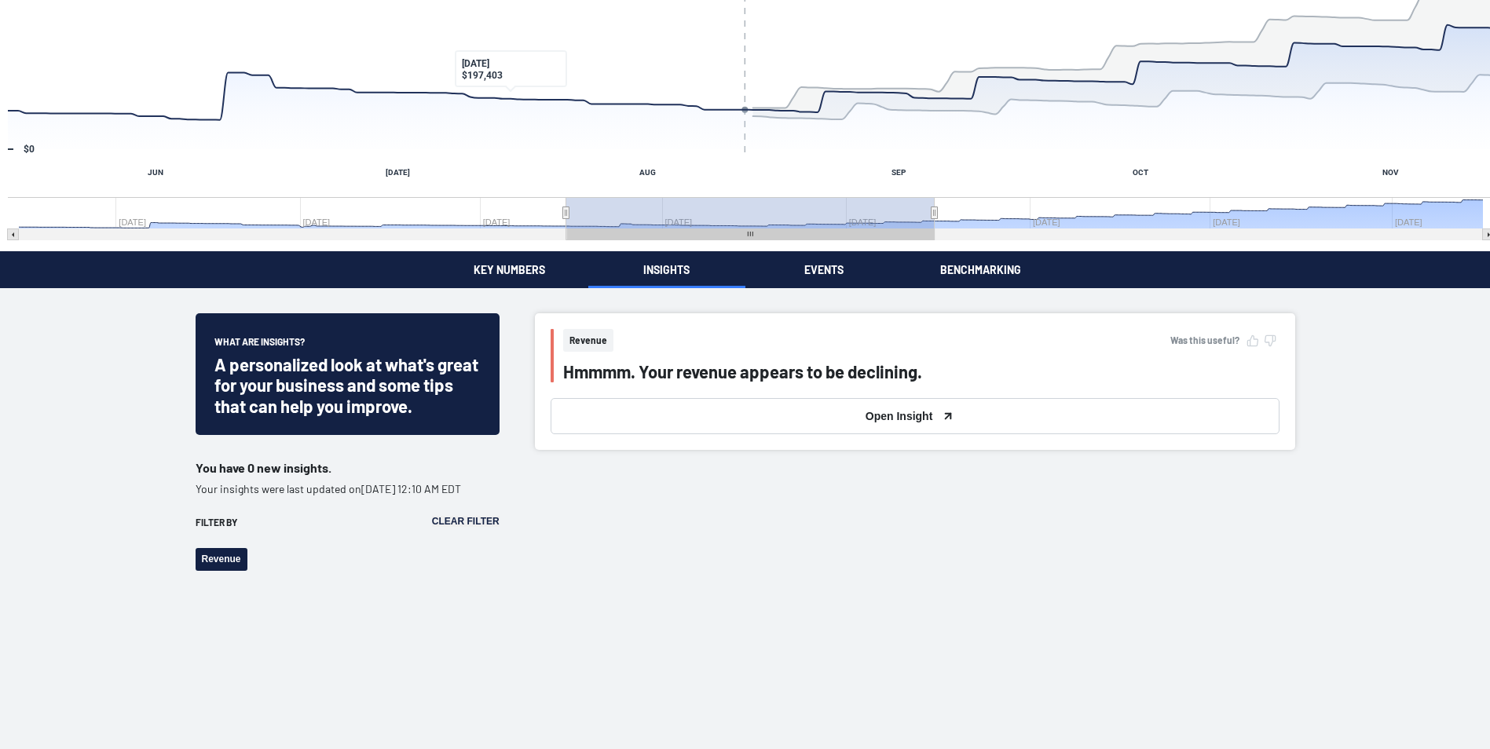
click at [505, 274] on div "Money Owed To Me Fantastic! It looks like you're getting paid more quickly. [DA…" at bounding box center [745, 473] width 1490 height 1261
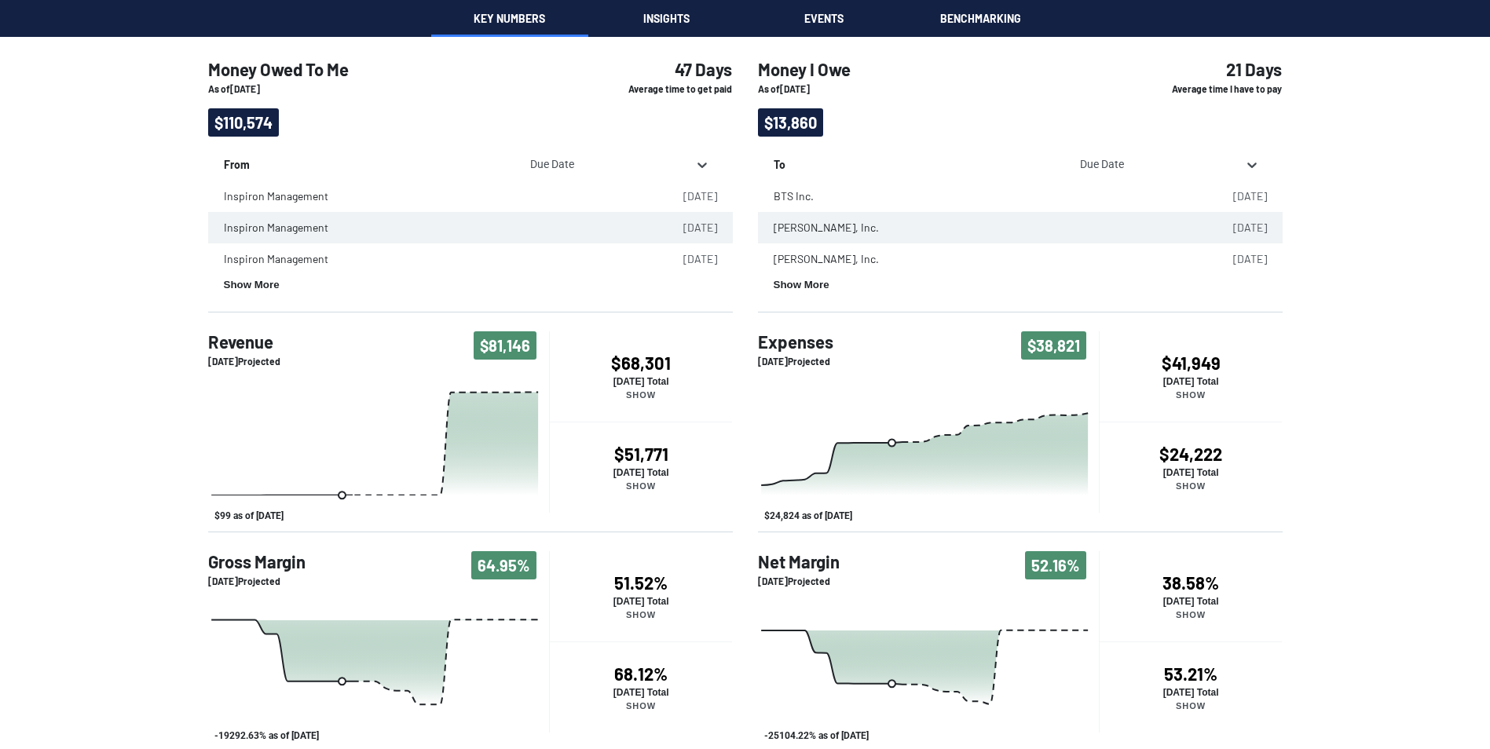
scroll to position [421, 0]
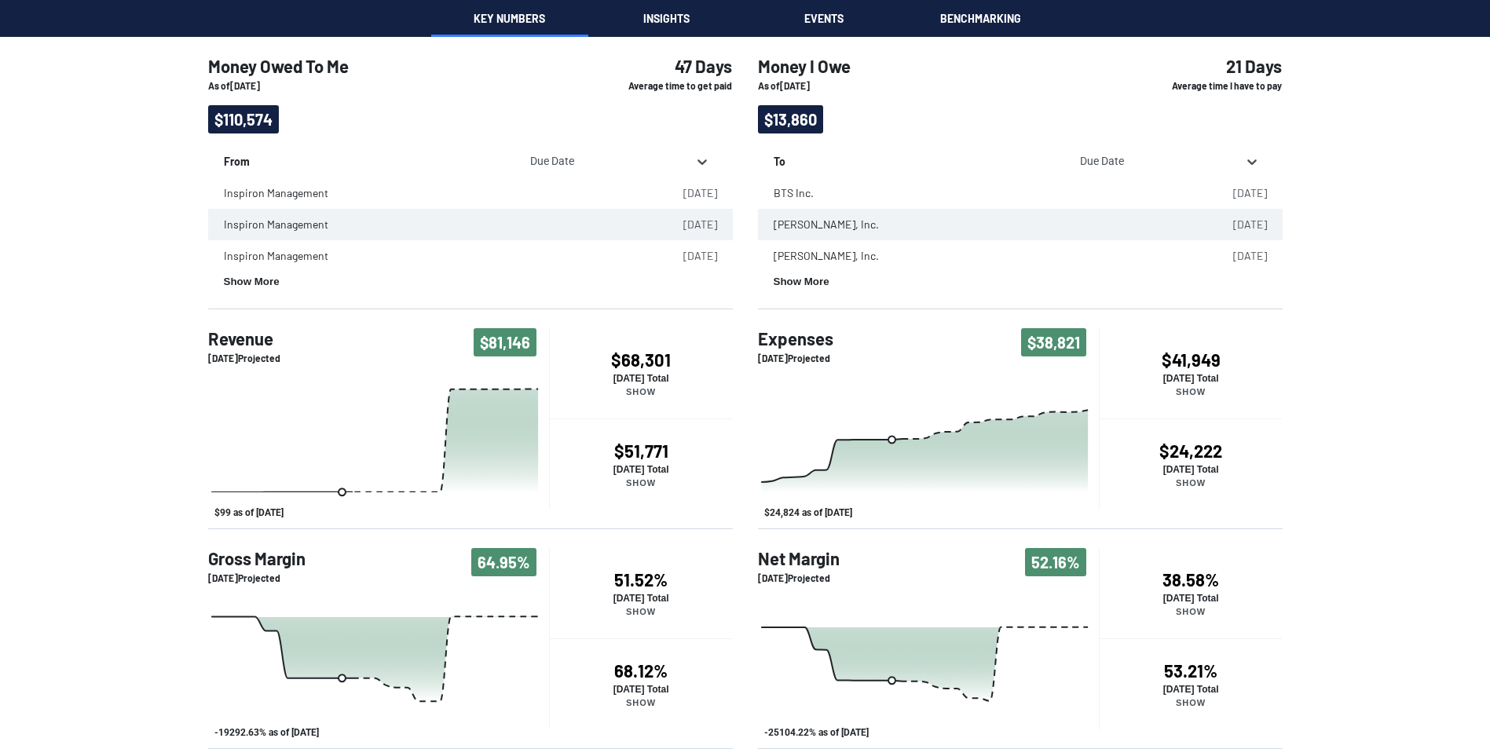
click at [643, 480] on p "Show" at bounding box center [641, 482] width 183 height 9
click at [643, 480] on p "Hide" at bounding box center [641, 484] width 183 height 9
click at [647, 439] on button "$51,771 [DATE] Total Show" at bounding box center [641, 464] width 184 height 91
click at [647, 439] on h4 "• $51,771" at bounding box center [641, 449] width 183 height 25
click at [632, 367] on h4 "$68,301" at bounding box center [641, 360] width 183 height 20
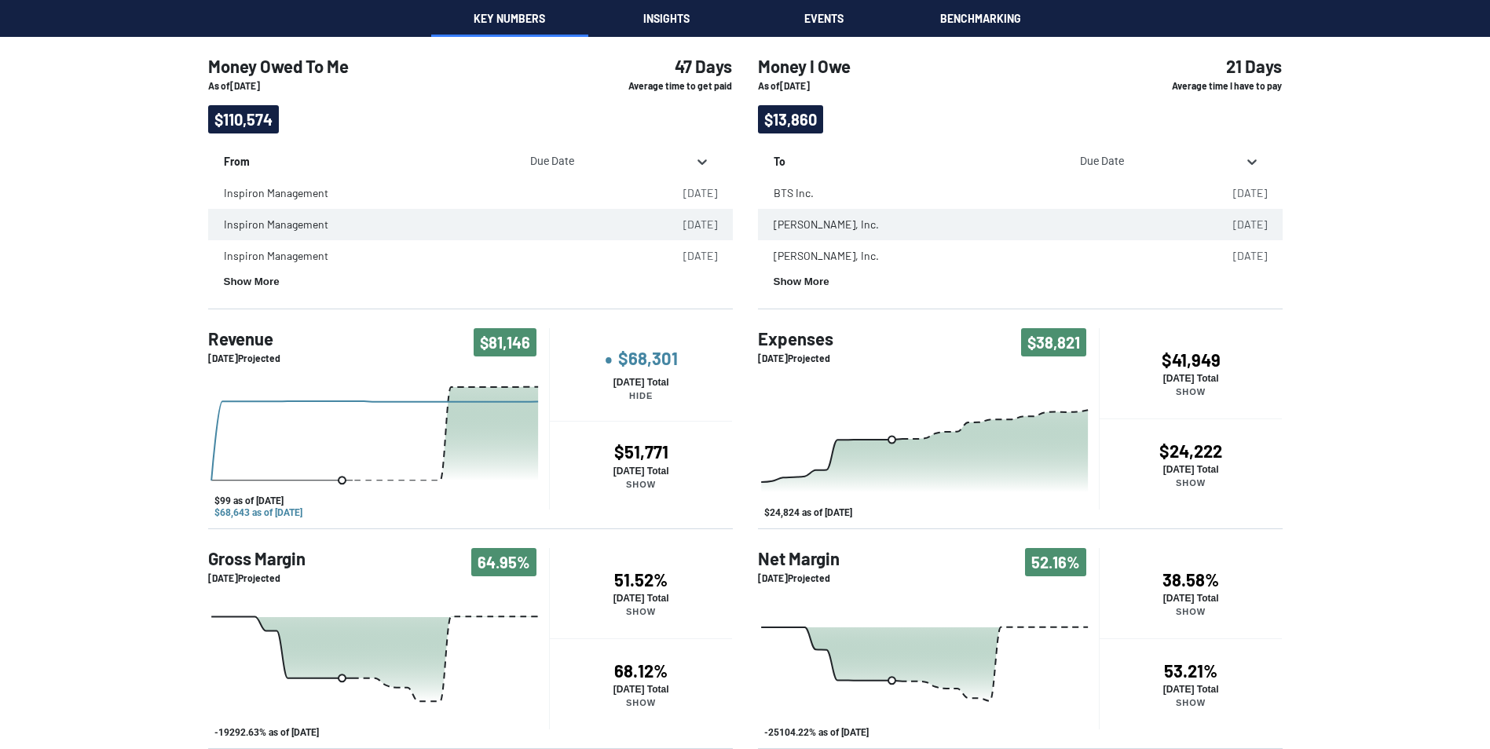
click at [632, 367] on h4 "• $68,301" at bounding box center [641, 360] width 183 height 25
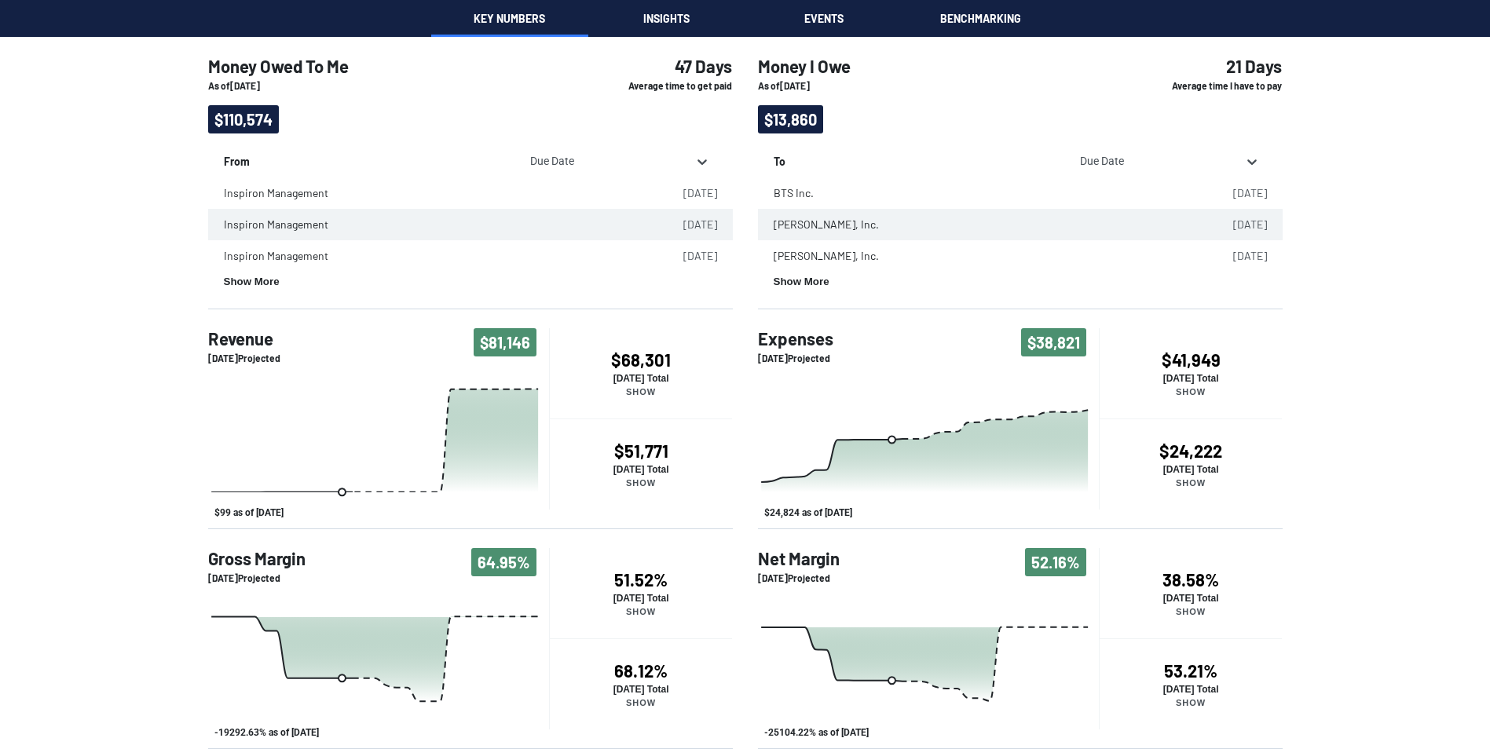
click at [976, 452] on icon "Past/Projected Data, series 1 of 3 with 0 data points." at bounding box center [924, 451] width 327 height 82
click at [821, 511] on button "Show Past/Projected Data" at bounding box center [819, 512] width 111 height 11
click at [800, 343] on h4 "Expenses" at bounding box center [795, 338] width 75 height 20
click at [91, 474] on div "Money Owed To Me As of [DATE] $110,574 47 Days Average time to get paid From Du…" at bounding box center [745, 386] width 1490 height 725
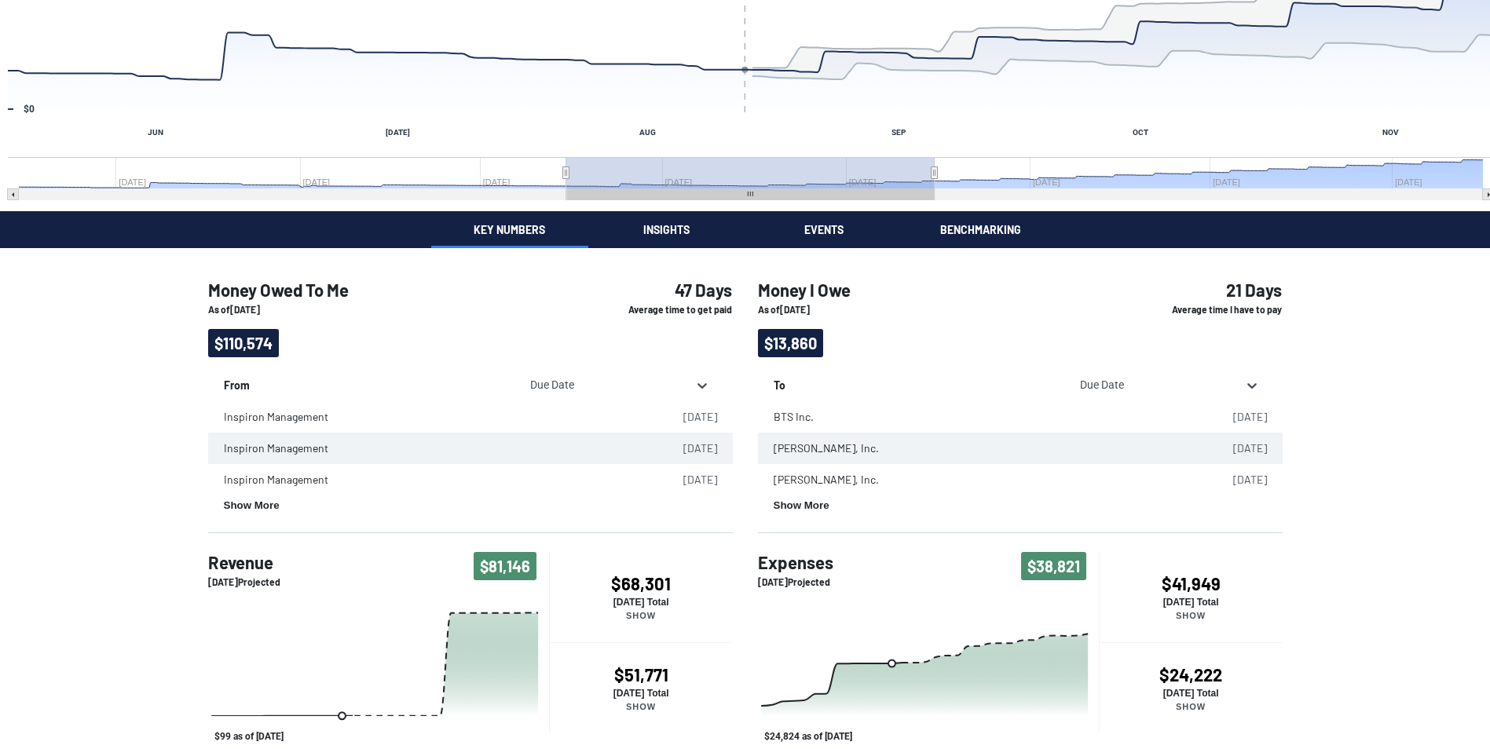
scroll to position [185, 0]
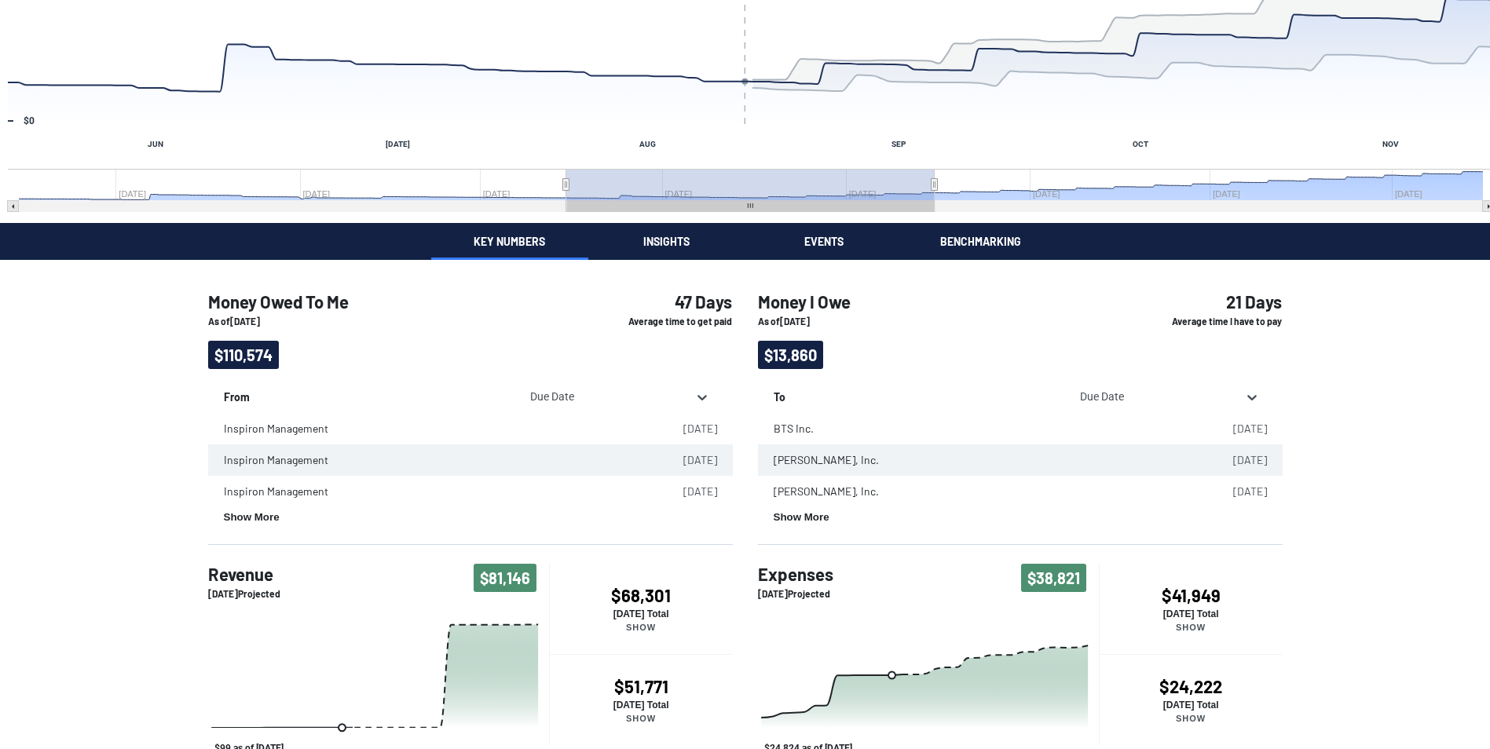
click at [661, 247] on div "Money Owed To Me Fantastic! It looks like you're getting paid more quickly. [DA…" at bounding box center [745, 400] width 1490 height 1170
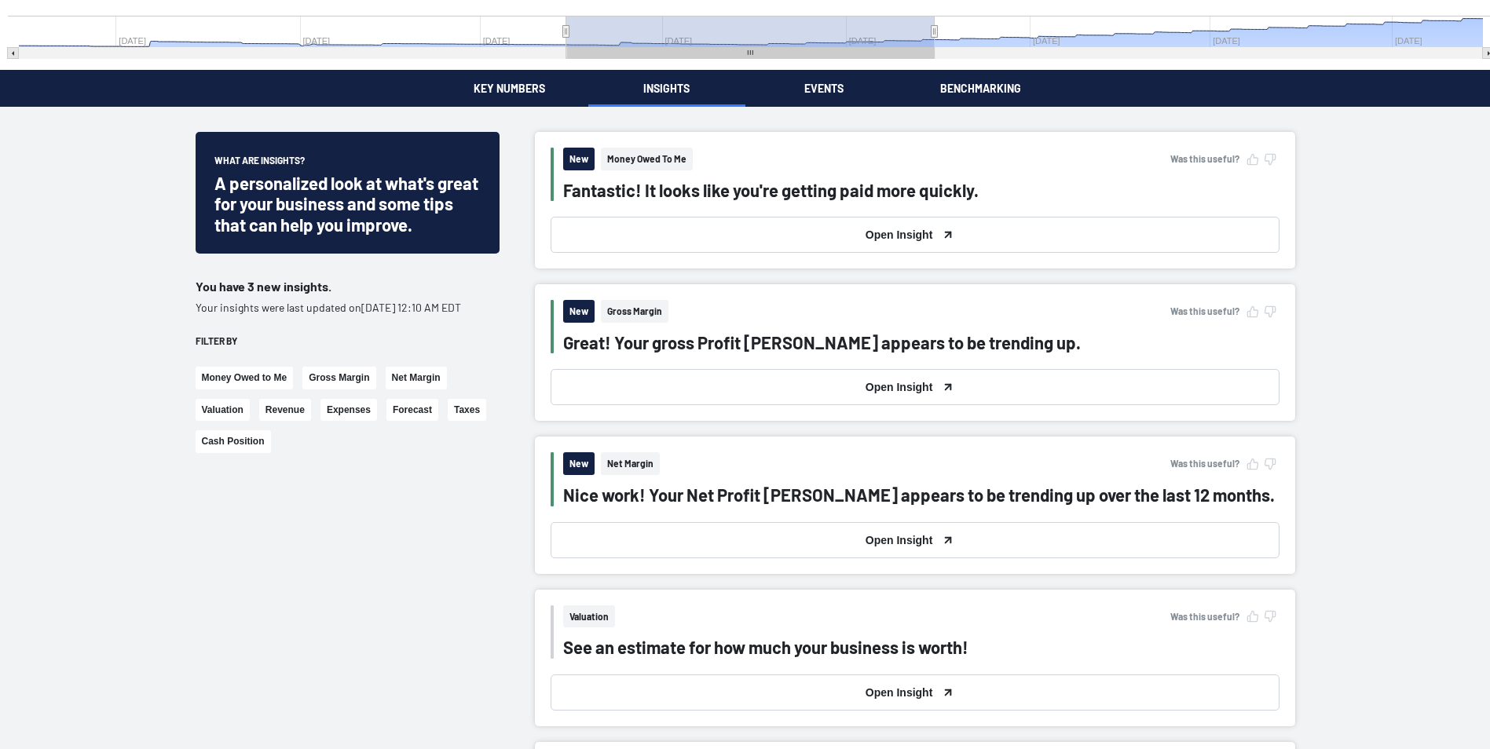
scroll to position [236, 0]
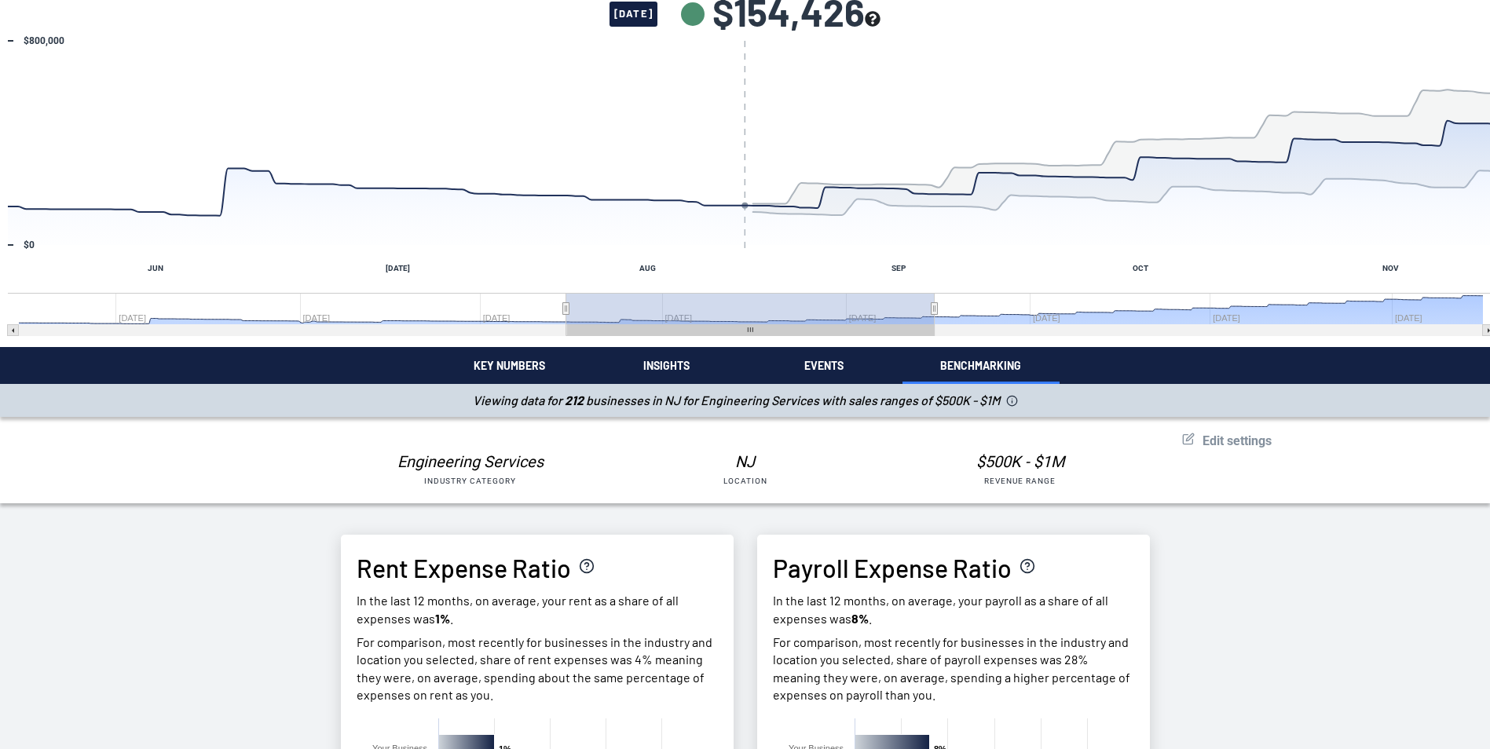
scroll to position [79, 0]
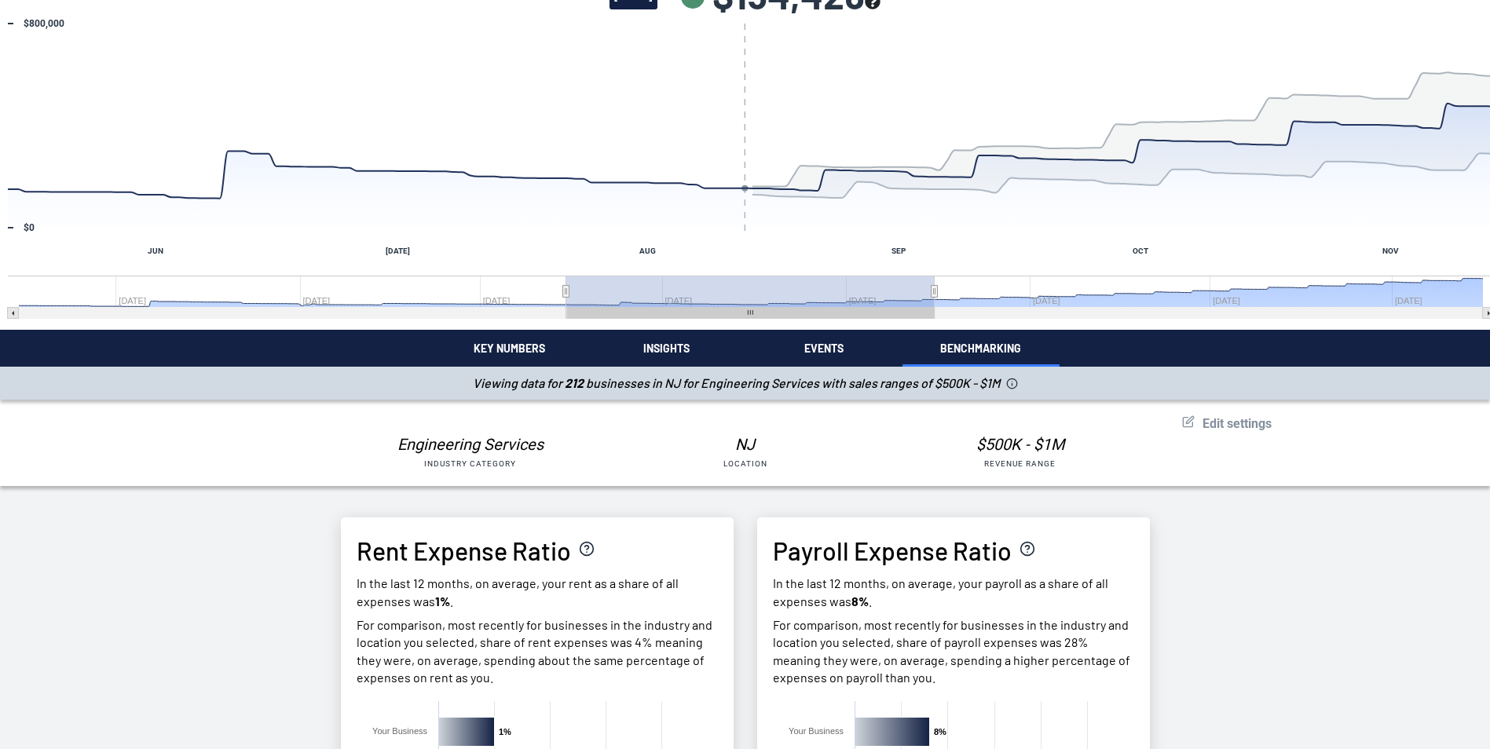
click at [1246, 423] on span "Edit settings" at bounding box center [1237, 423] width 69 height 15
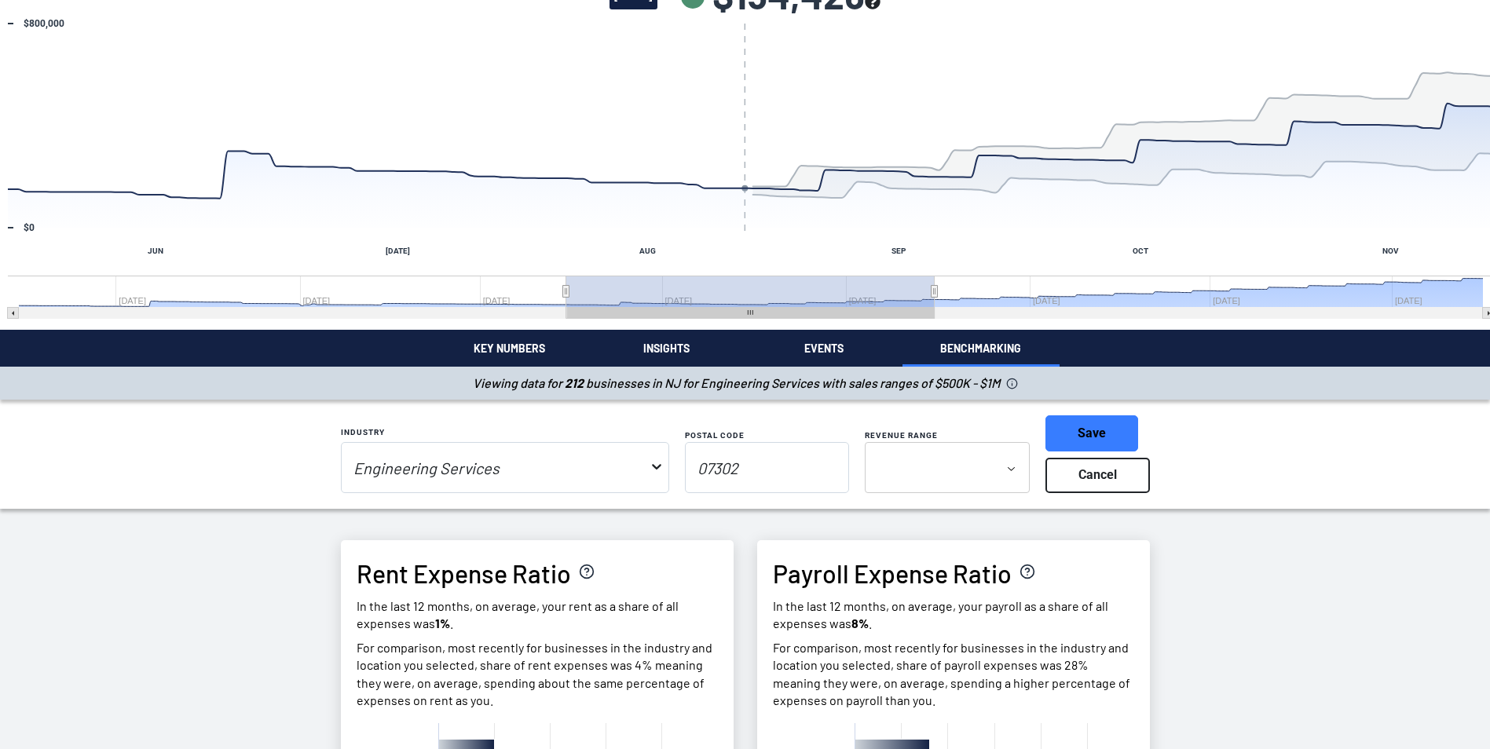
click at [1108, 482] on button "Cancel" at bounding box center [1098, 476] width 104 height 36
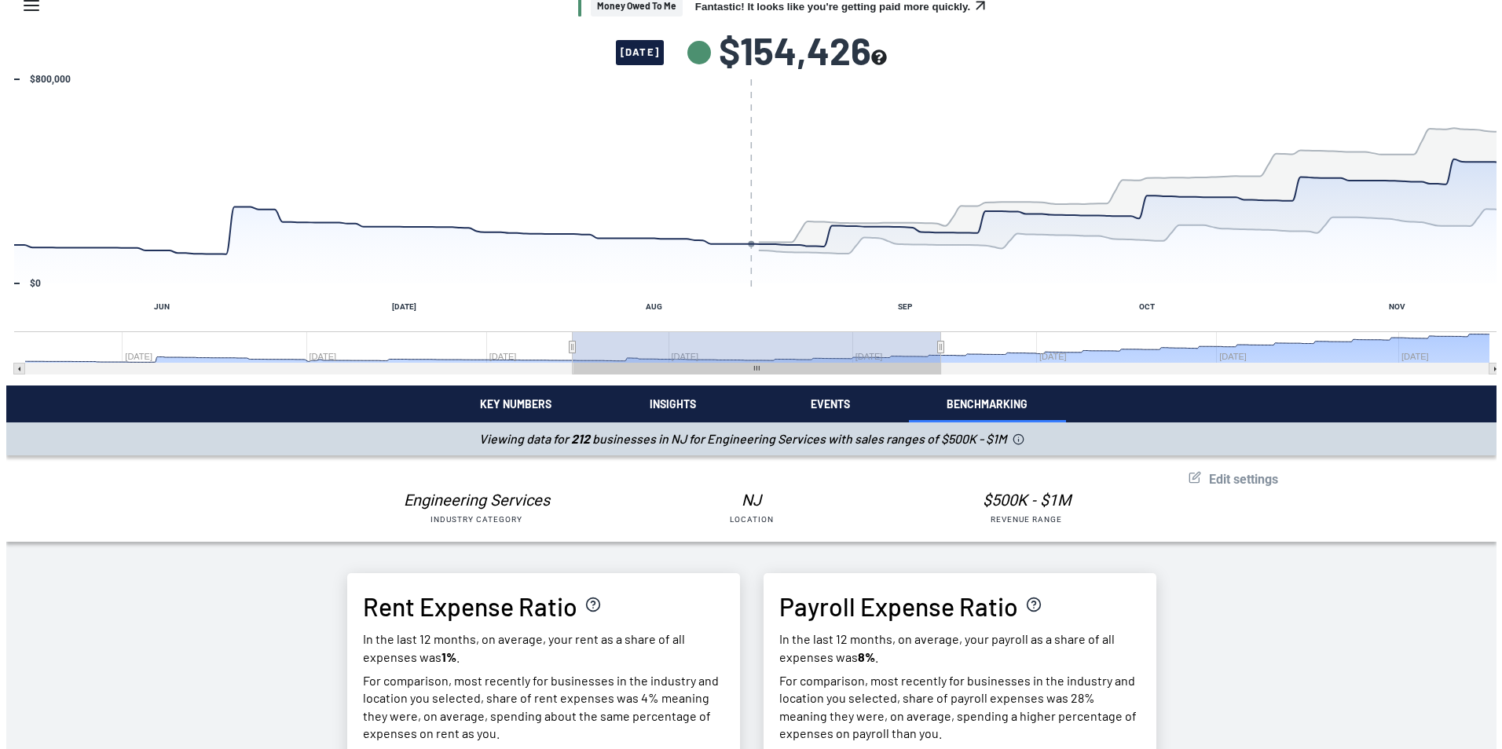
scroll to position [0, 0]
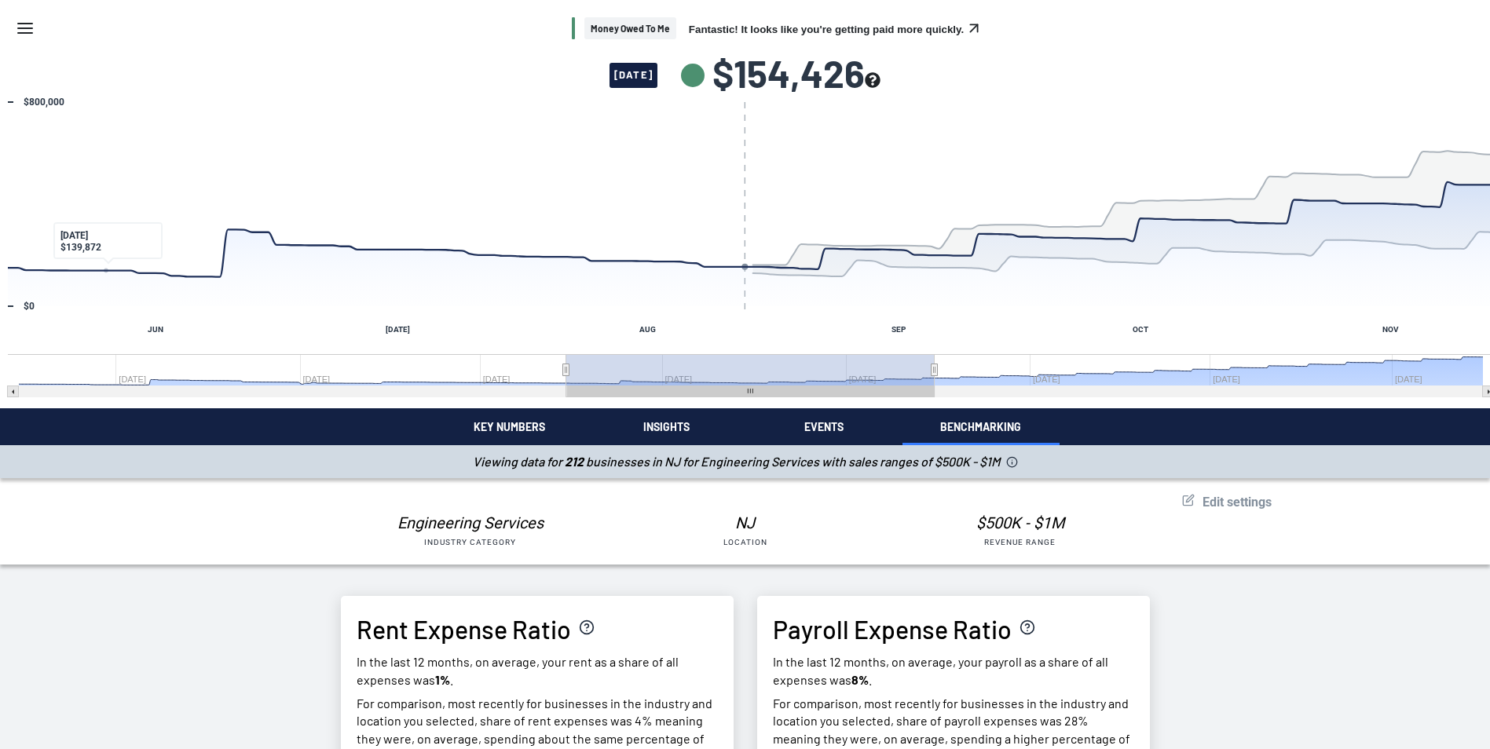
click at [25, 14] on div "Money Owed To Me Fantastic! It looks like you're getting paid more quickly." at bounding box center [745, 28] width 1490 height 57
click at [24, 27] on icon "Menu" at bounding box center [25, 28] width 19 height 19
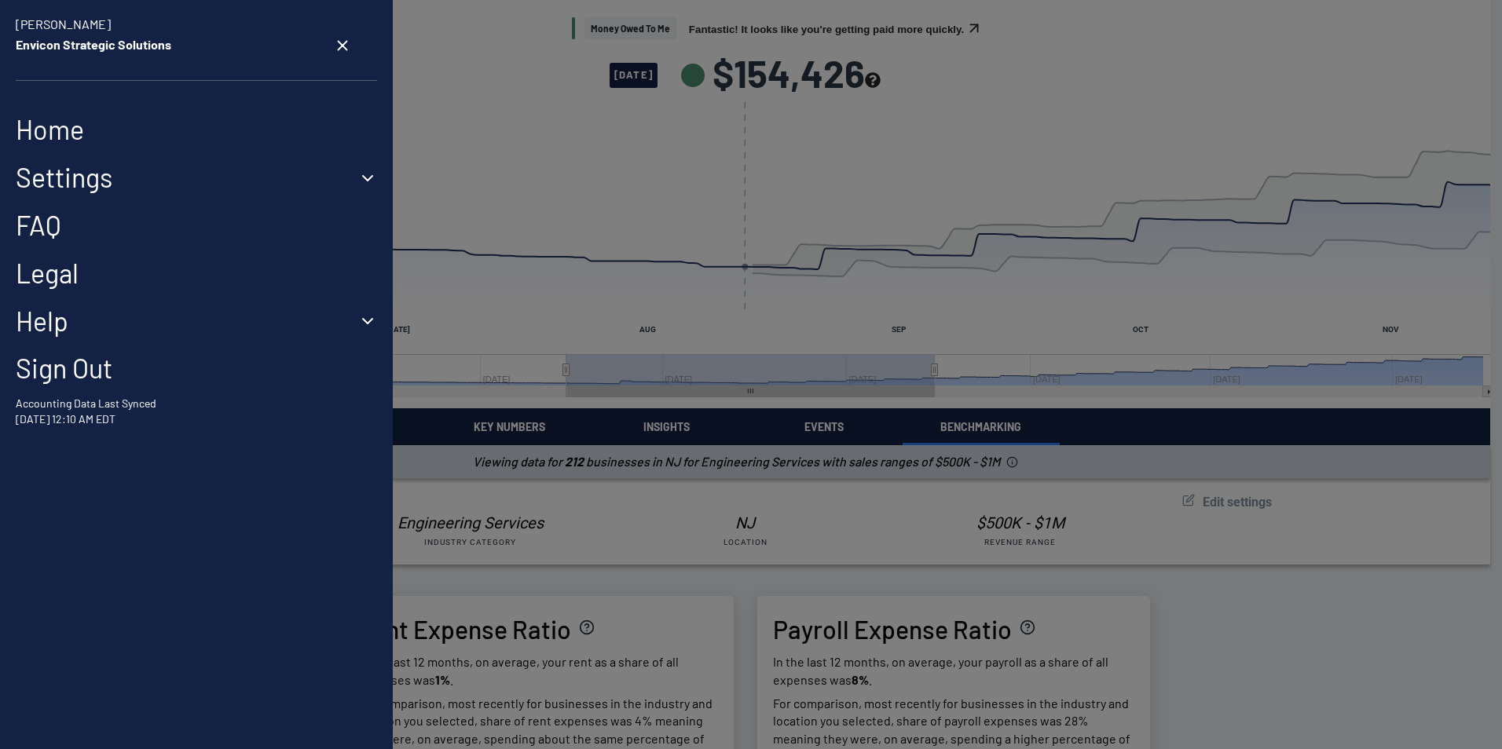
click at [82, 184] on button "Settings" at bounding box center [196, 178] width 361 height 32
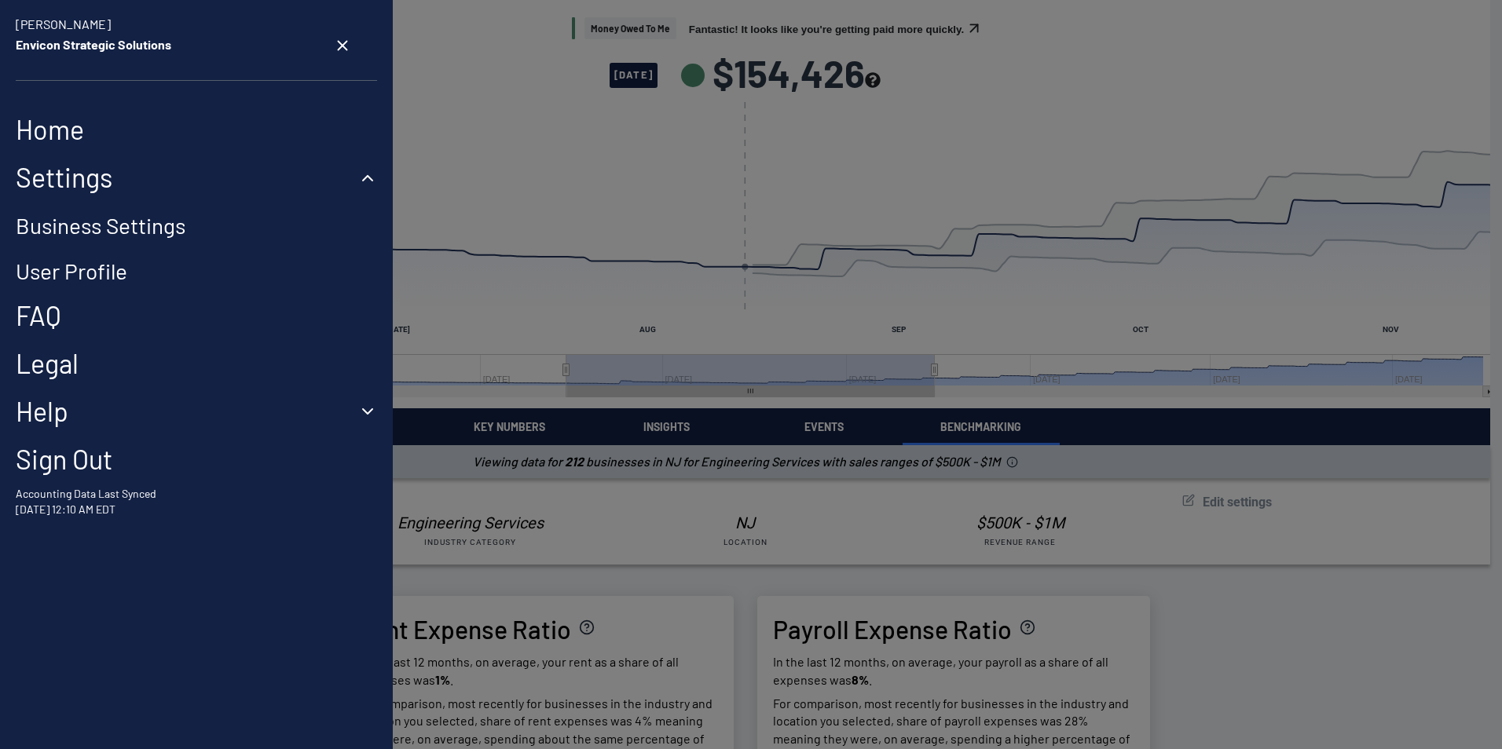
click at [101, 238] on link "Business Settings" at bounding box center [101, 225] width 170 height 27
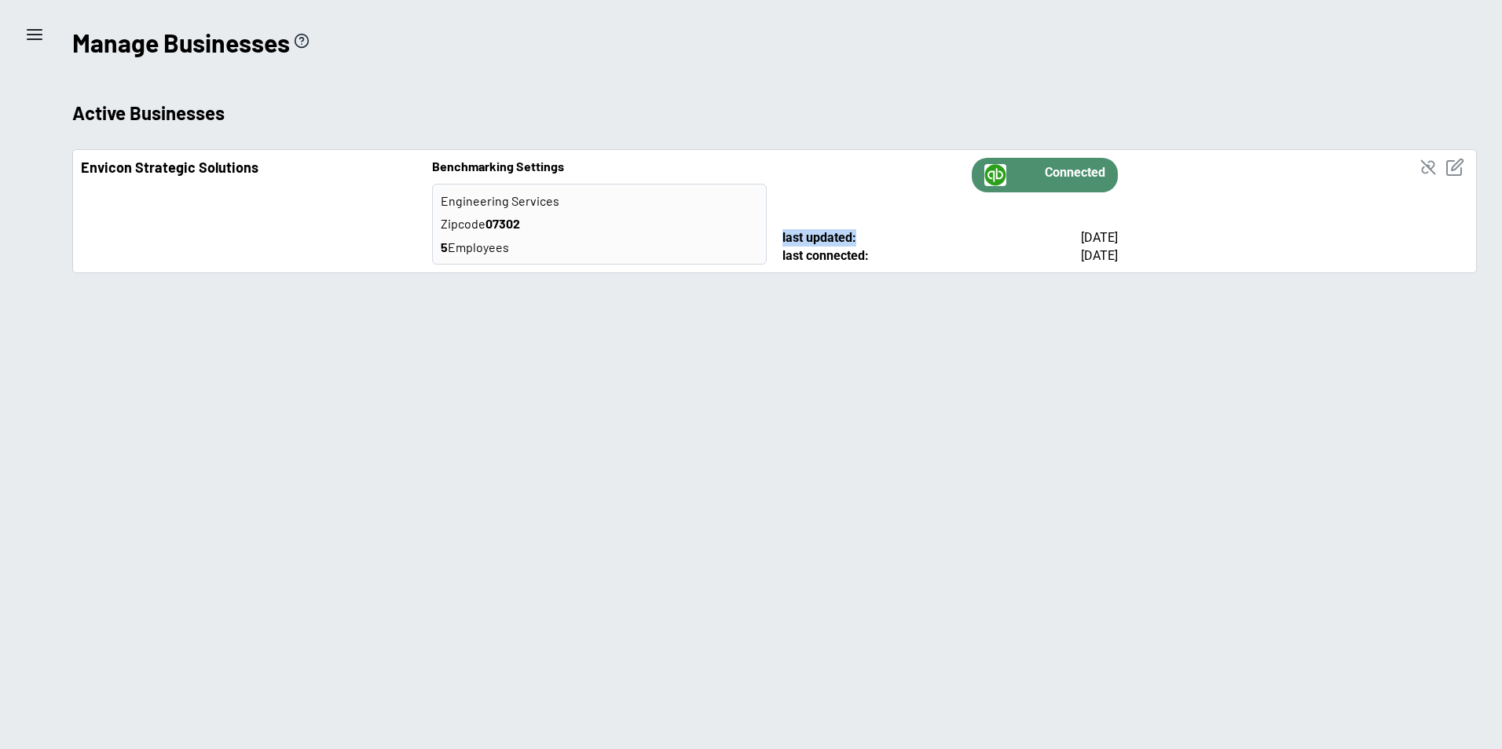
drag, startPoint x: 781, startPoint y: 243, endPoint x: 855, endPoint y: 240, distance: 74.7
click at [855, 240] on li "Envicon Strategic Solutions Benchmarking Settings Engineering Services Zipcode …" at bounding box center [774, 211] width 1405 height 124
click at [1106, 356] on main "menu Manage Businesses Active Businesses Envicon Strategic Solutions Benchmarki…" at bounding box center [751, 374] width 1502 height 749
click at [994, 175] on img at bounding box center [995, 175] width 22 height 22
drag, startPoint x: 1389, startPoint y: 412, endPoint x: 1419, endPoint y: 334, distance: 84.0
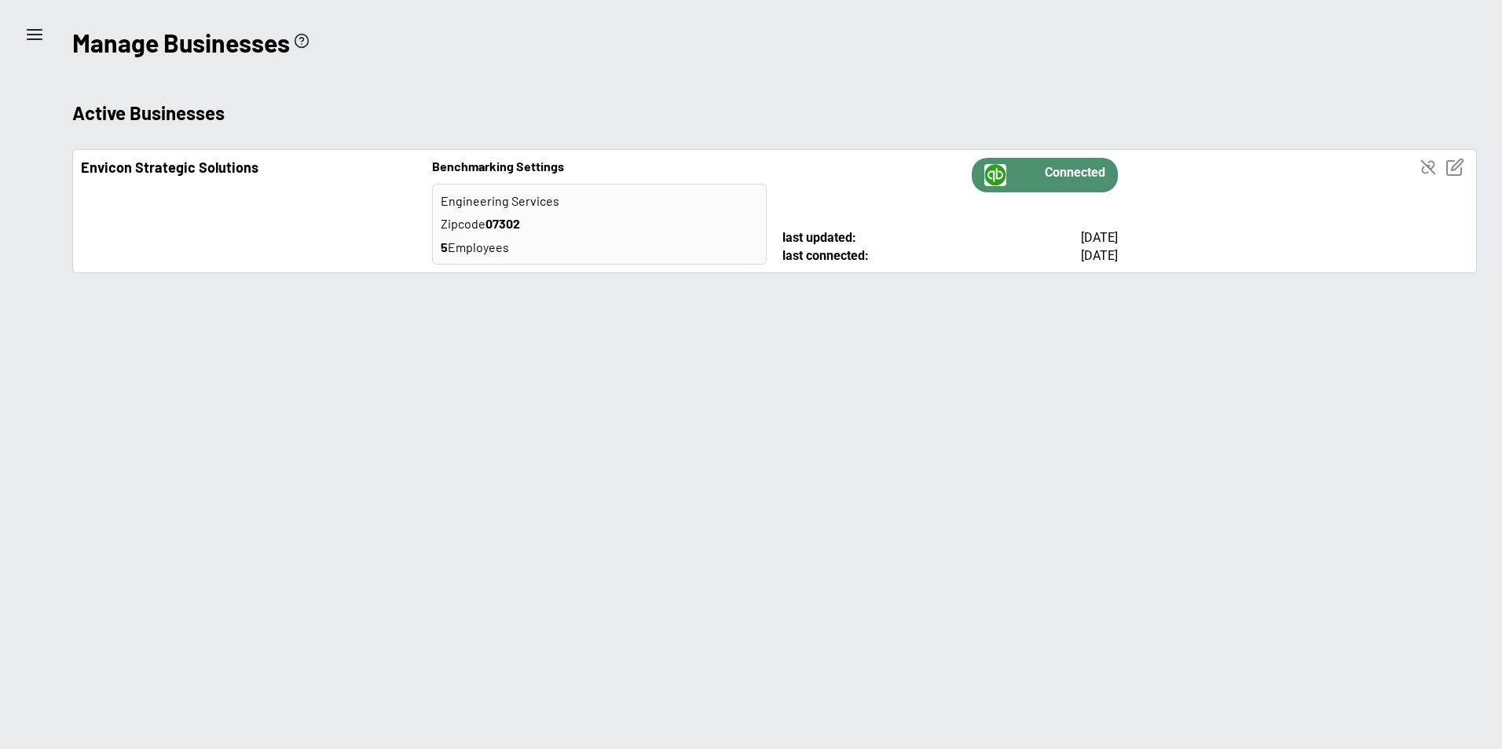
click at [1390, 408] on main "menu Manage Businesses Active Businesses Envicon Strategic Solutions Benchmarki…" at bounding box center [751, 374] width 1502 height 749
click at [1292, 441] on main "menu Manage Businesses Active Businesses Envicon Strategic Solutions Benchmarki…" at bounding box center [751, 374] width 1502 height 749
click at [296, 39] on icon "Calculation explanation" at bounding box center [302, 41] width 16 height 16
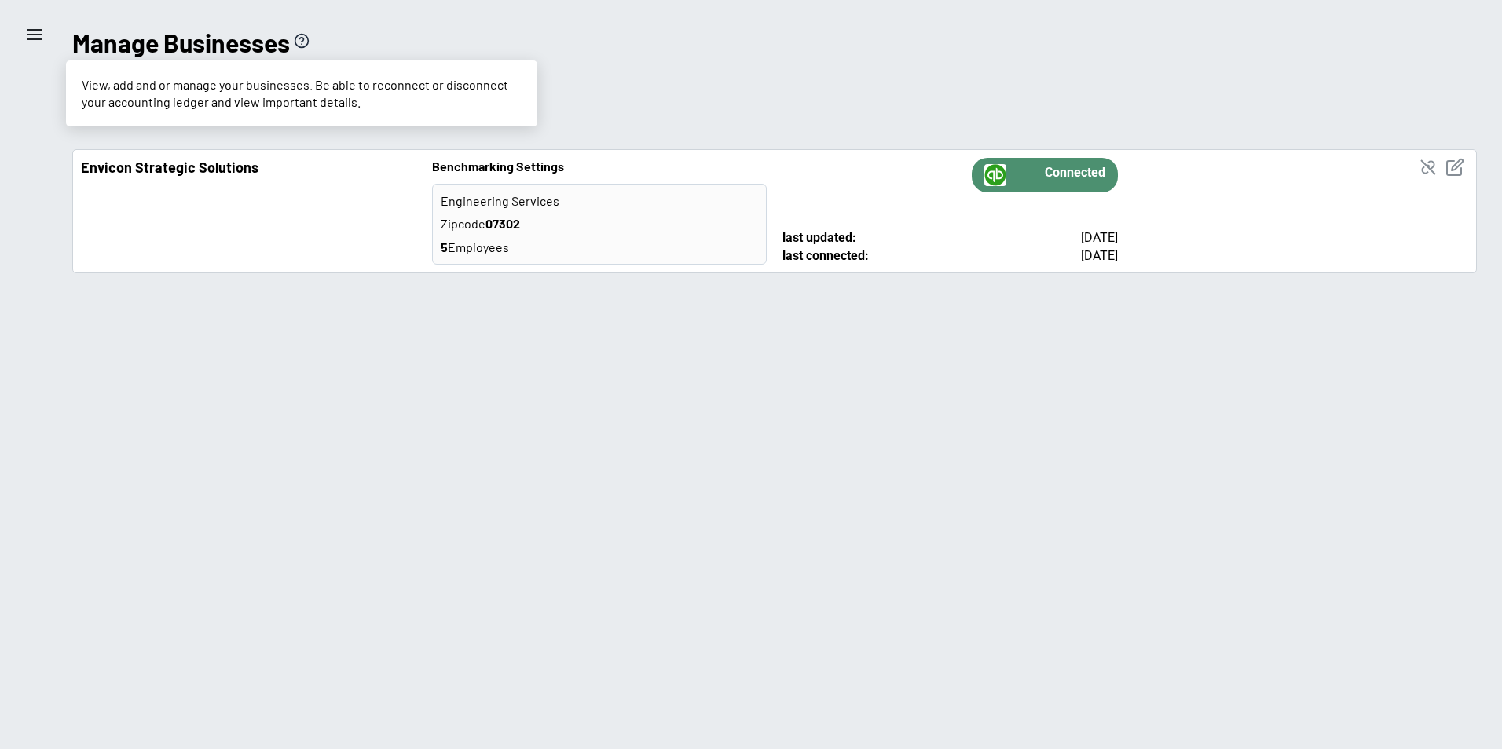
click at [666, 94] on div "Manage Businesses View, add and or manage your businesses. Be able to reconnect…" at bounding box center [774, 149] width 1405 height 248
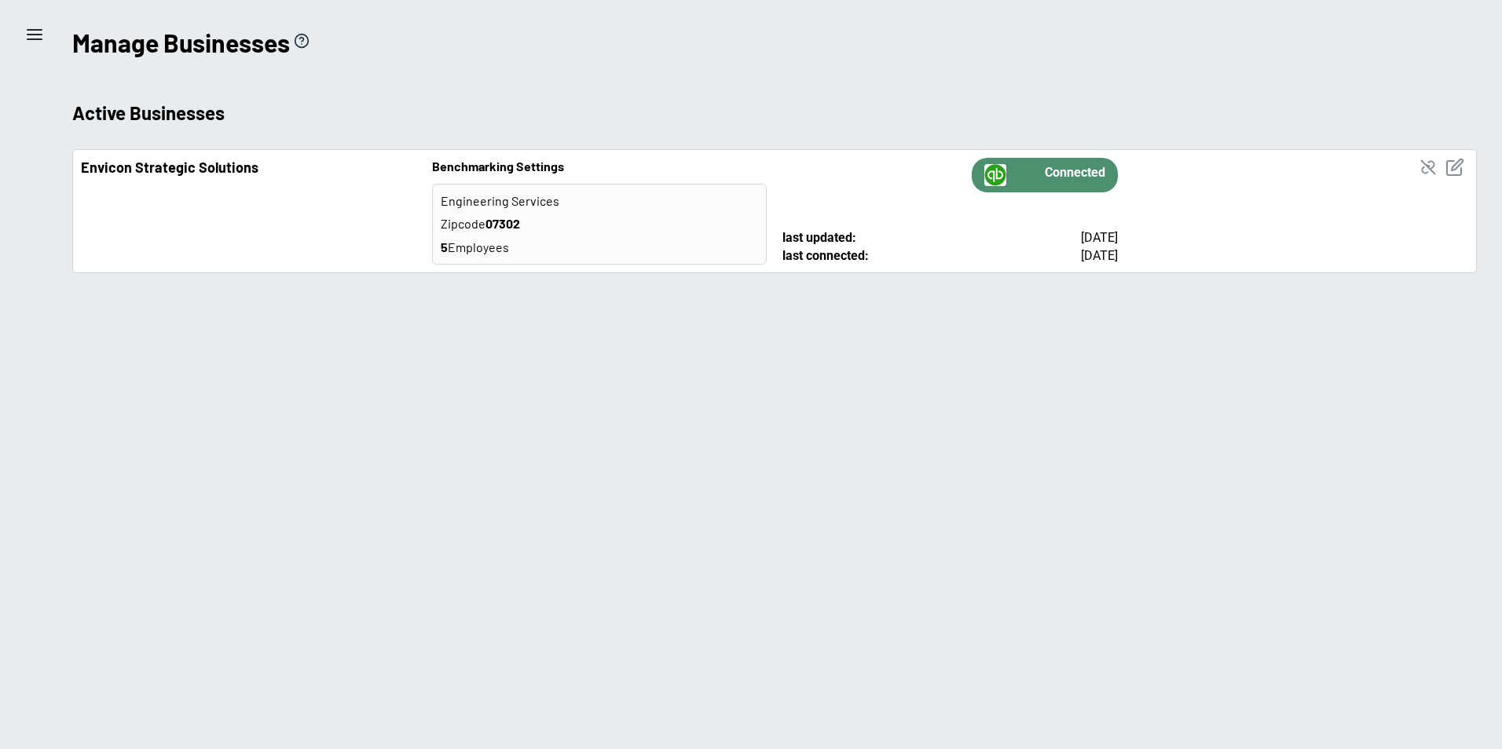
click at [1460, 167] on icon "edit business info" at bounding box center [1454, 167] width 19 height 19
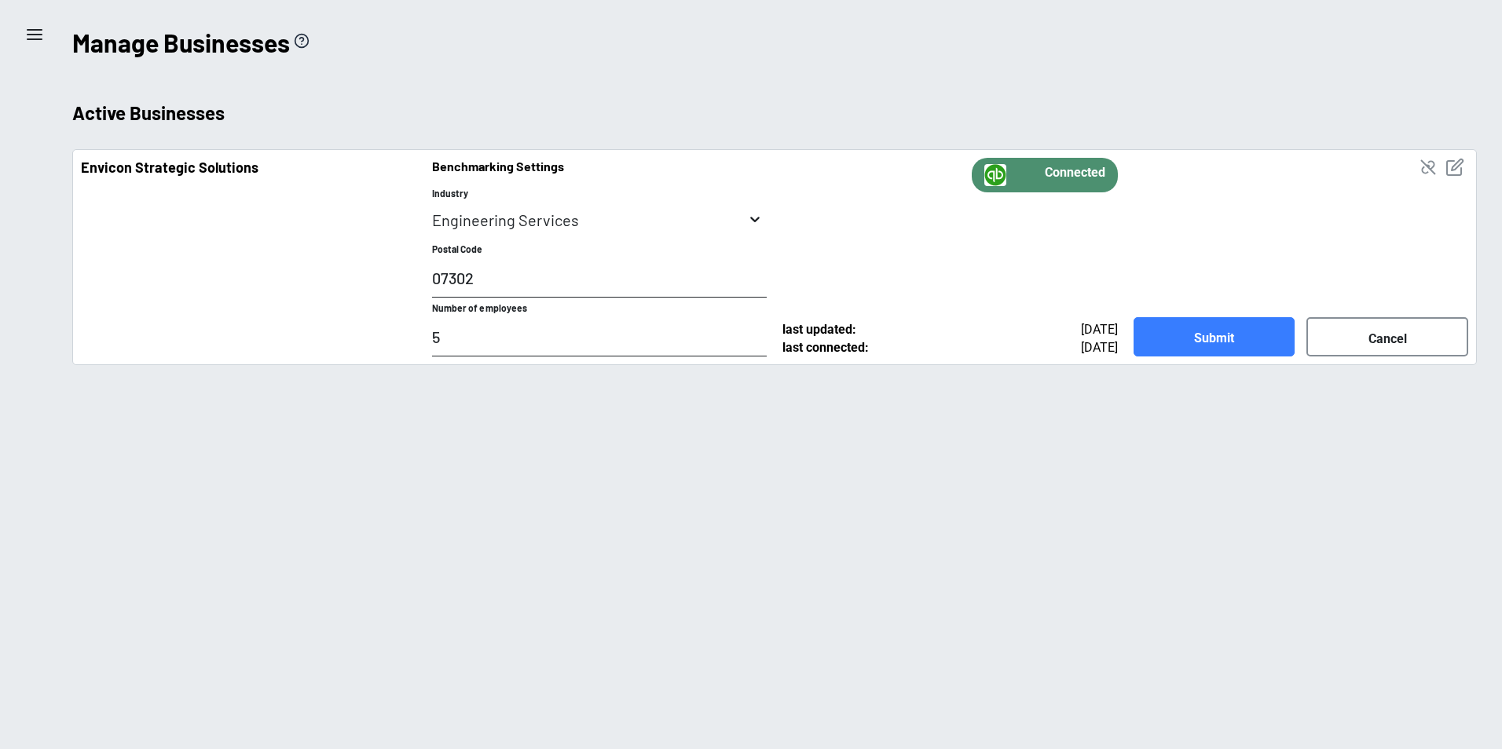
click at [752, 223] on icon "toggle menu" at bounding box center [755, 219] width 16 height 16
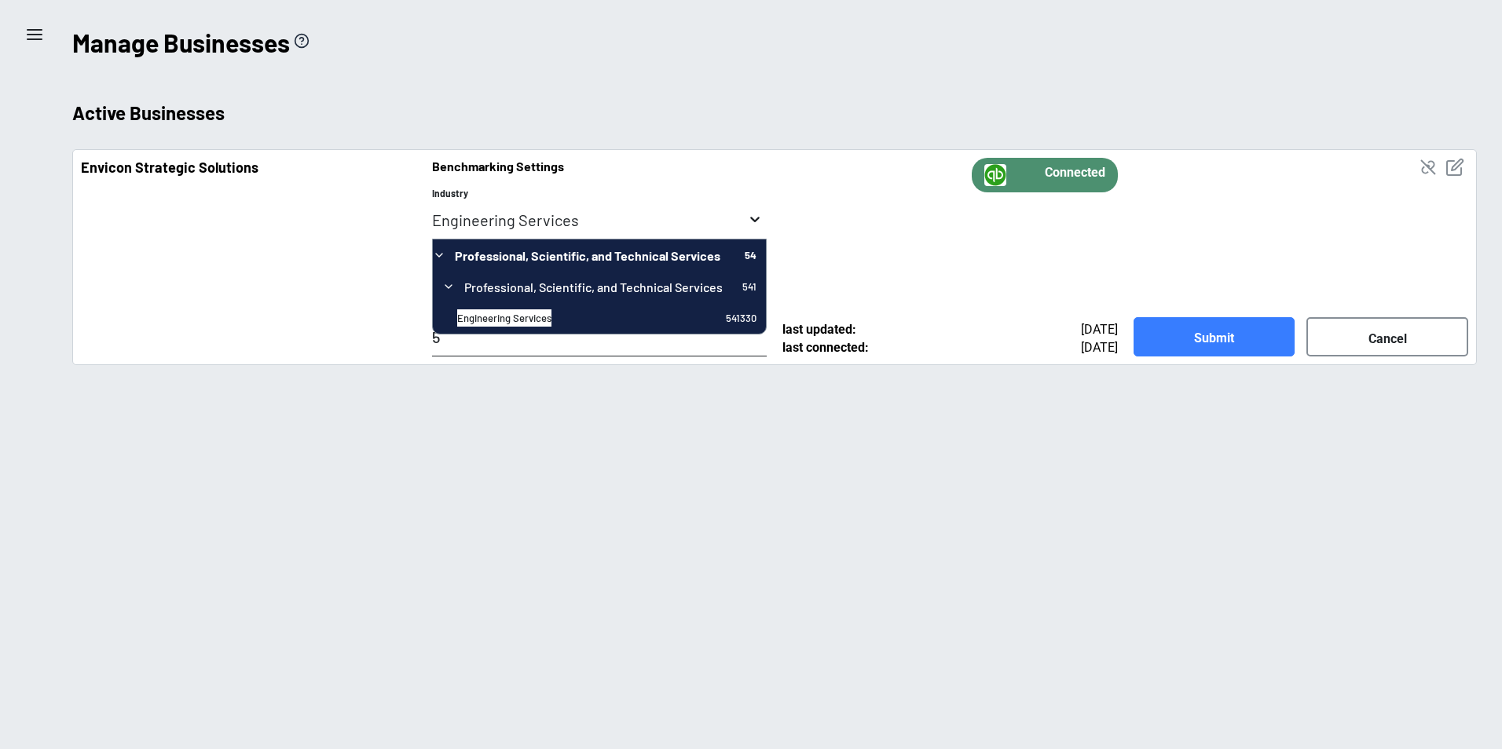
click at [752, 223] on icon "toggle menu" at bounding box center [755, 219] width 16 height 16
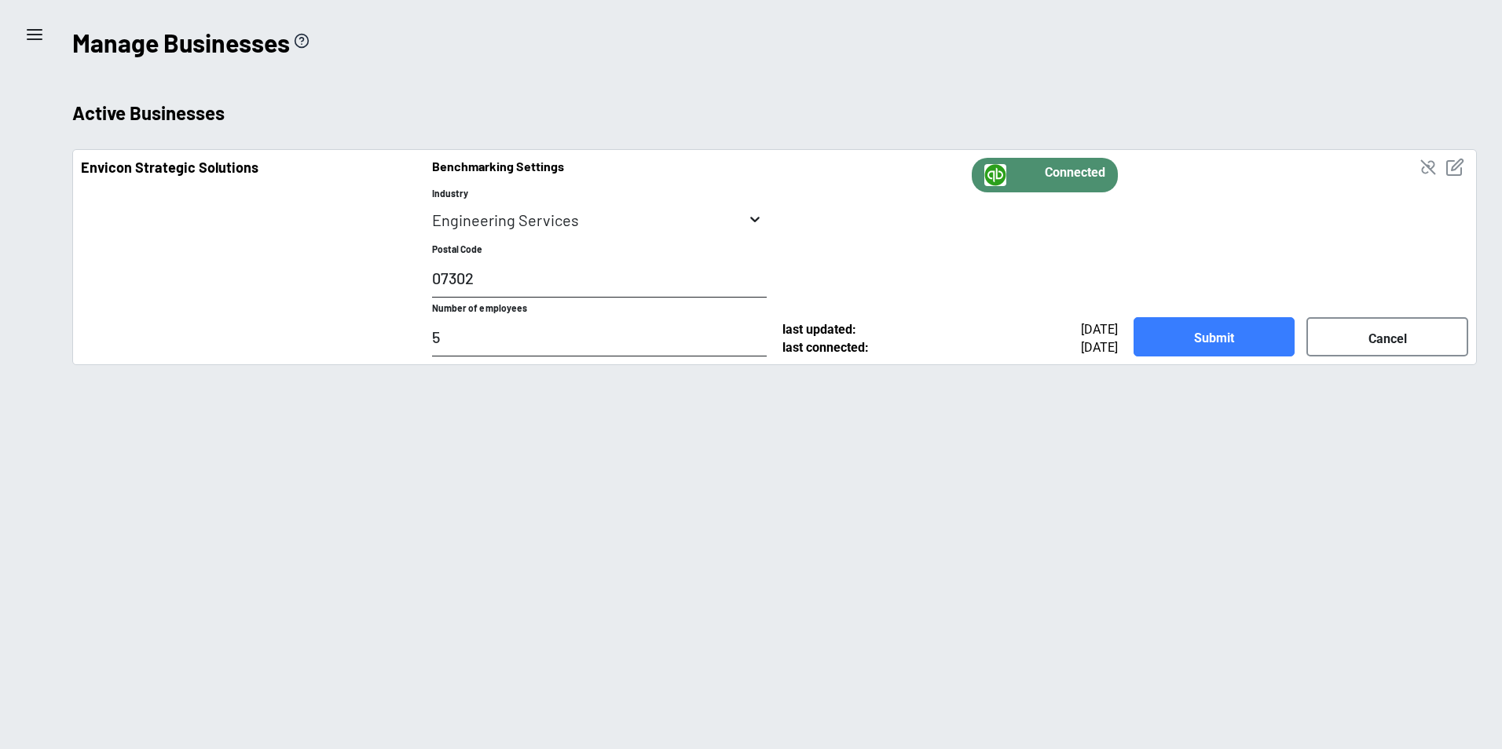
click at [1430, 171] on icon "disconnect a business" at bounding box center [1428, 167] width 19 height 19
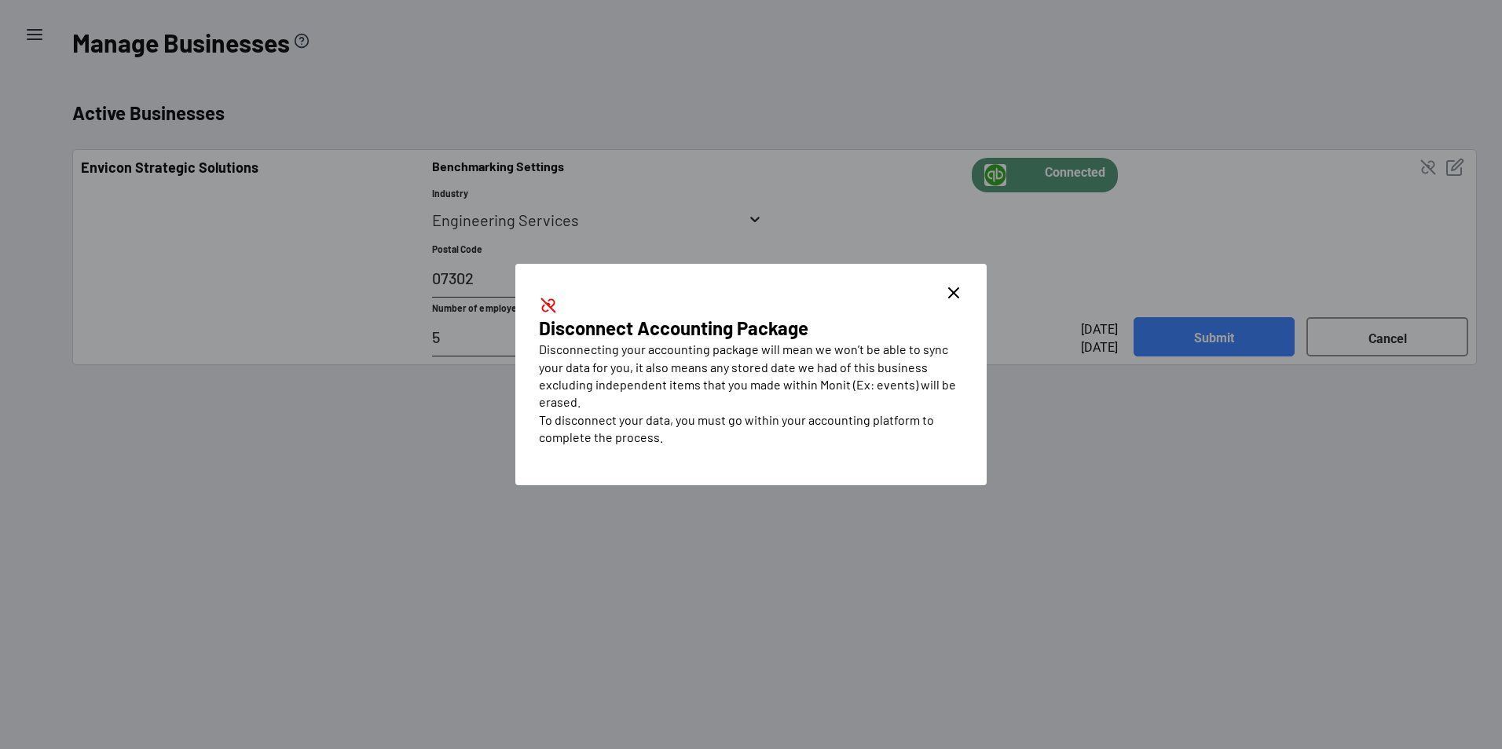
click at [959, 295] on icon "close dialog" at bounding box center [953, 293] width 19 height 19
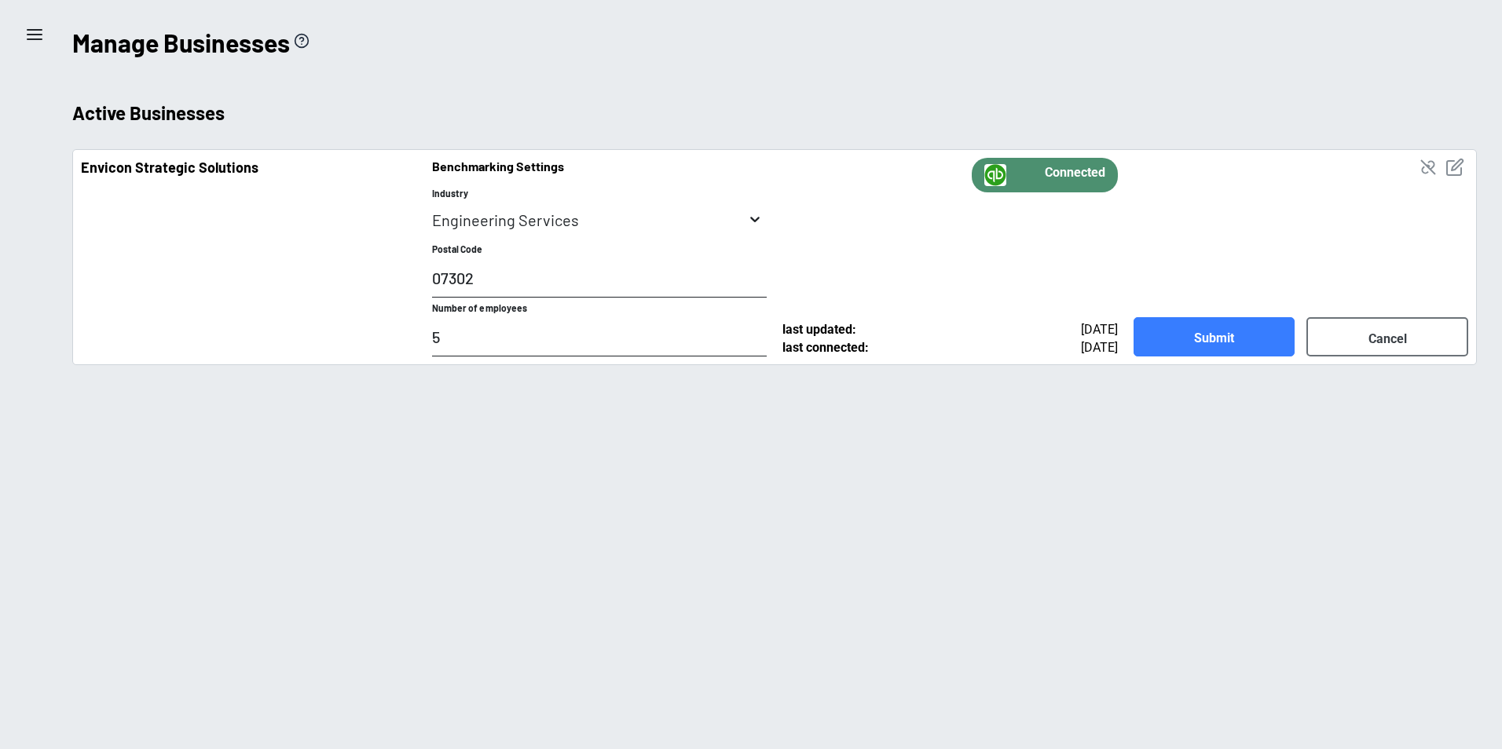
click at [1350, 333] on button "Cancel" at bounding box center [1387, 336] width 162 height 39
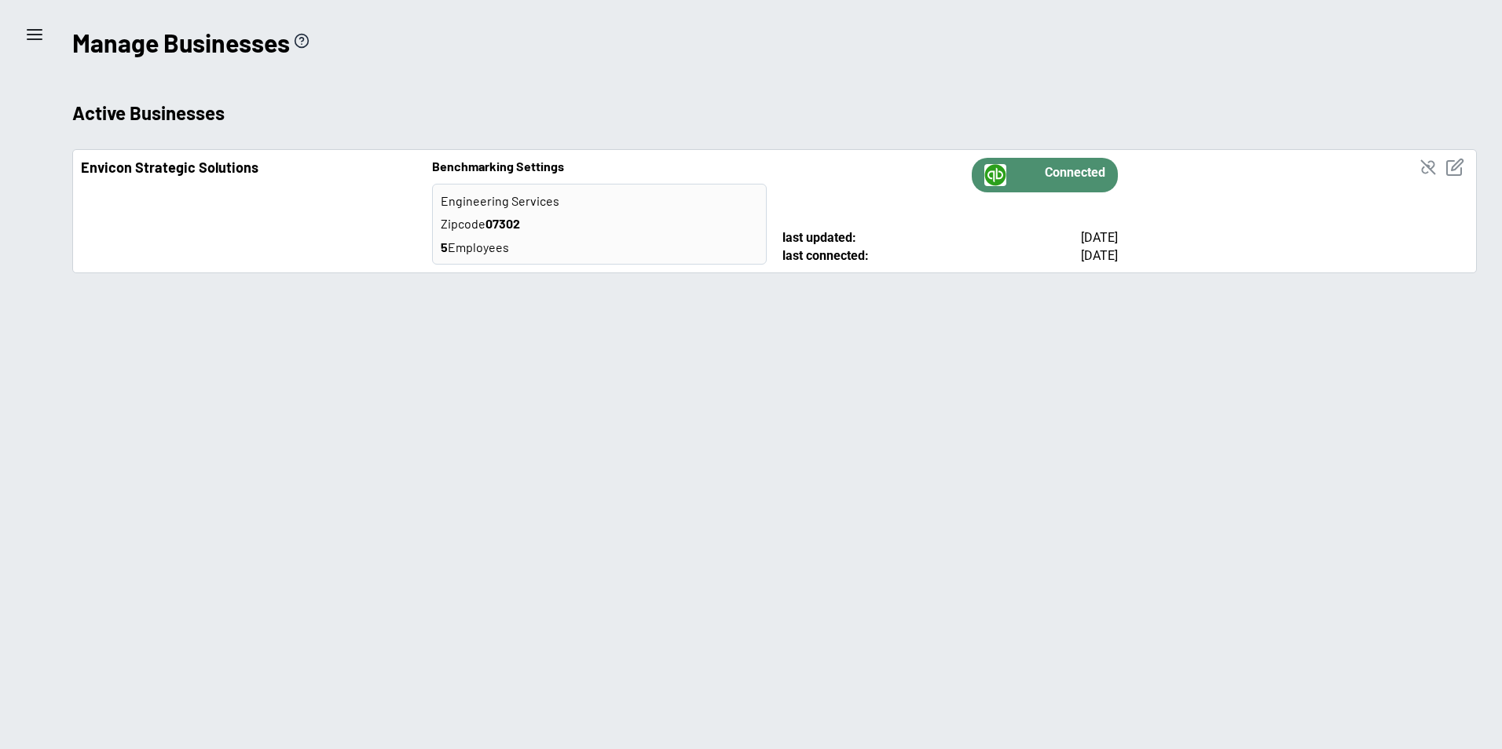
click at [35, 35] on line at bounding box center [34, 35] width 14 height 0
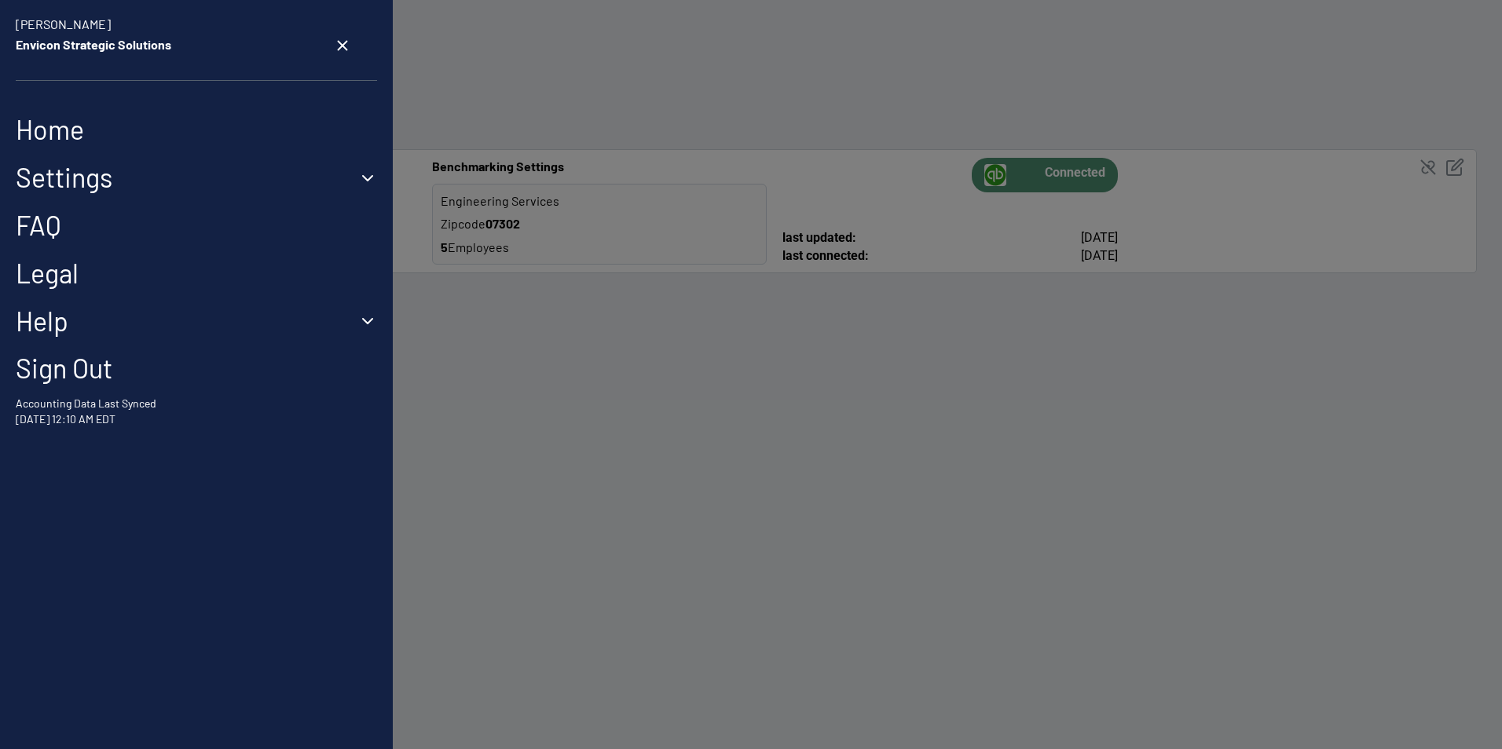
click at [90, 178] on button "Settings" at bounding box center [196, 178] width 361 height 32
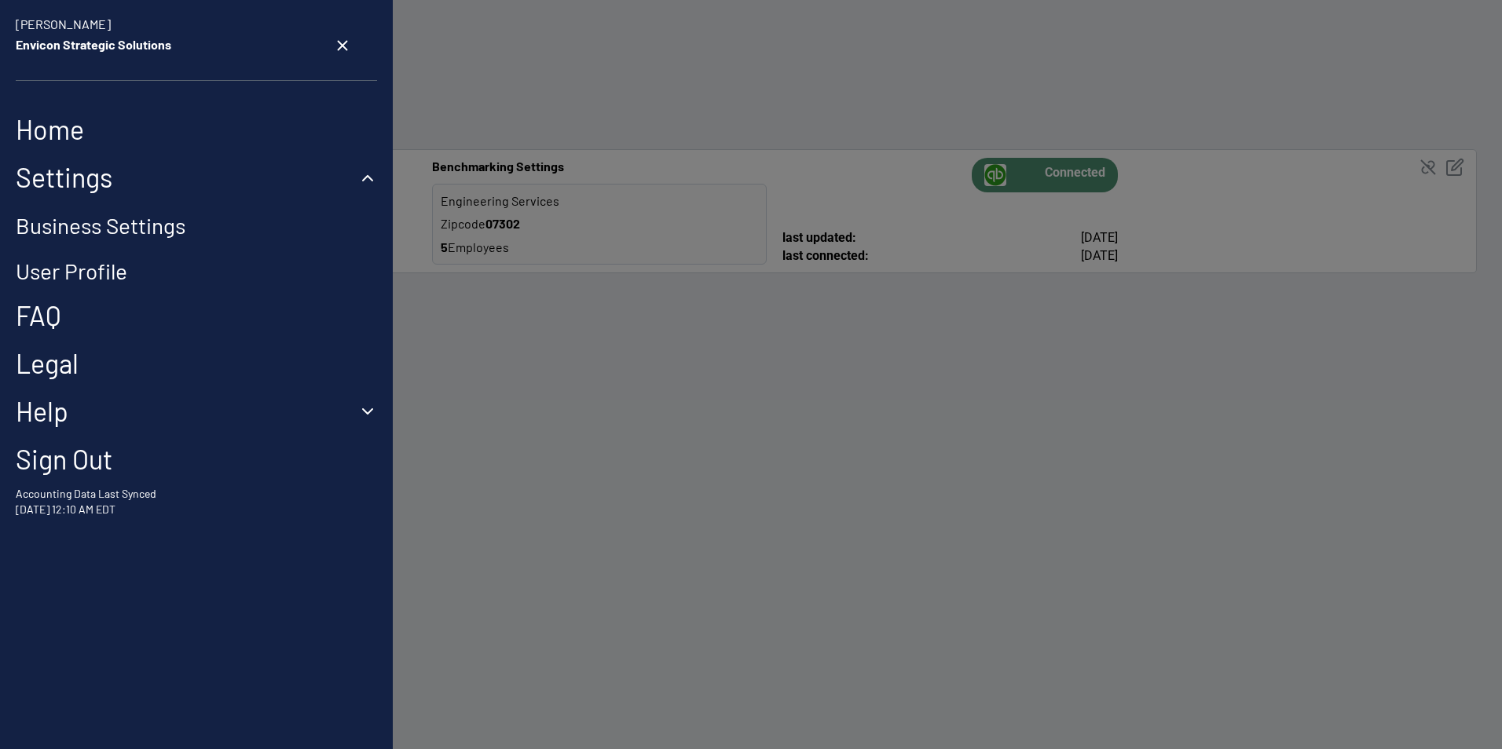
click at [64, 270] on link "User Profile" at bounding box center [72, 271] width 112 height 27
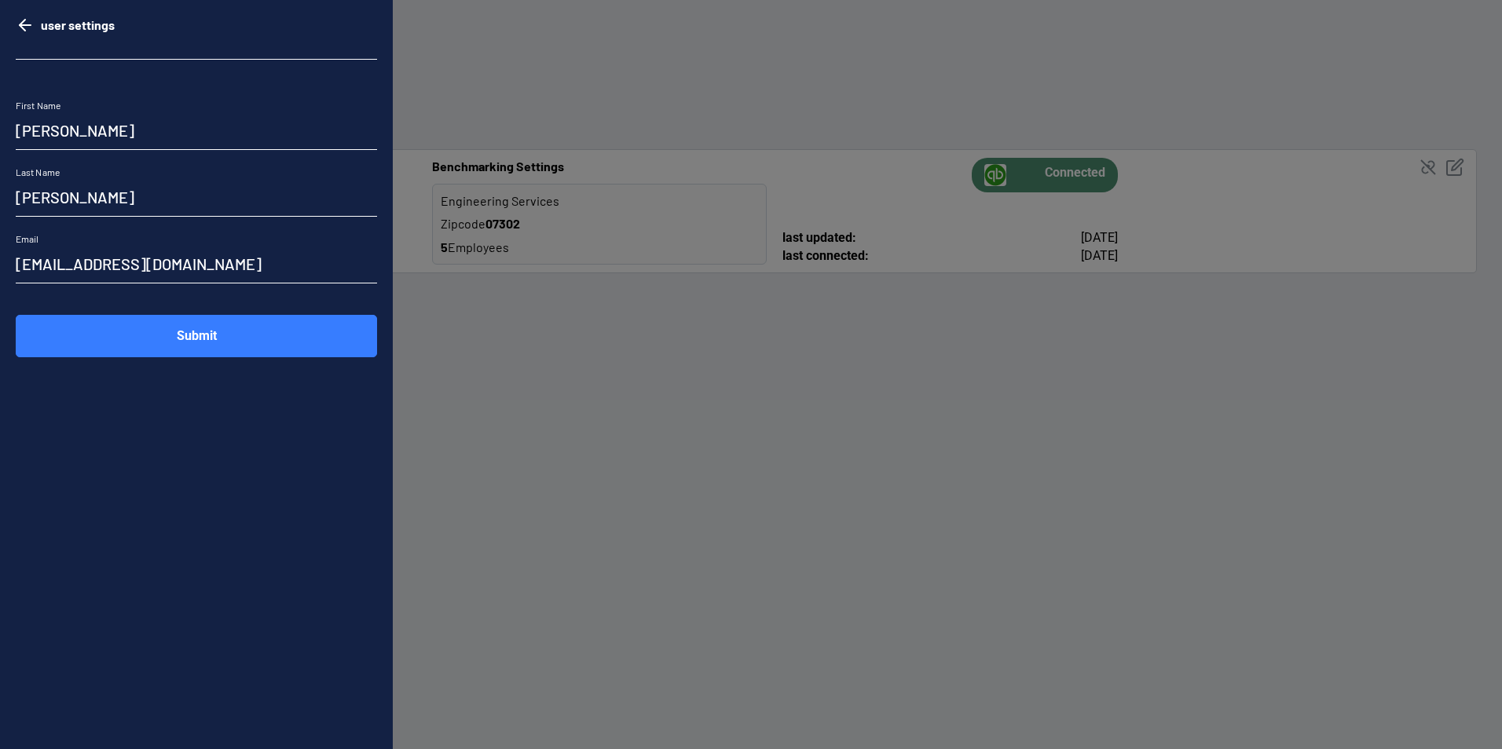
click at [20, 22] on icon "go back" at bounding box center [25, 25] width 19 height 19
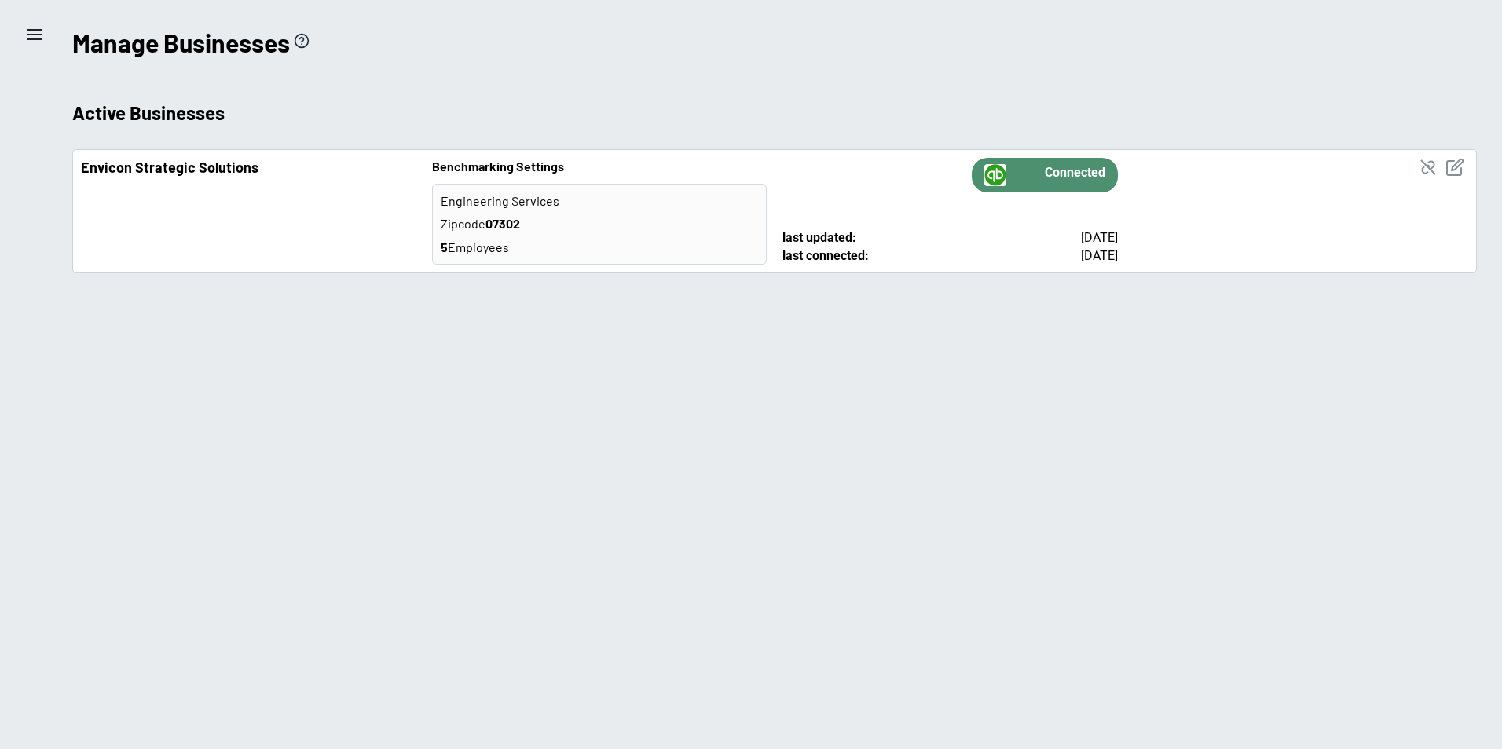
click at [1286, 124] on h2 "Active Businesses" at bounding box center [774, 113] width 1405 height 27
